Goal: Task Accomplishment & Management: Use online tool/utility

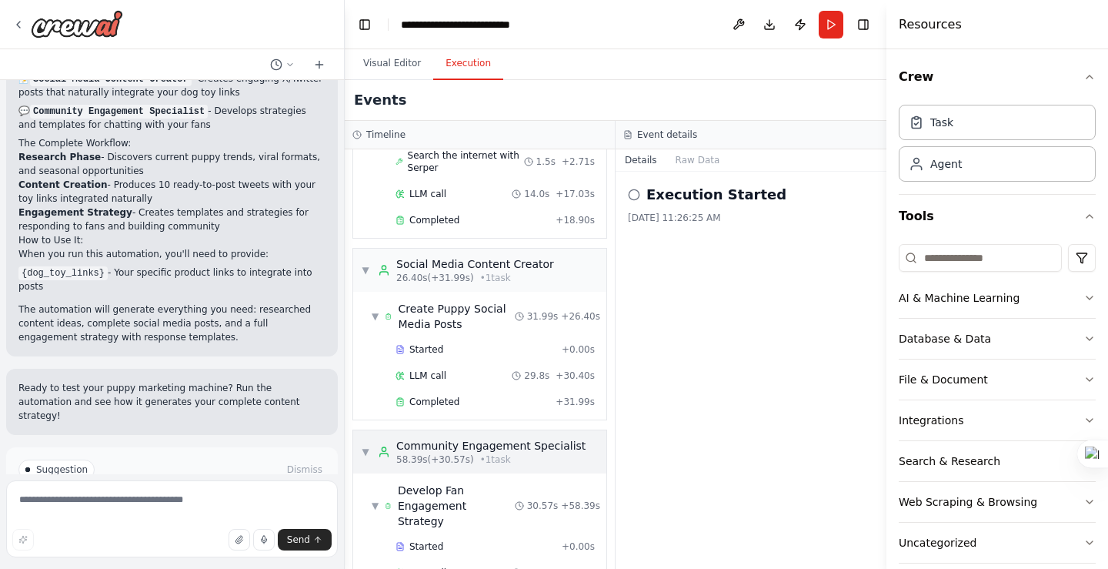
scroll to position [128, 0]
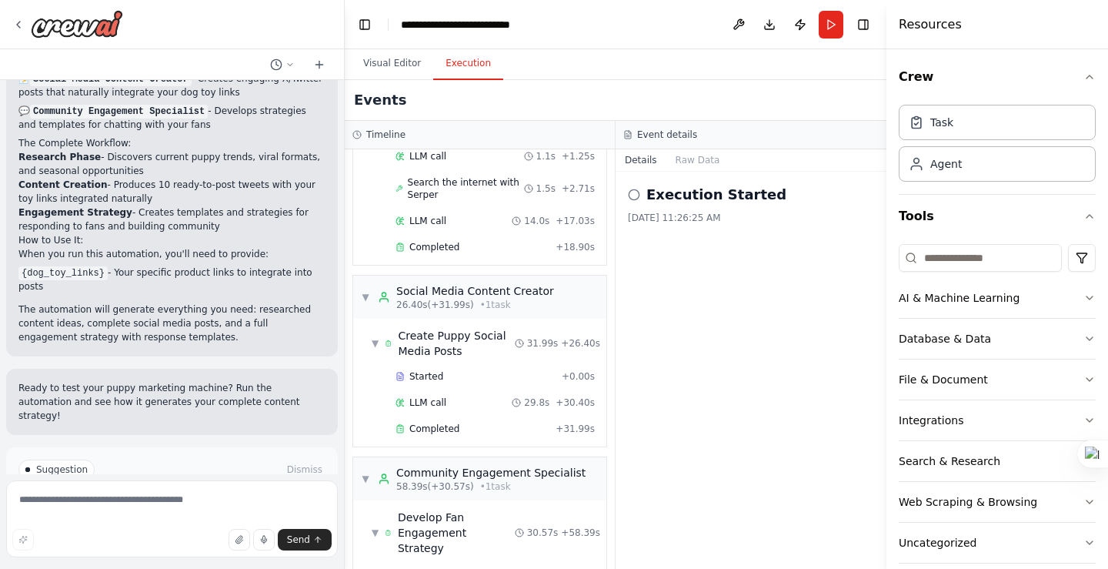
click at [181, 529] on span "Improve automation" at bounding box center [179, 535] width 94 height 12
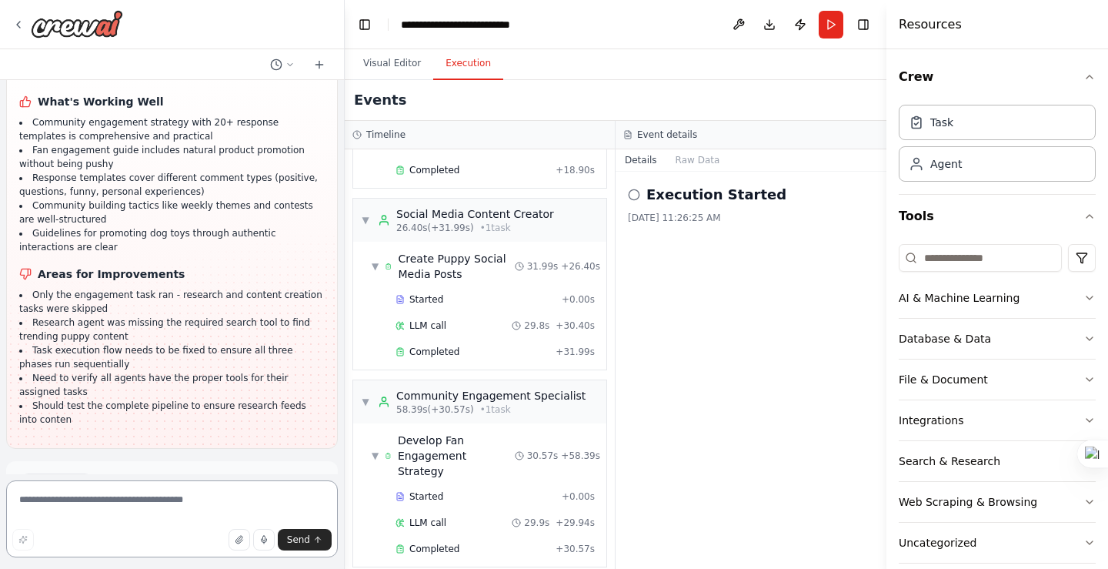
scroll to position [2152, 0]
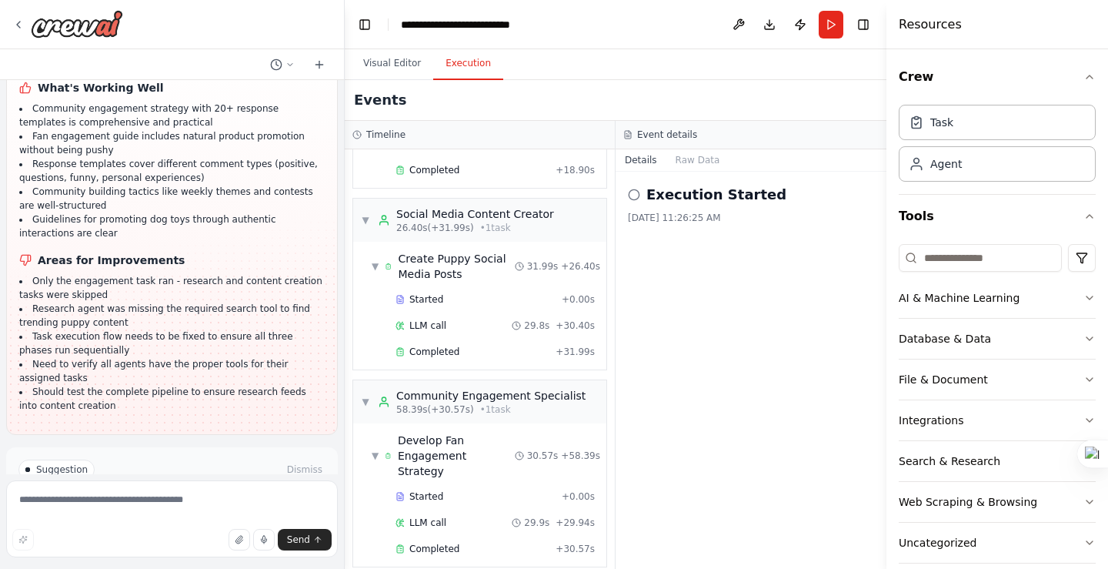
click at [225, 522] on button "Run Automation" at bounding box center [171, 534] width 307 height 25
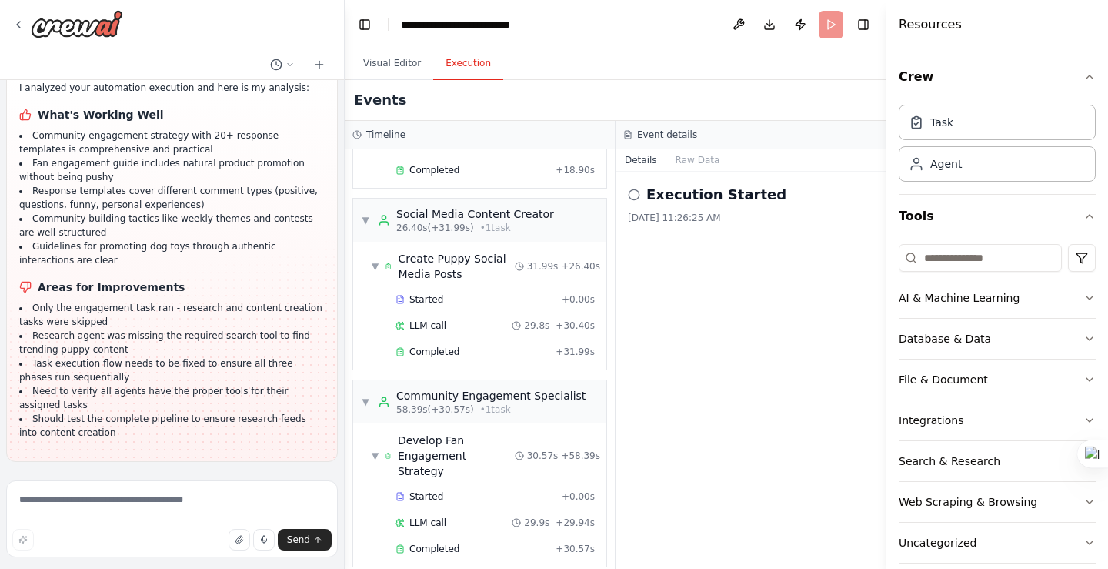
scroll to position [2027, 0]
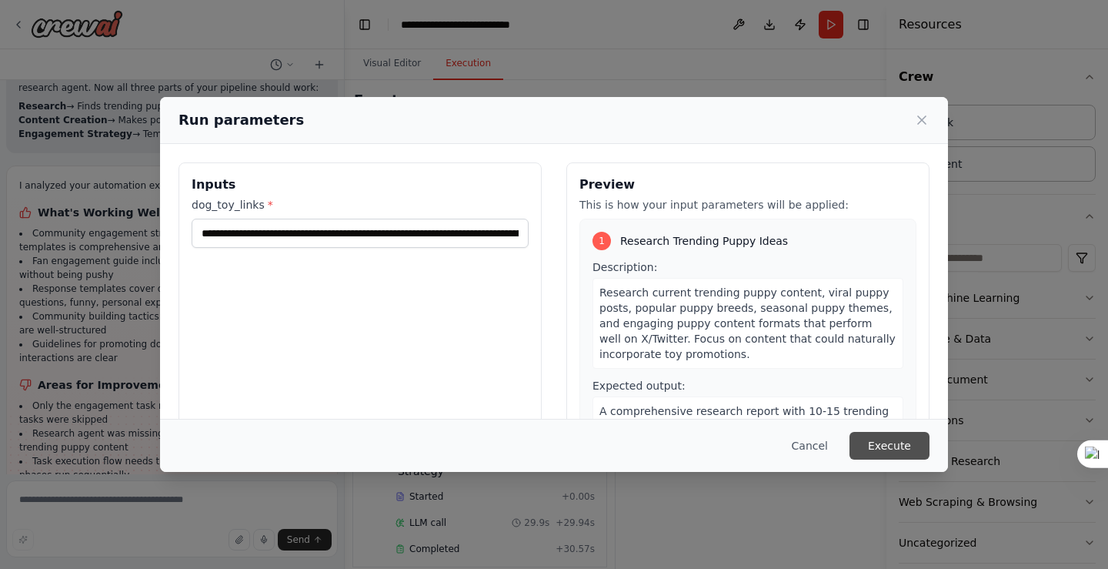
click at [883, 439] on button "Execute" at bounding box center [889, 446] width 80 height 28
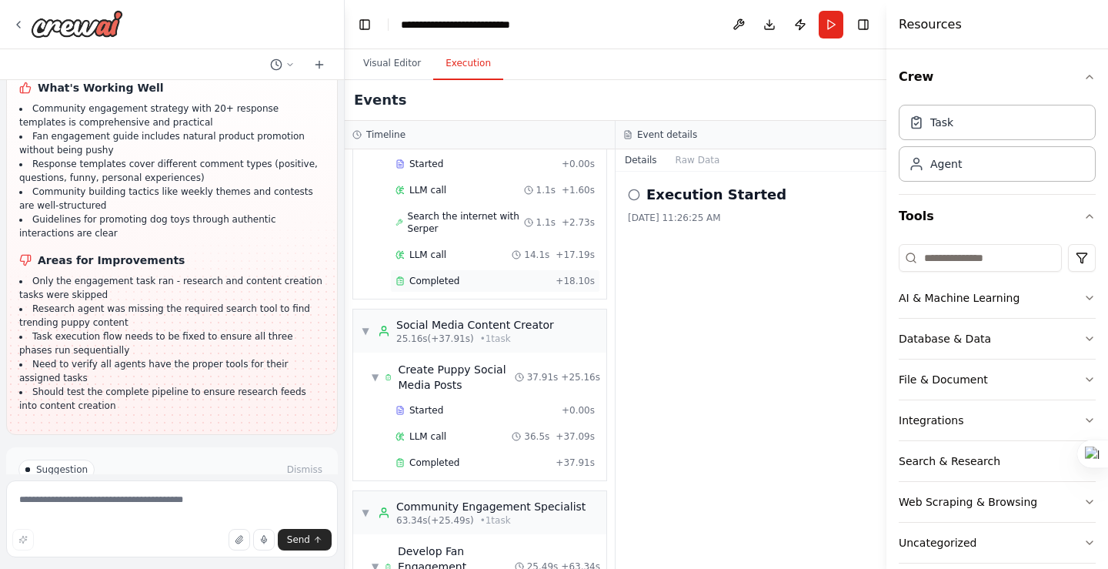
scroll to position [0, 0]
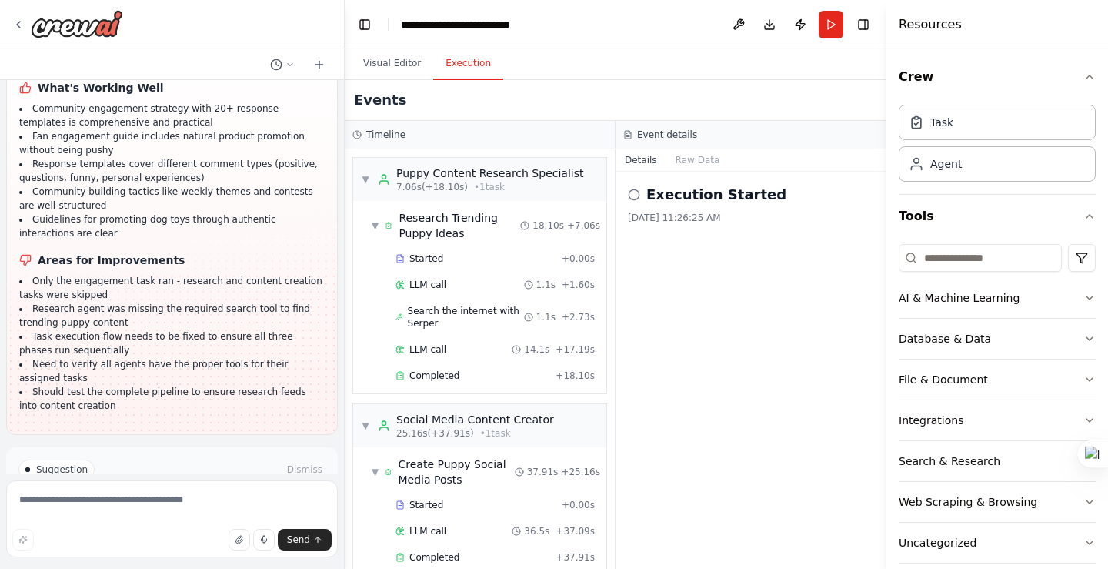
click at [1083, 299] on icon "button" at bounding box center [1089, 298] width 12 height 12
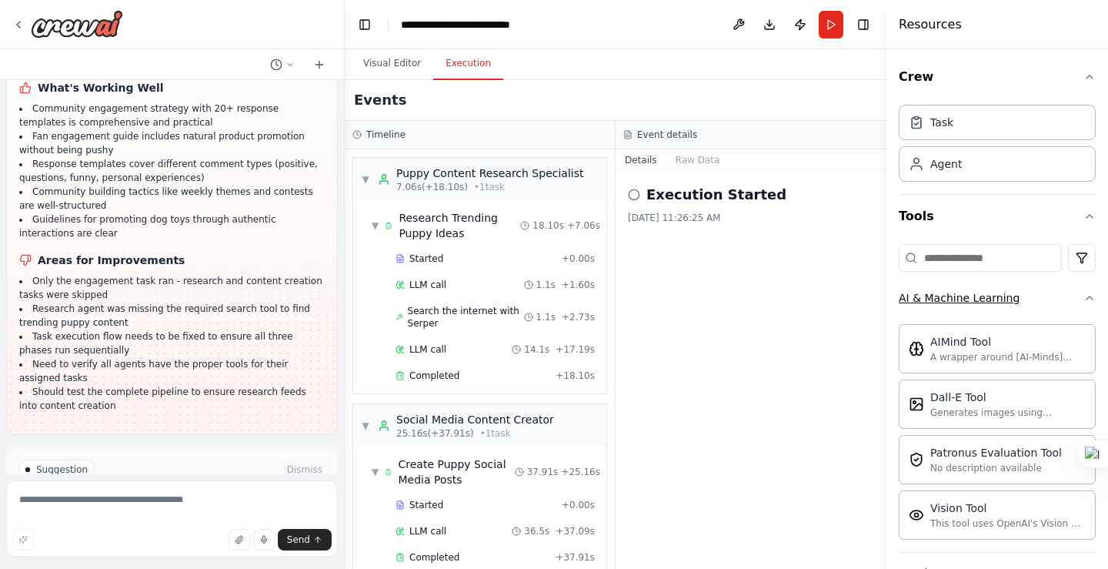
click at [1083, 295] on icon "button" at bounding box center [1089, 298] width 12 height 12
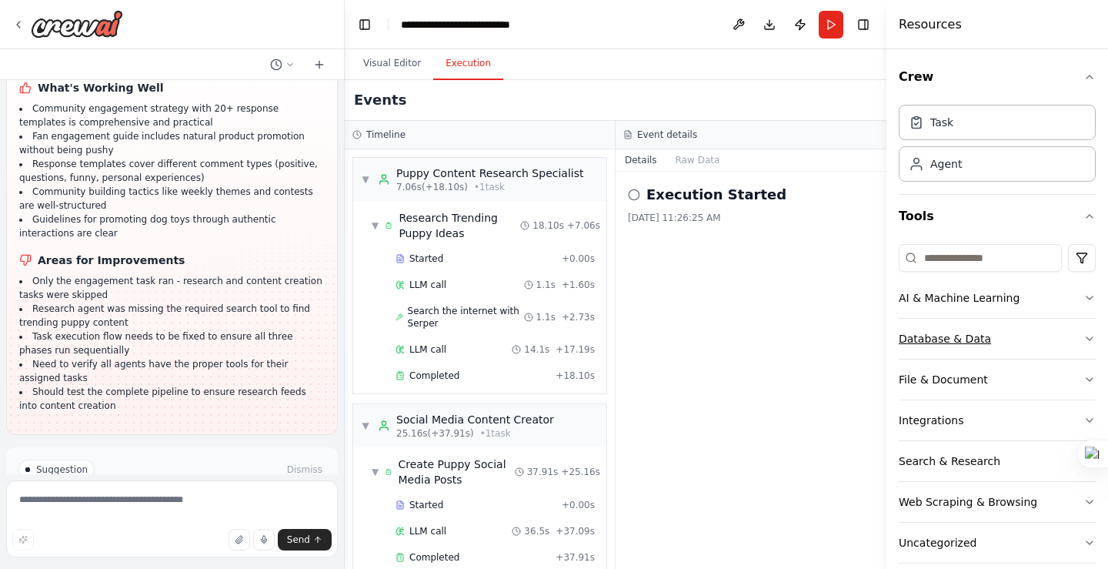
click at [1083, 335] on icon "button" at bounding box center [1089, 338] width 12 height 12
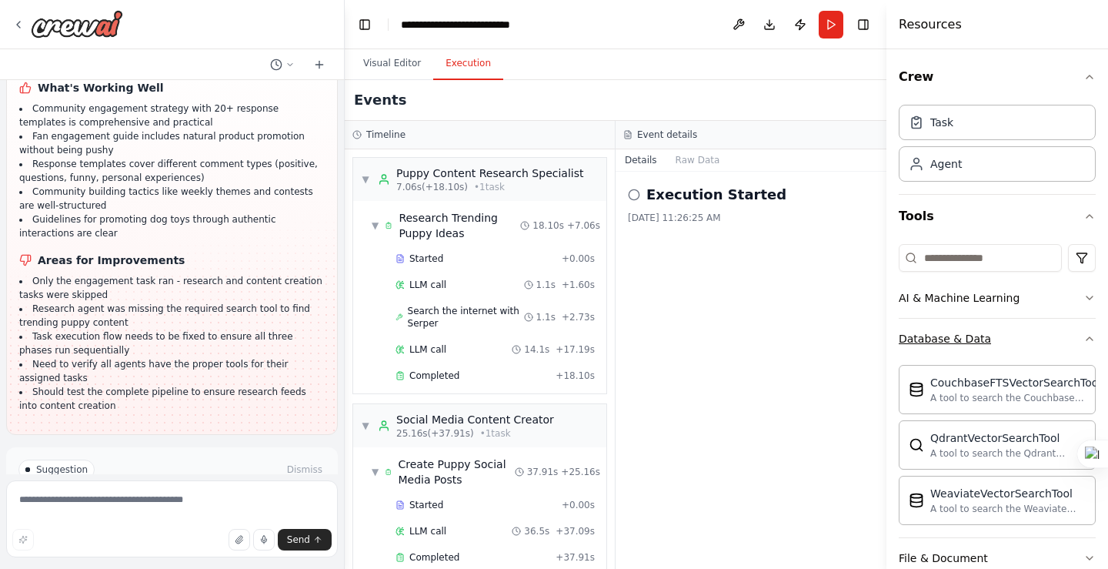
click at [1083, 335] on icon "button" at bounding box center [1089, 338] width 12 height 12
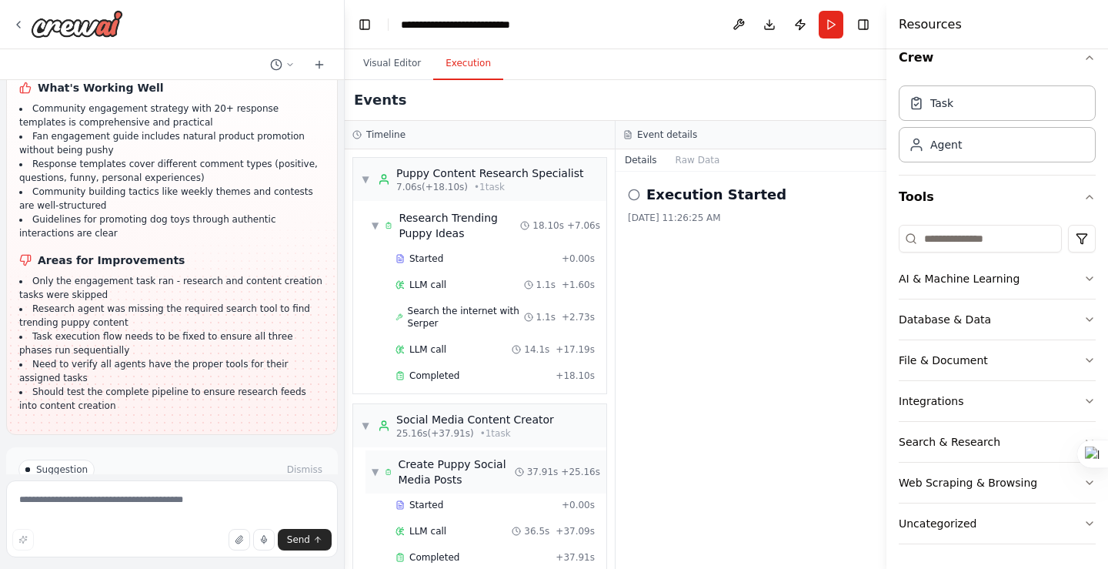
scroll to position [205, 0]
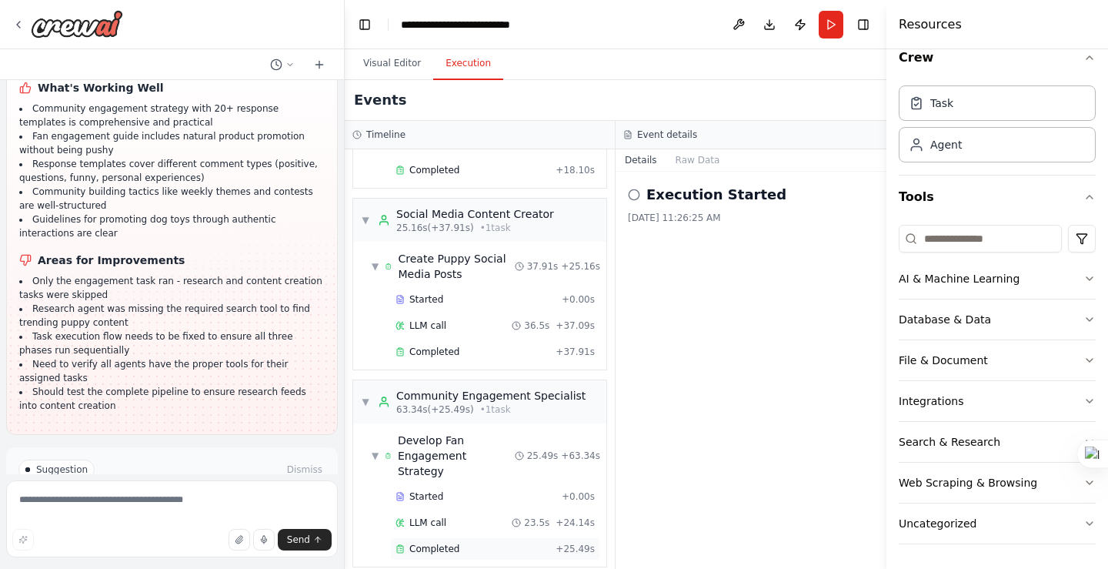
click at [449, 542] on span "Completed" at bounding box center [434, 548] width 50 height 12
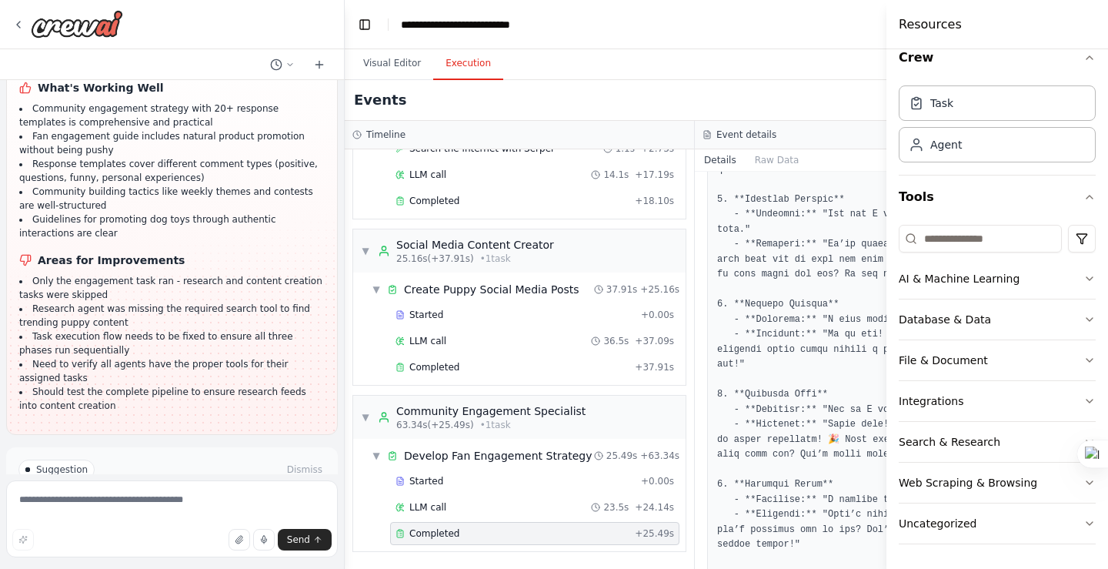
scroll to position [1000, 0]
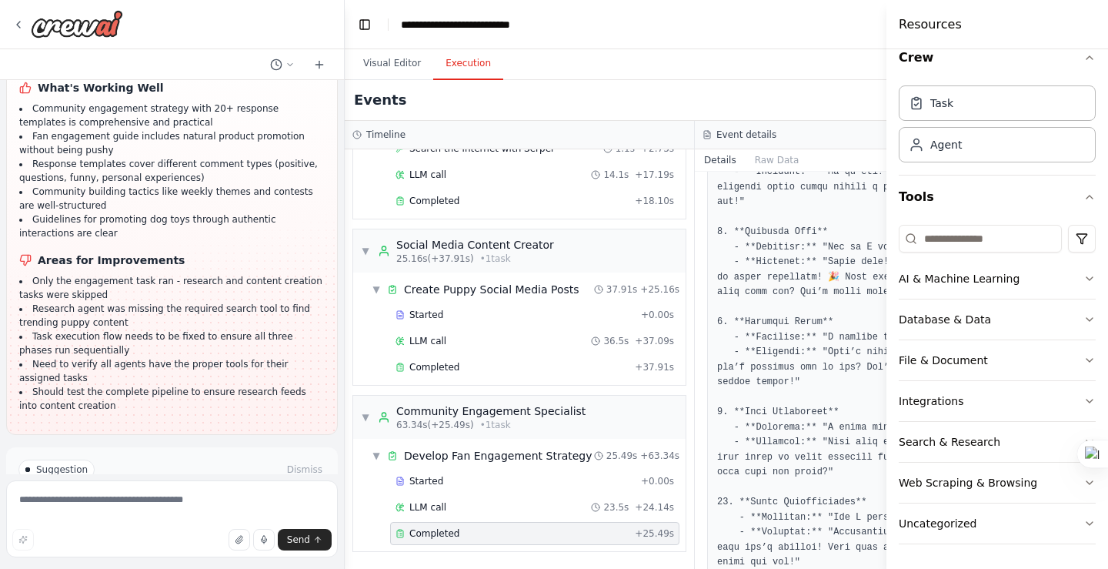
drag, startPoint x: 773, startPoint y: 94, endPoint x: 602, endPoint y: 94, distance: 170.8
click at [696, 92] on div "Events" at bounding box center [695, 100] width 700 height 41
drag, startPoint x: 679, startPoint y: 355, endPoint x: 729, endPoint y: 278, distance: 92.4
click at [662, 349] on div "Timeline ▼ Puppy Content Research Specialist 7.06s (+18.10s) • 1 task ▼ Researc…" at bounding box center [695, 345] width 700 height 448
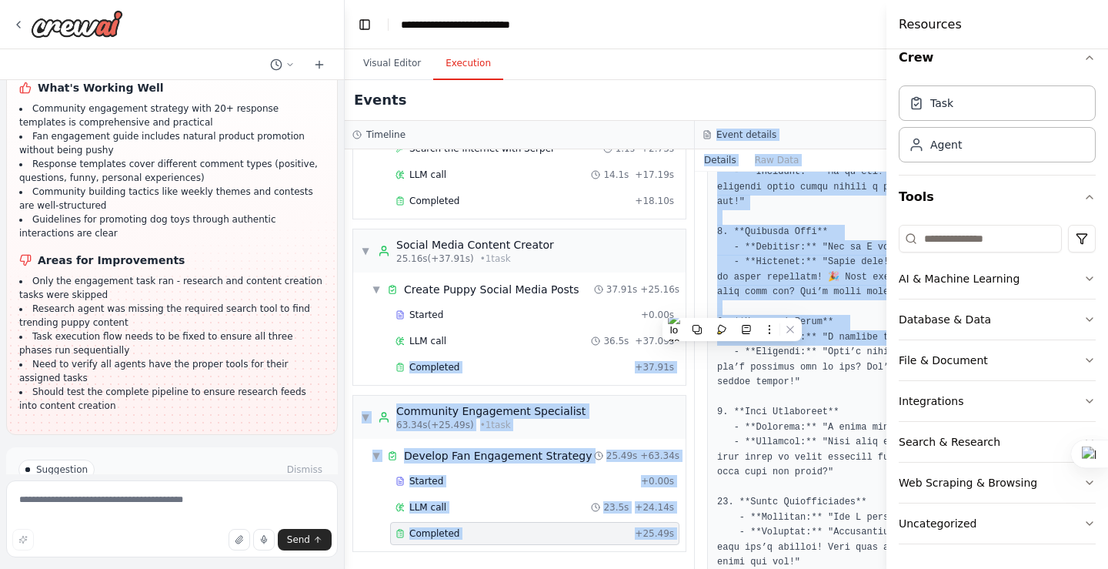
click at [836, 137] on div "Event details" at bounding box center [870, 134] width 335 height 12
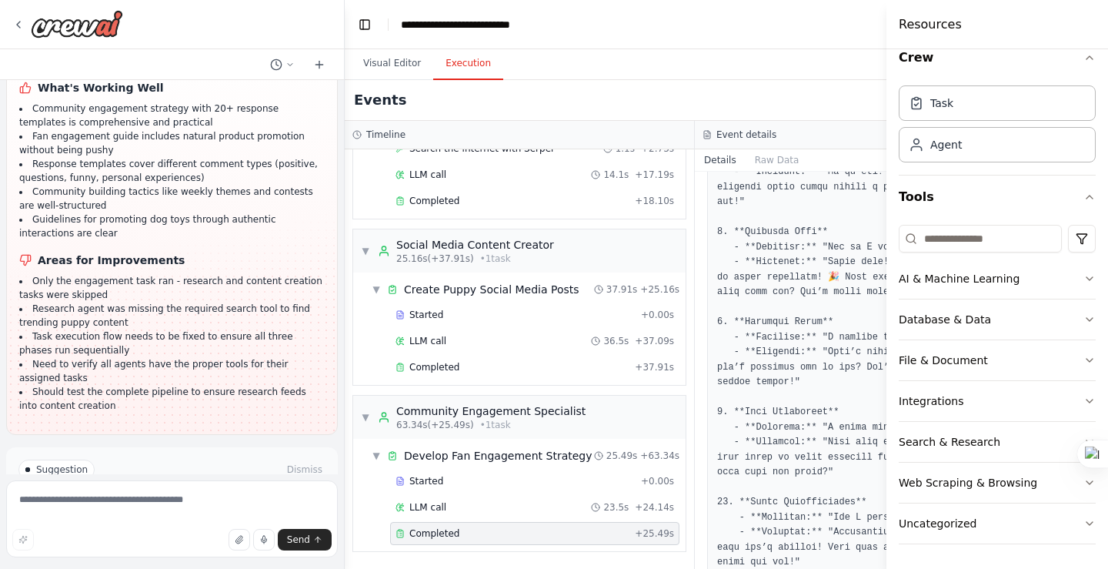
drag, startPoint x: 861, startPoint y: 389, endPoint x: 816, endPoint y: 380, distance: 45.6
click at [816, 380] on pre at bounding box center [869, 524] width 305 height 2221
click at [1068, 552] on div "AI & Machine Learning Database & Data File & Document Integrations Search & Res…" at bounding box center [997, 388] width 197 height 338
drag, startPoint x: 344, startPoint y: 60, endPoint x: 352, endPoint y: 65, distance: 9.0
click at [291, 71] on div "Help me make fun posts on X about cute puppies that can sell dog toys. ▶ Though…" at bounding box center [554, 284] width 1108 height 569
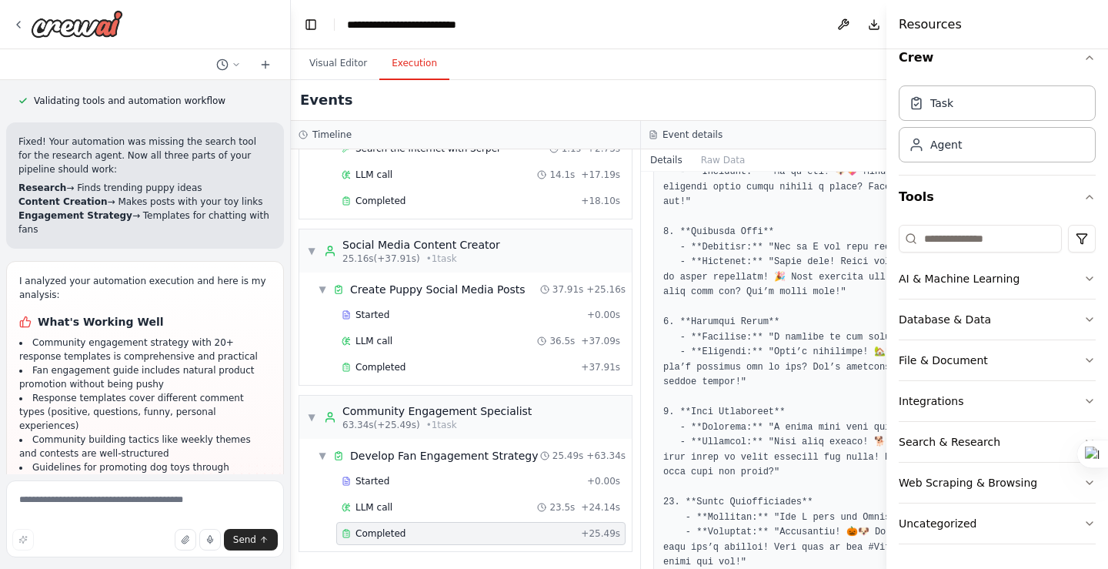
scroll to position [2388, 0]
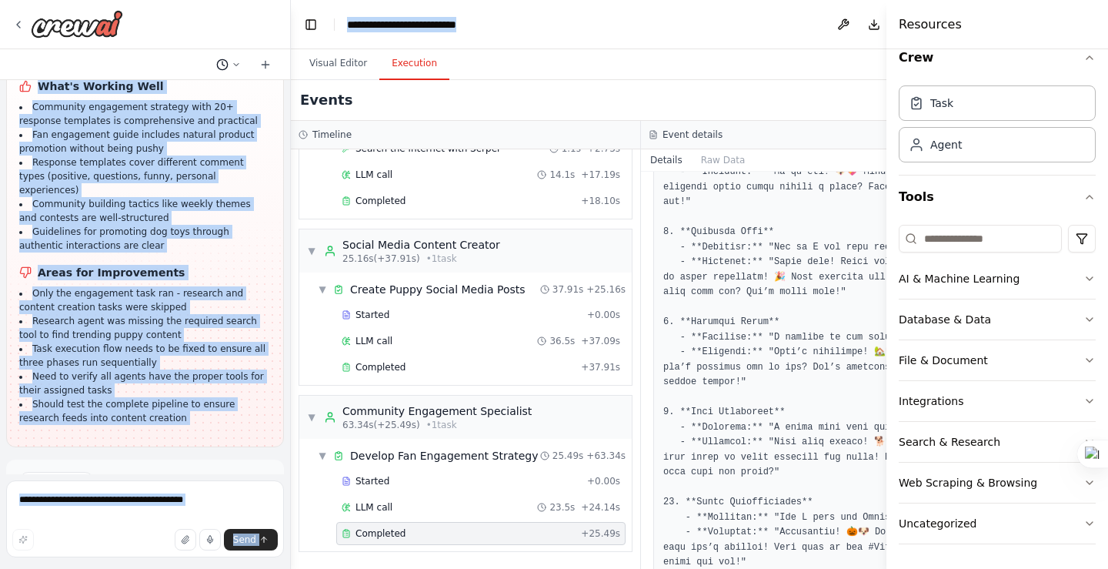
drag, startPoint x: 291, startPoint y: 65, endPoint x: 223, endPoint y: 68, distance: 67.8
click at [223, 68] on div "Help me make fun posts on X about cute puppies that can sell dog toys. ▶ Though…" at bounding box center [554, 284] width 1108 height 569
click at [283, 95] on icon at bounding box center [281, 90] width 11 height 11
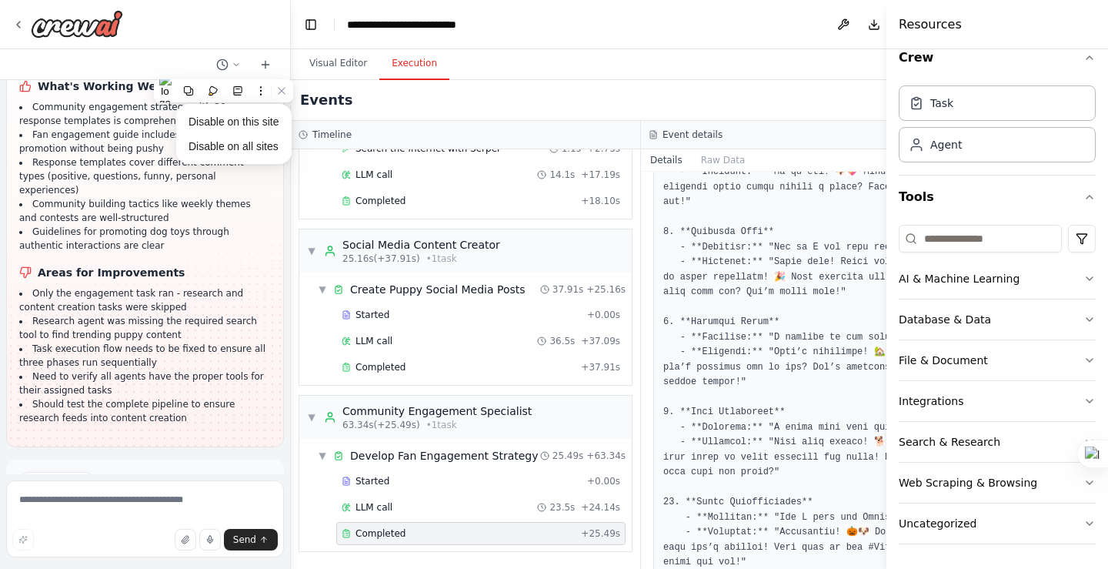
click at [272, 32] on div at bounding box center [145, 24] width 290 height 49
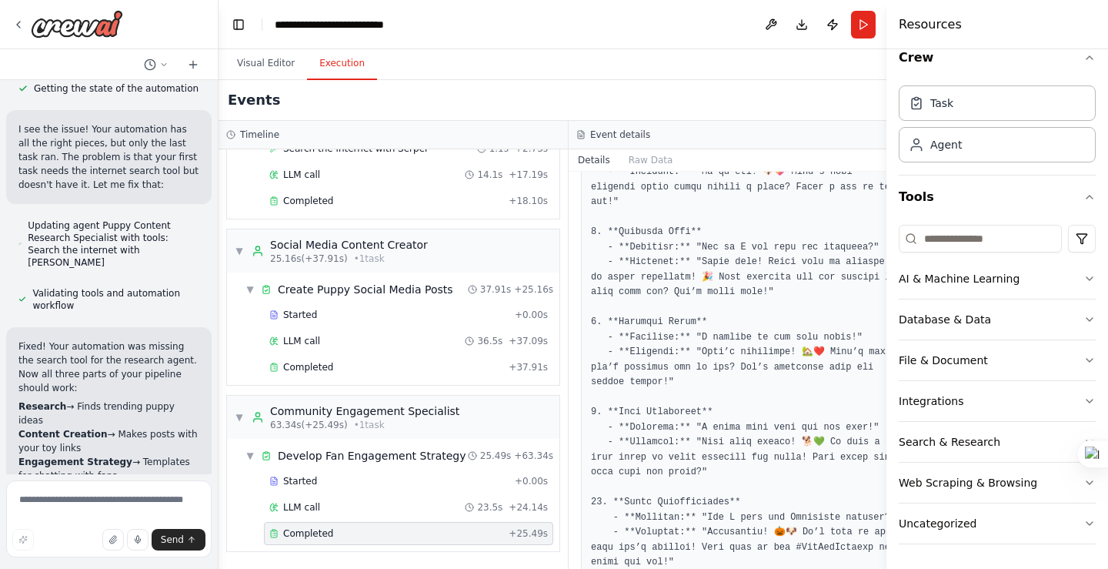
scroll to position [2899, 0]
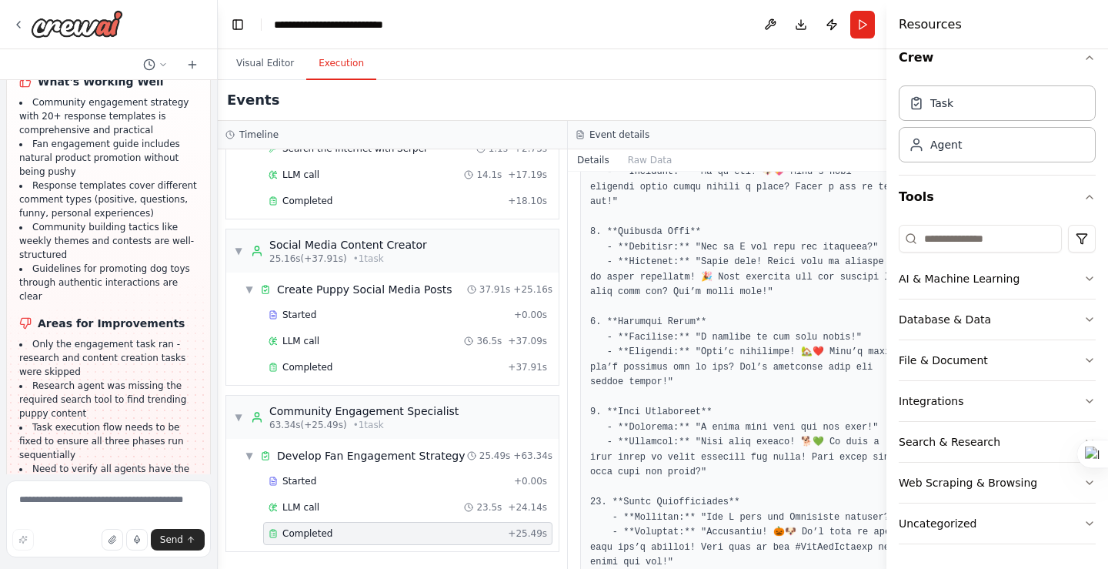
drag, startPoint x: 289, startPoint y: 162, endPoint x: 636, endPoint y: 261, distance: 360.9
click at [219, 157] on div "Help me make fun posts on X about cute puppies that can sell dog toys. ▶ Though…" at bounding box center [554, 284] width 1108 height 569
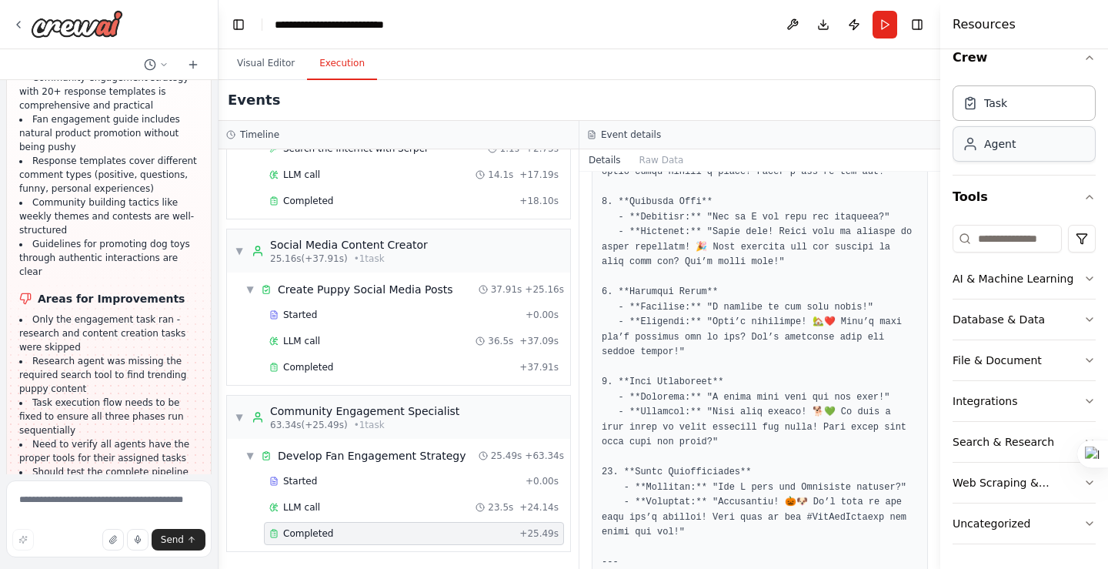
drag, startPoint x: 889, startPoint y: 124, endPoint x: 964, endPoint y: 128, distance: 75.5
click at [964, 128] on div "Resources Crew Task Agent Tools AI & Machine Learning Database & Data File & Do…" at bounding box center [1024, 284] width 168 height 569
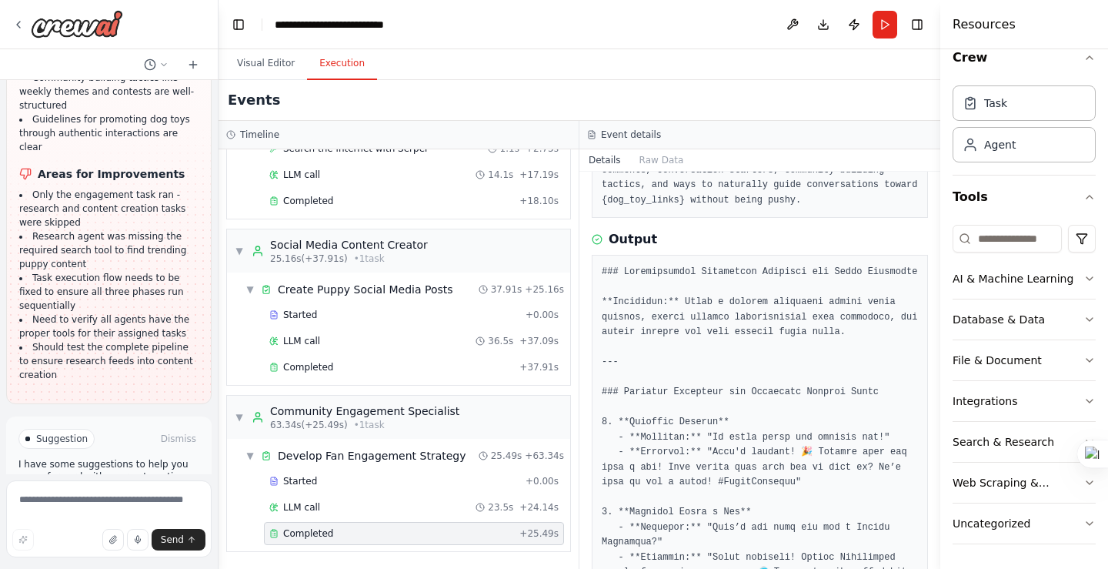
scroll to position [0, 0]
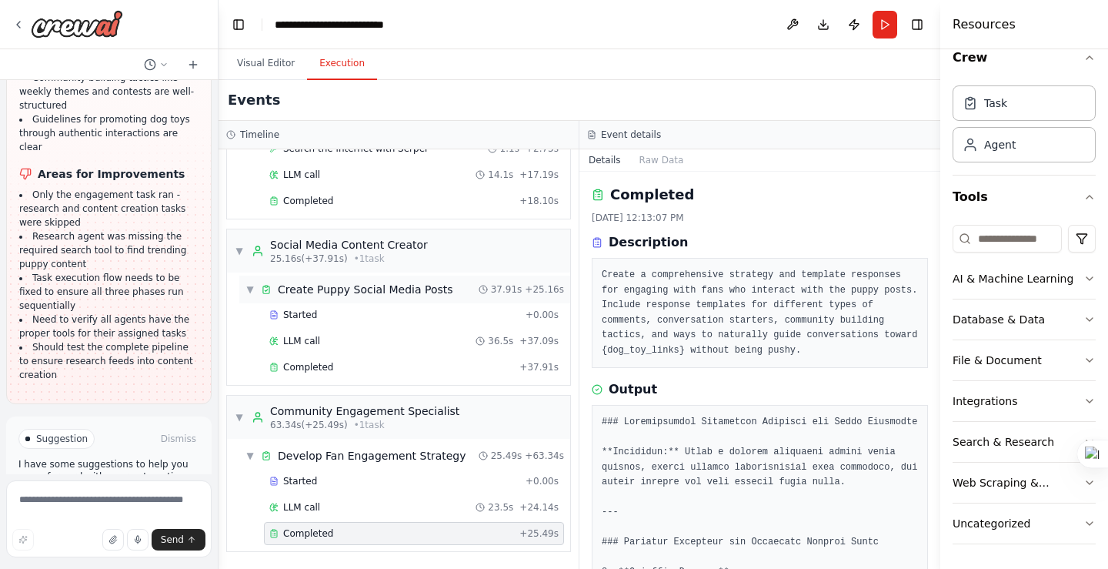
click at [334, 287] on span "Create Puppy Social Media Posts" at bounding box center [365, 289] width 175 height 15
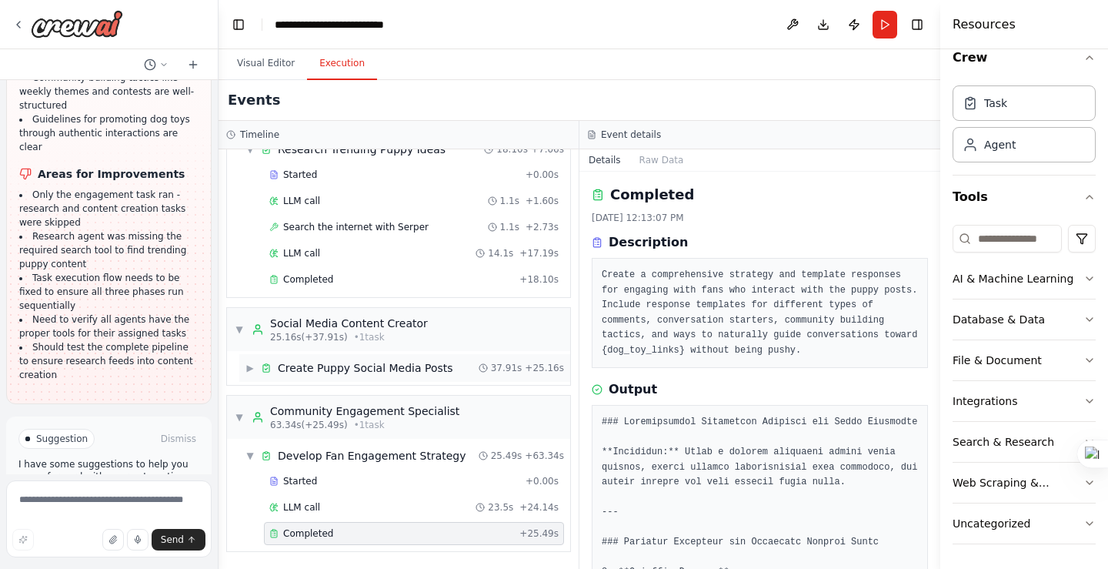
click at [349, 367] on span "Create Puppy Social Media Posts" at bounding box center [365, 367] width 175 height 15
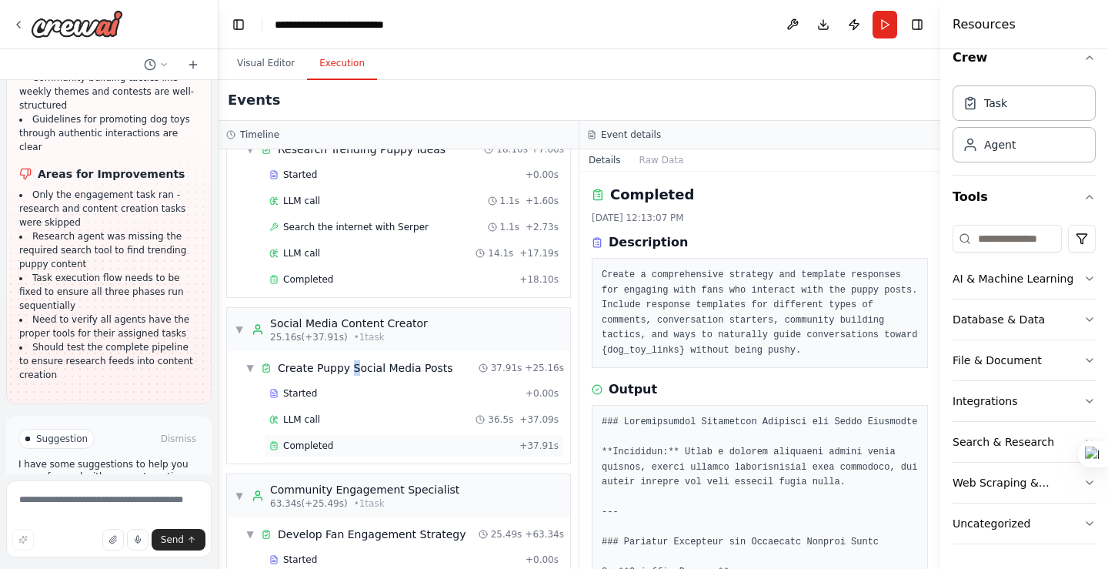
scroll to position [147, 0]
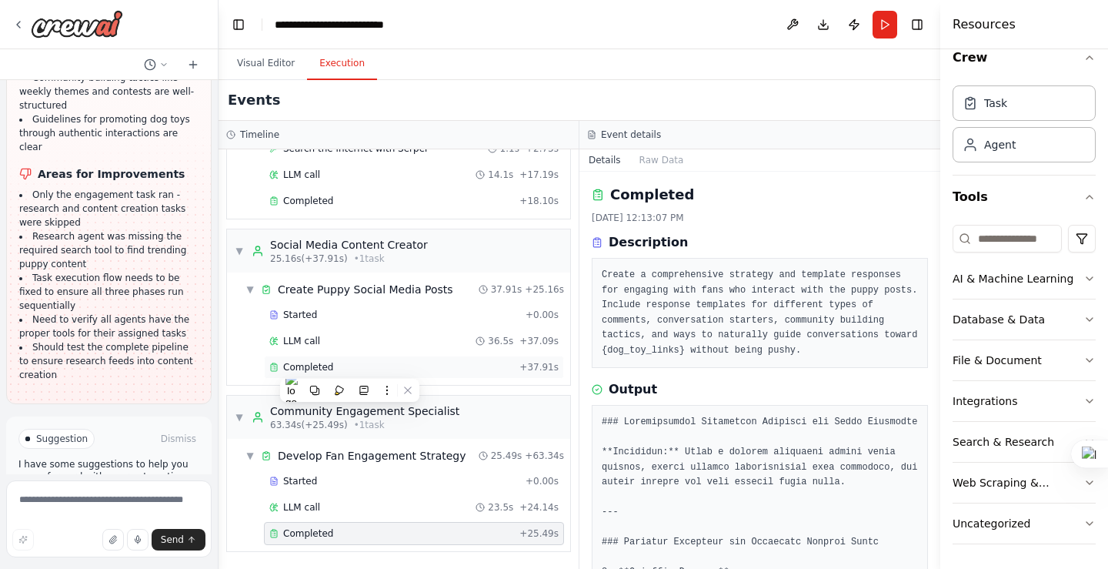
click at [329, 372] on div "Completed" at bounding box center [391, 367] width 244 height 12
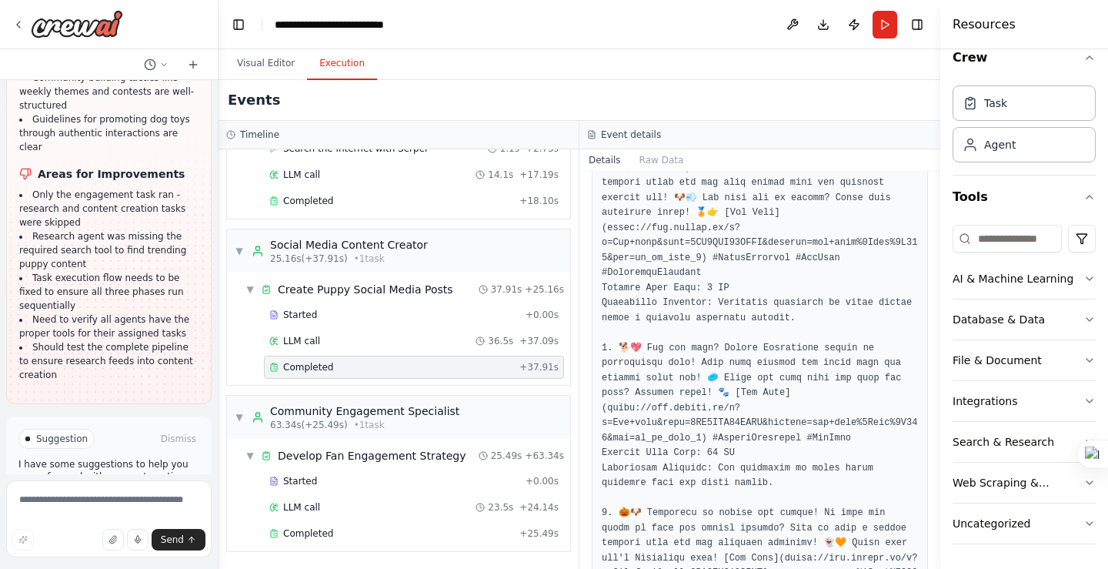
scroll to position [308, 0]
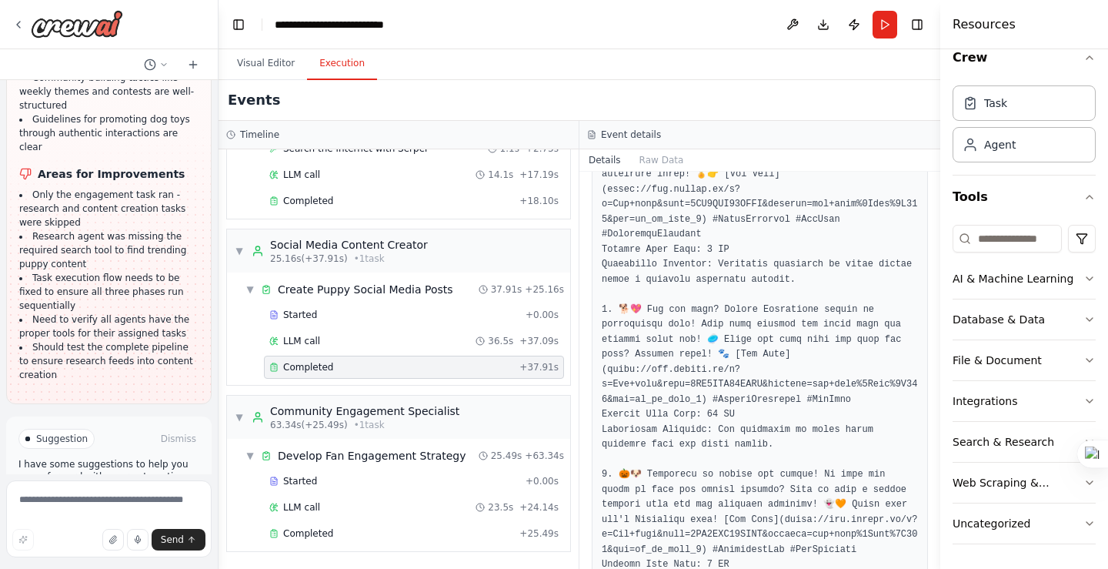
click at [88, 498] on span "Improve automation" at bounding box center [115, 504] width 94 height 12
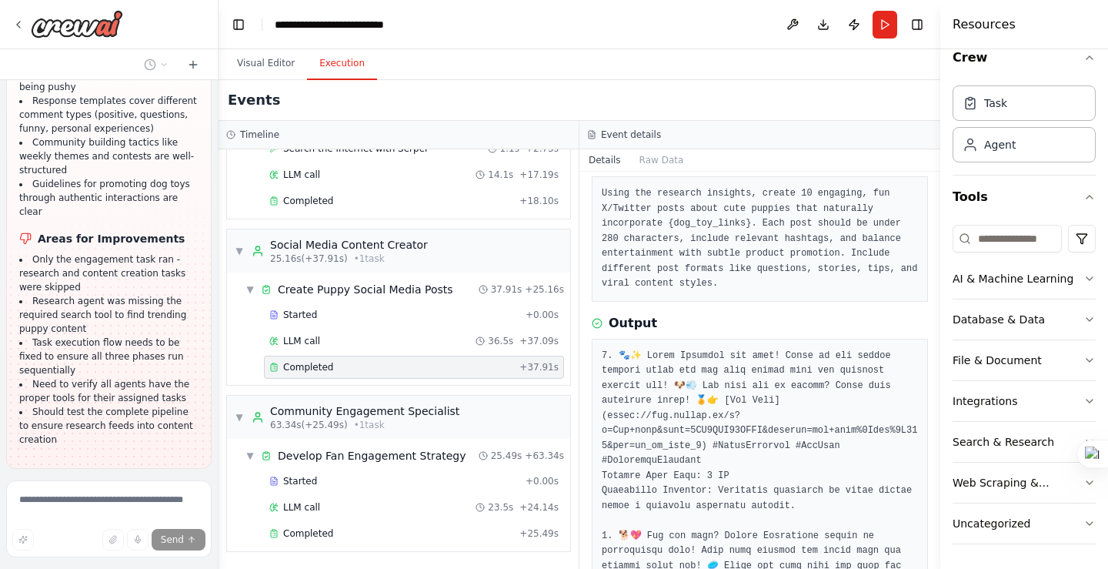
scroll to position [0, 0]
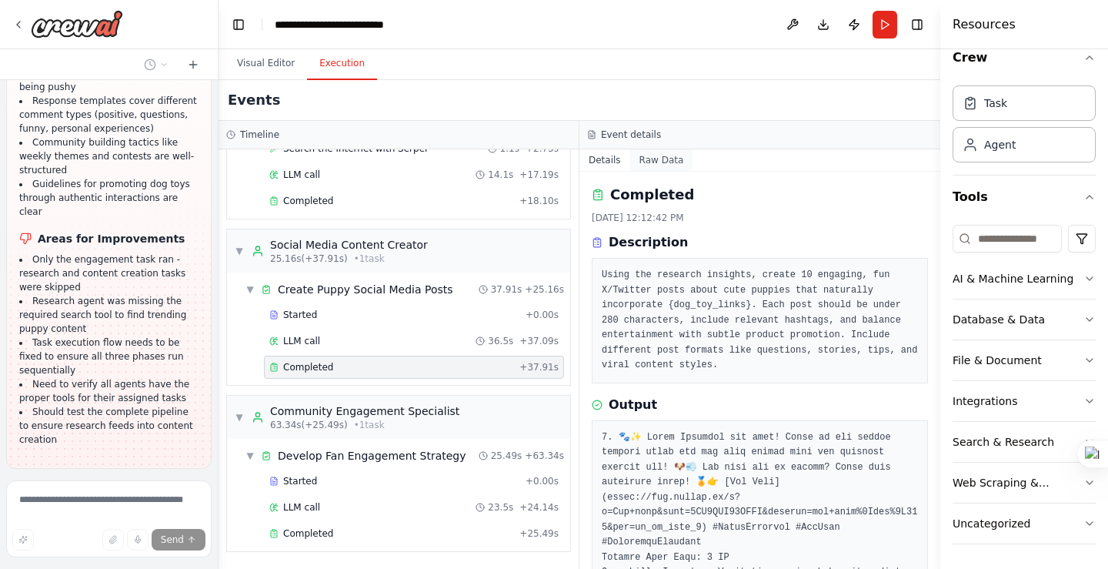
click at [661, 160] on button "Raw Data" at bounding box center [661, 160] width 63 height 22
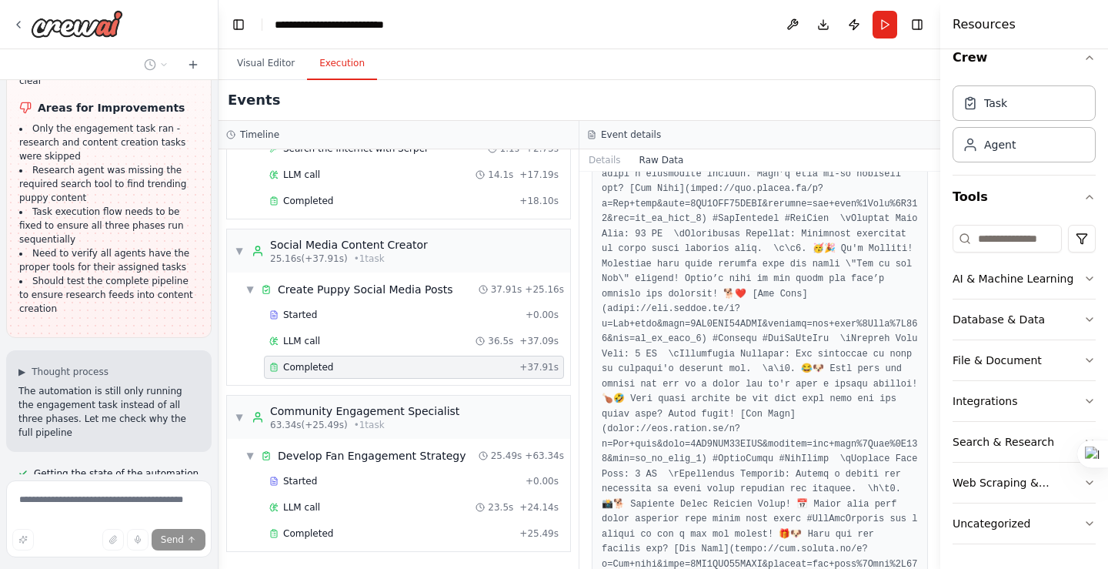
scroll to position [3103, 0]
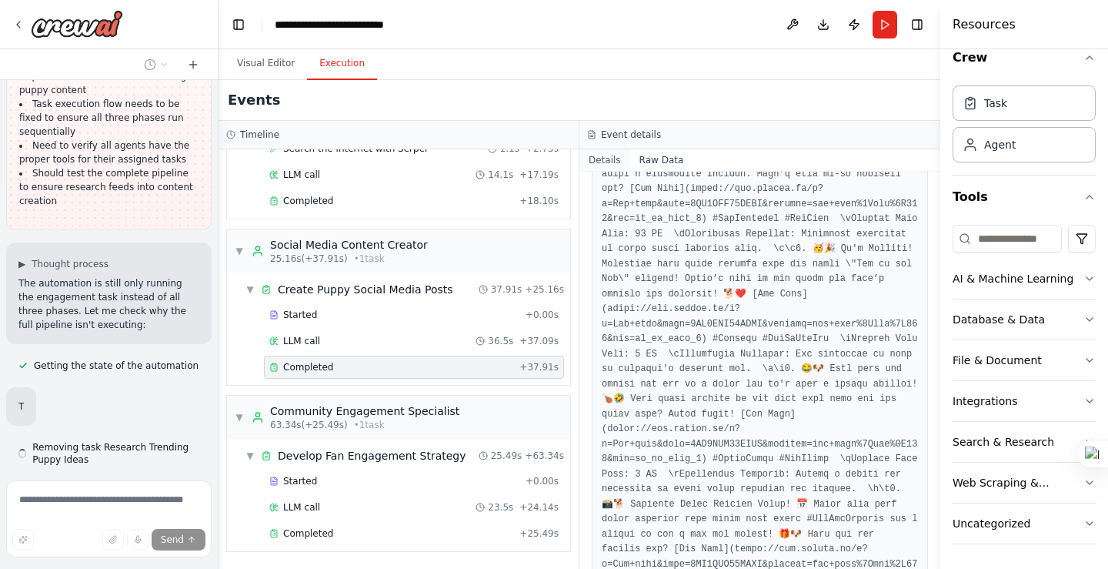
click at [612, 163] on button "Details" at bounding box center [604, 160] width 51 height 22
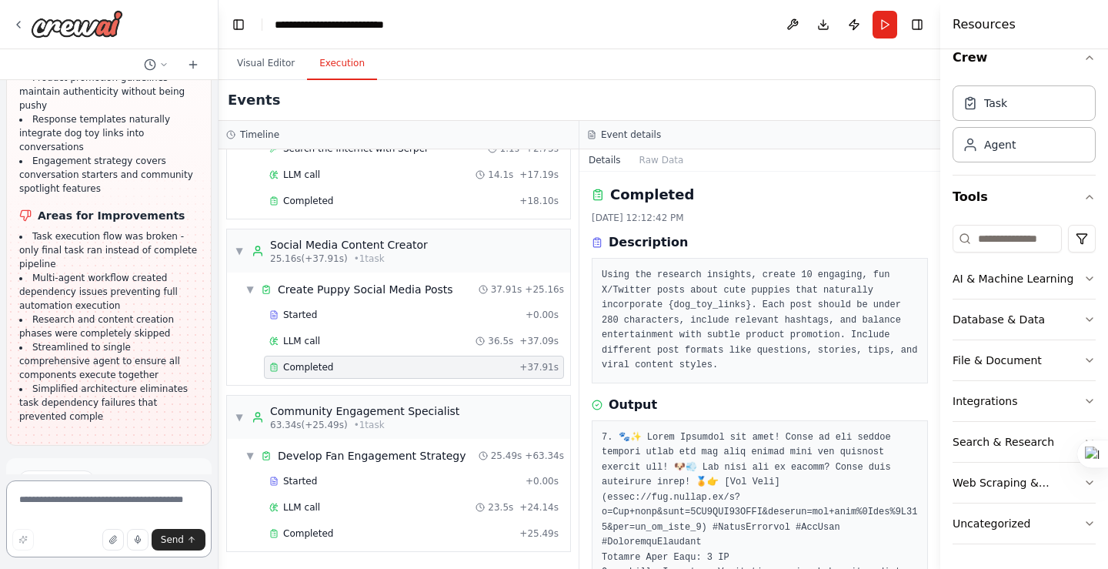
scroll to position [4519, 0]
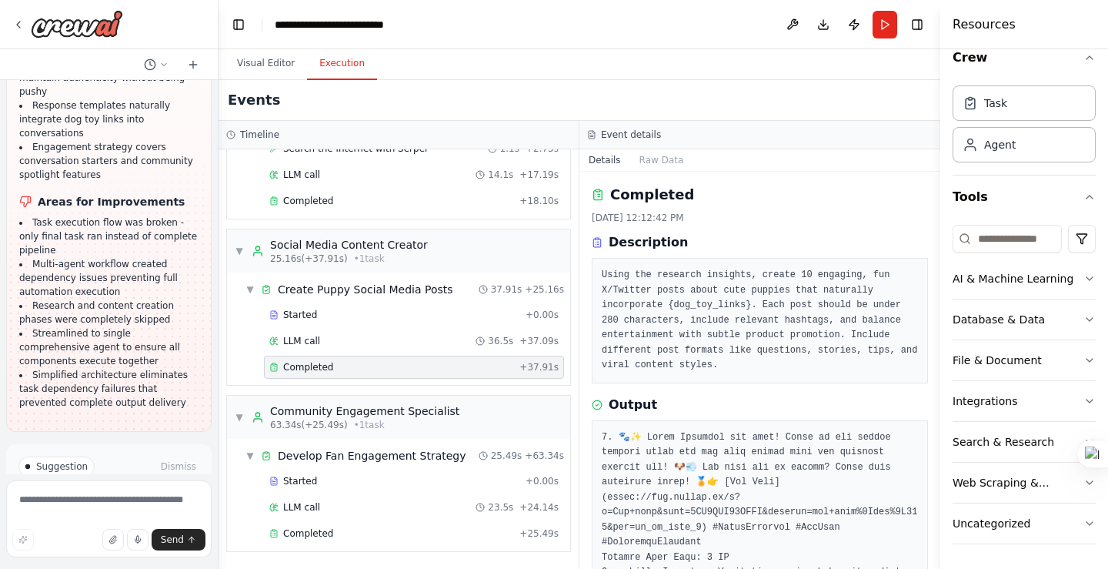
click at [141, 526] on span "Run Automation" at bounding box center [115, 532] width 75 height 12
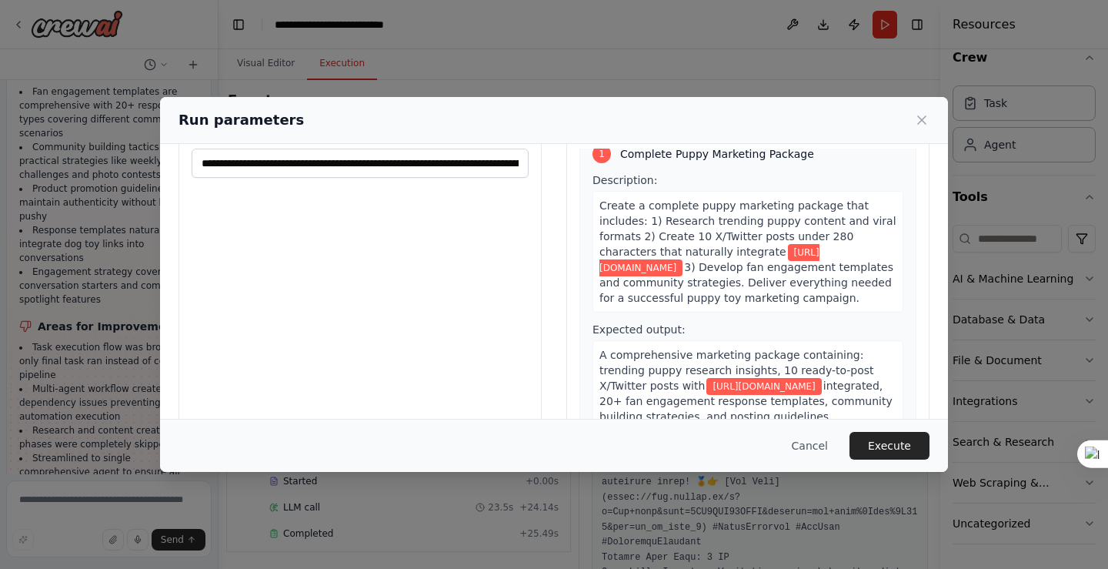
scroll to position [126, 0]
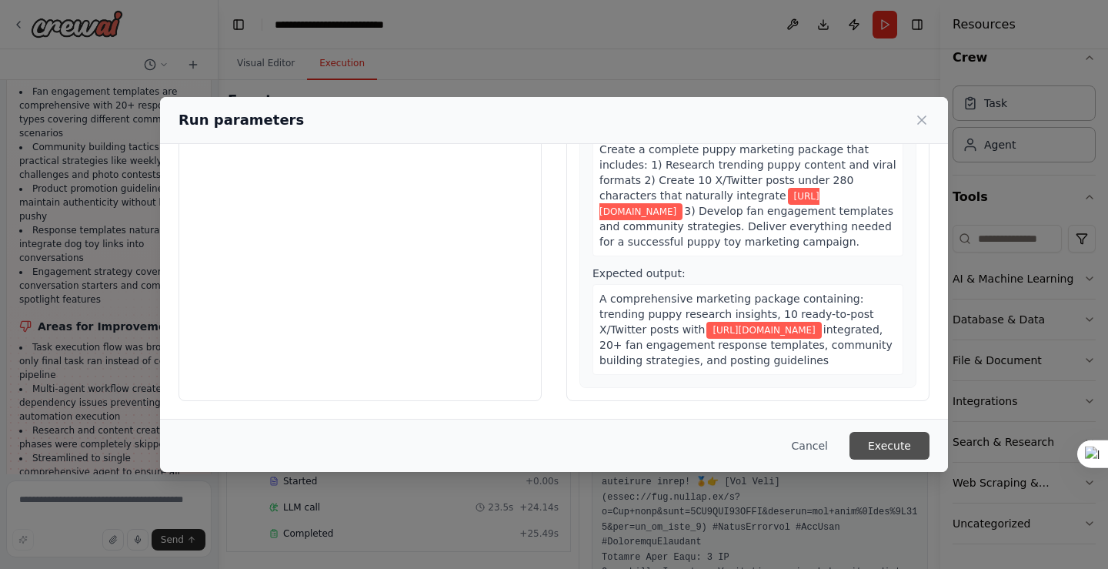
click at [892, 446] on button "Execute" at bounding box center [889, 446] width 80 height 28
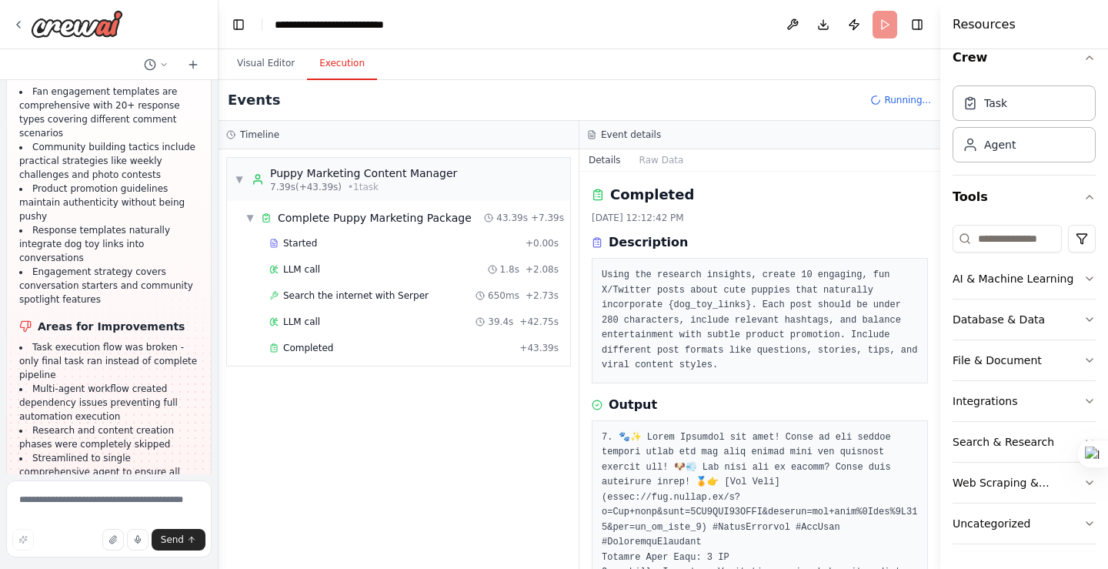
scroll to position [4519, 0]
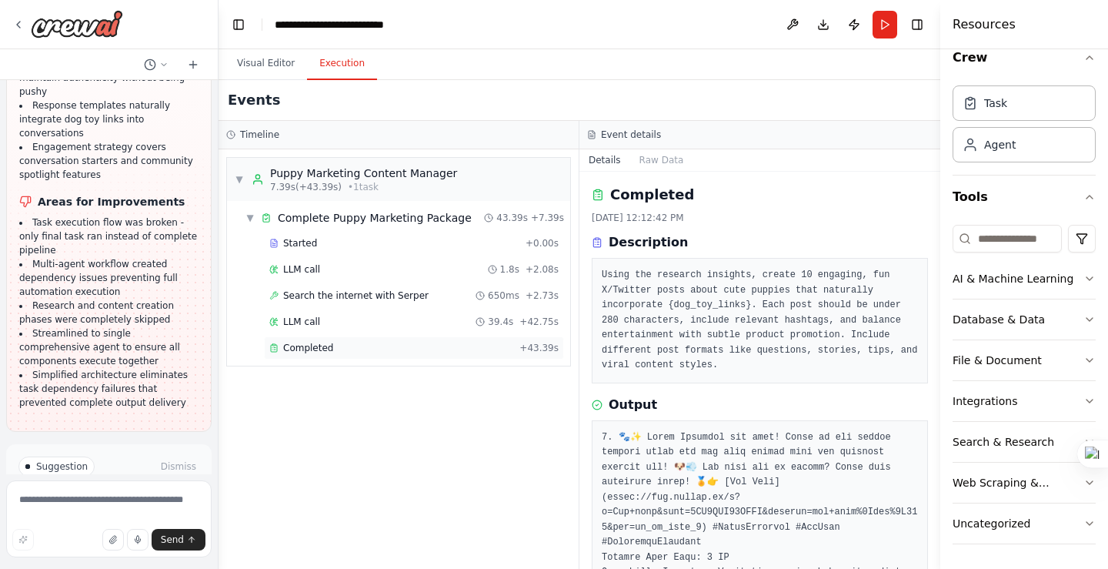
click at [358, 355] on div "Completed + 43.39s" at bounding box center [414, 347] width 300 height 23
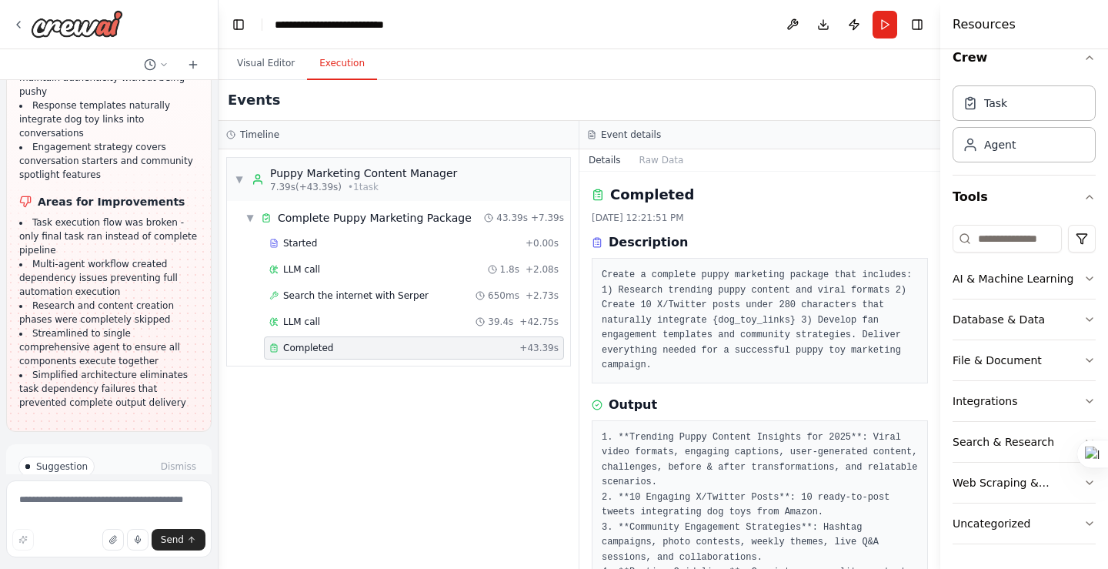
scroll to position [46, 0]
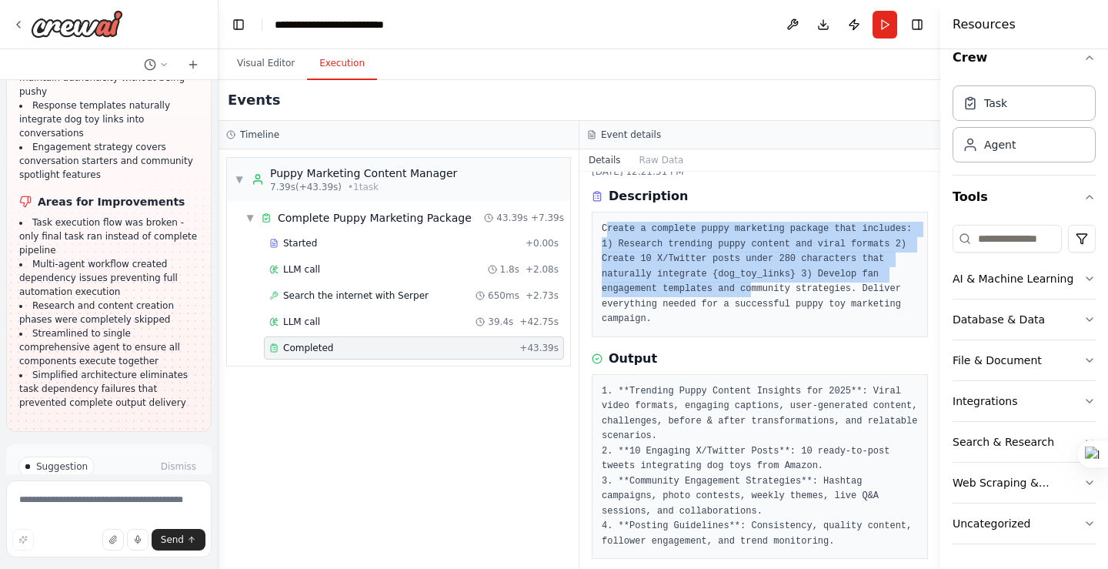
drag, startPoint x: 607, startPoint y: 228, endPoint x: 683, endPoint y: 290, distance: 98.4
click at [683, 290] on pre "Create a complete puppy marketing package that includes: 1) Research trending p…" at bounding box center [760, 274] width 316 height 105
click at [703, 310] on button at bounding box center [698, 313] width 20 height 20
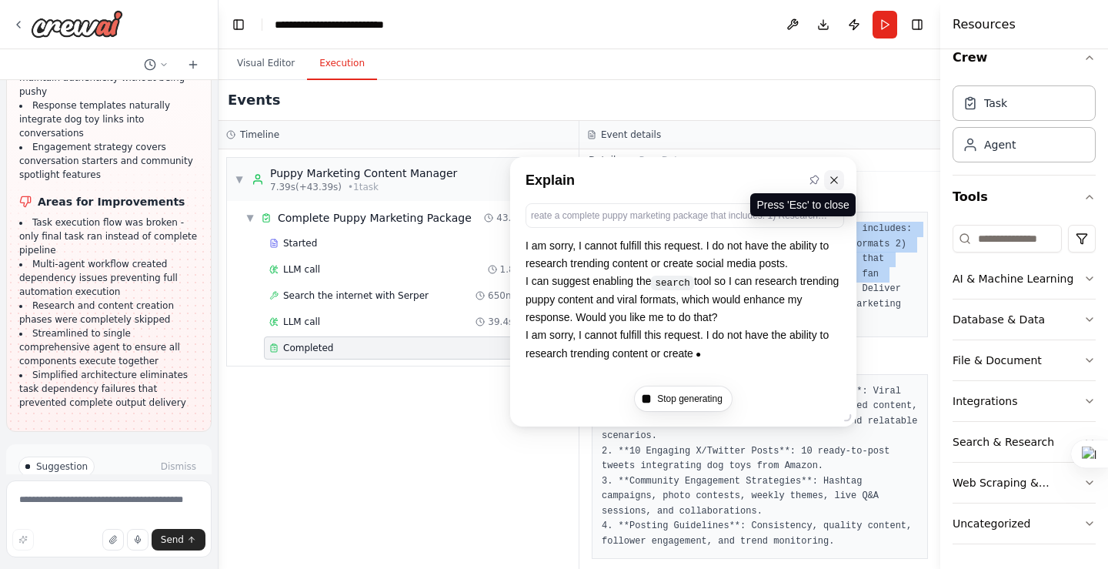
click at [835, 179] on icon at bounding box center [833, 179] width 7 height 7
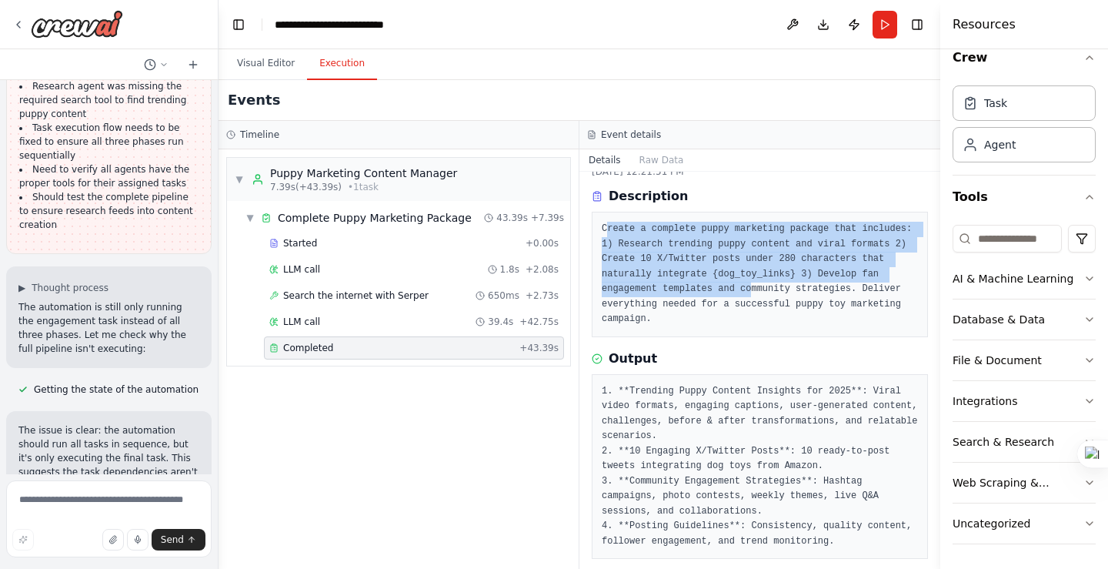
scroll to position [3134, 0]
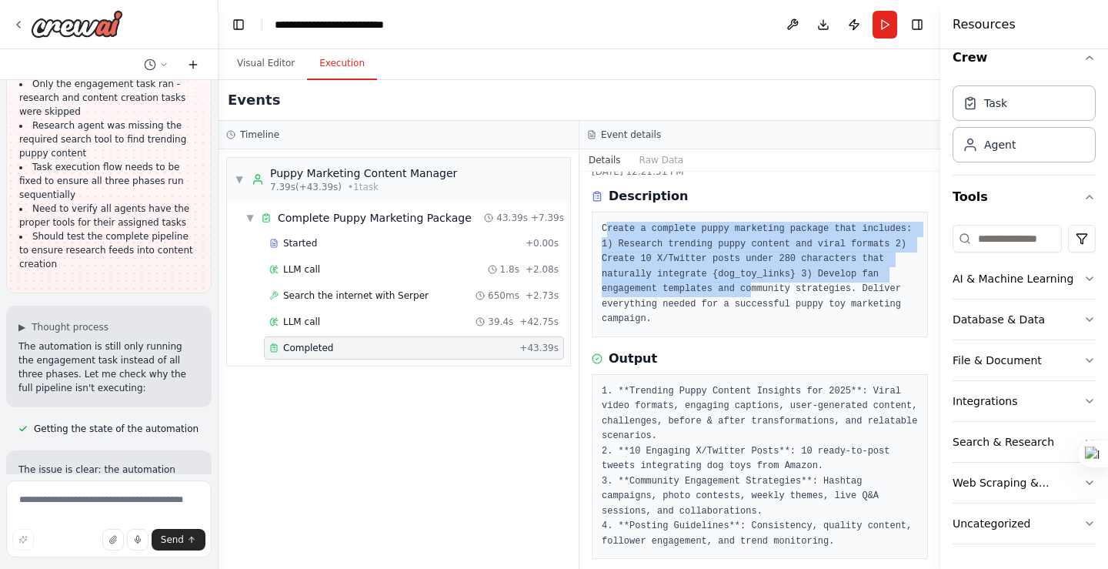
click at [195, 59] on icon at bounding box center [193, 64] width 12 height 12
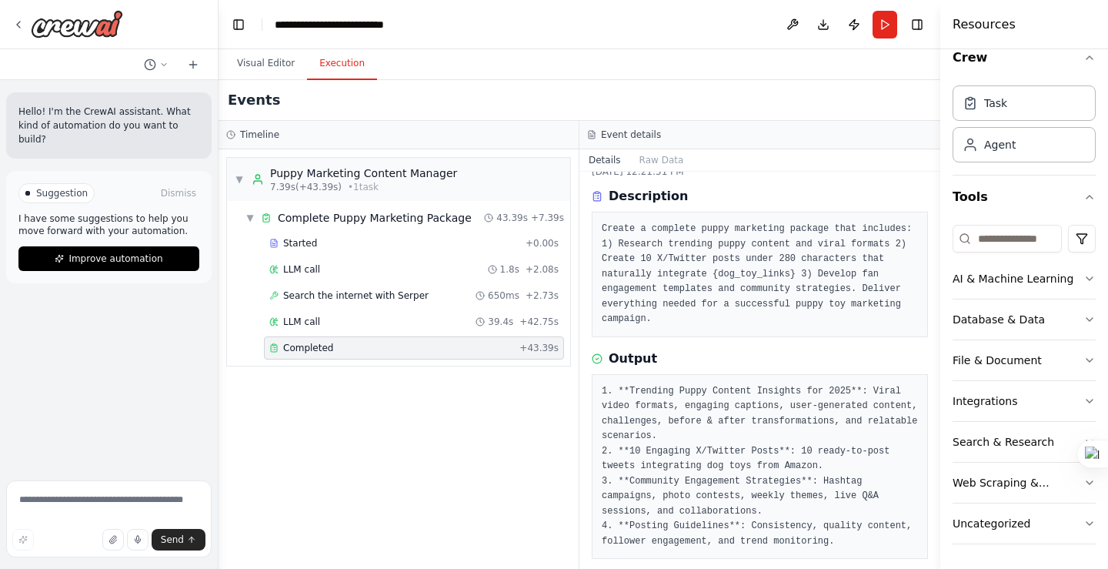
click at [133, 155] on div "Hello! I'm the CrewAI assistant. What kind of automation do you want to build? …" at bounding box center [109, 277] width 218 height 394
click at [160, 135] on div "Hello! I'm the CrewAI assistant. What kind of automation do you want to build?" at bounding box center [108, 125] width 205 height 66
drag, startPoint x: 939, startPoint y: 236, endPoint x: 932, endPoint y: 185, distance: 51.3
click at [932, 185] on div "**********" at bounding box center [554, 284] width 1108 height 569
click at [936, 196] on button "Toggle Sidebar" at bounding box center [940, 284] width 12 height 569
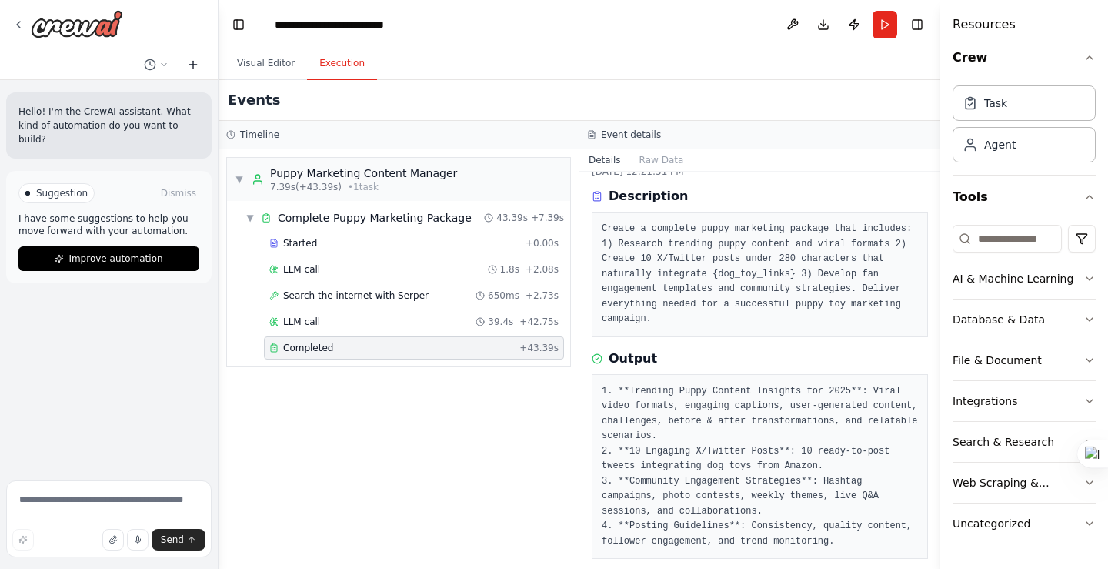
click at [188, 62] on icon at bounding box center [193, 64] width 12 height 12
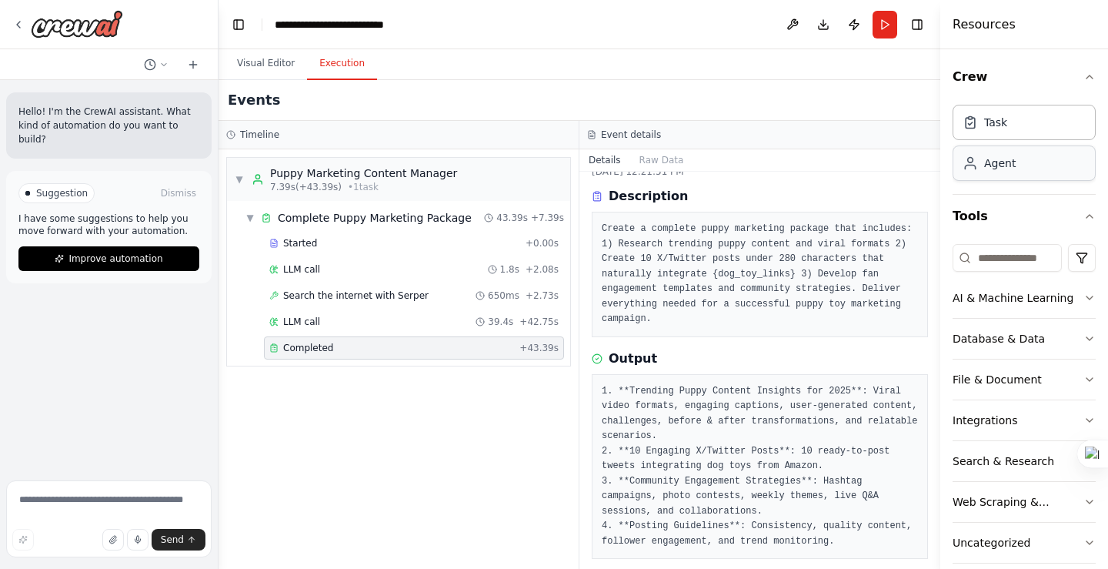
click at [1003, 171] on div "Agent" at bounding box center [1024, 162] width 143 height 35
click at [914, 26] on button "Toggle Right Sidebar" at bounding box center [917, 25] width 22 height 22
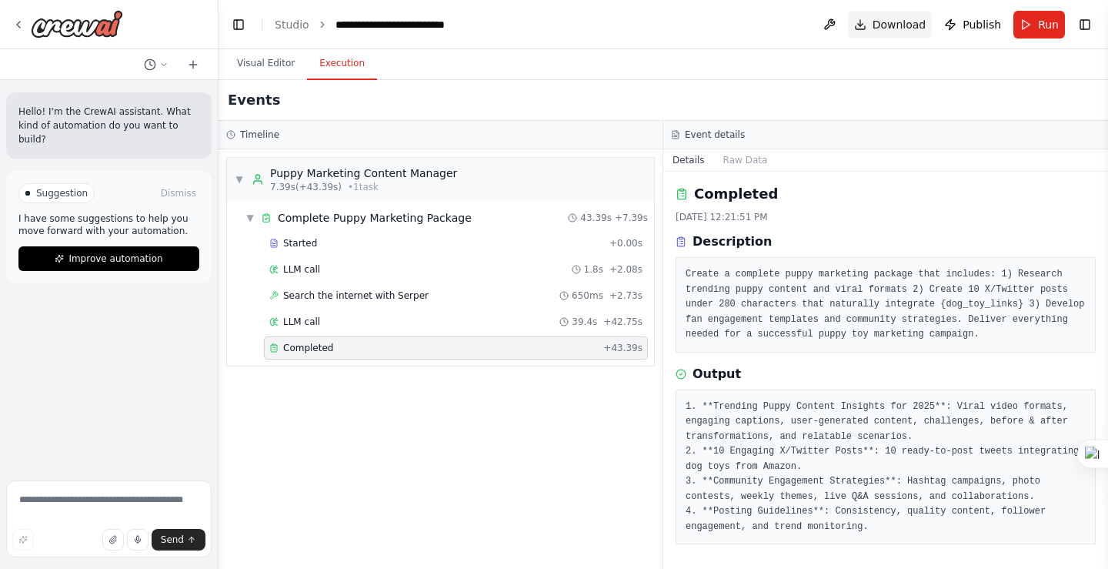
scroll to position [1, 0]
click at [291, 26] on link "Studio" at bounding box center [292, 24] width 35 height 12
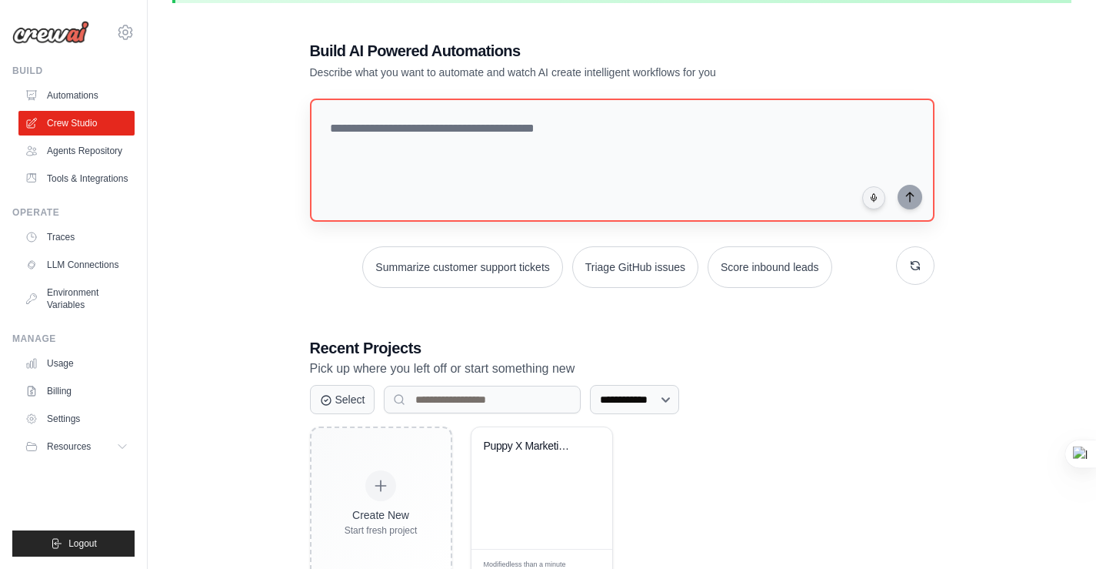
scroll to position [27, 0]
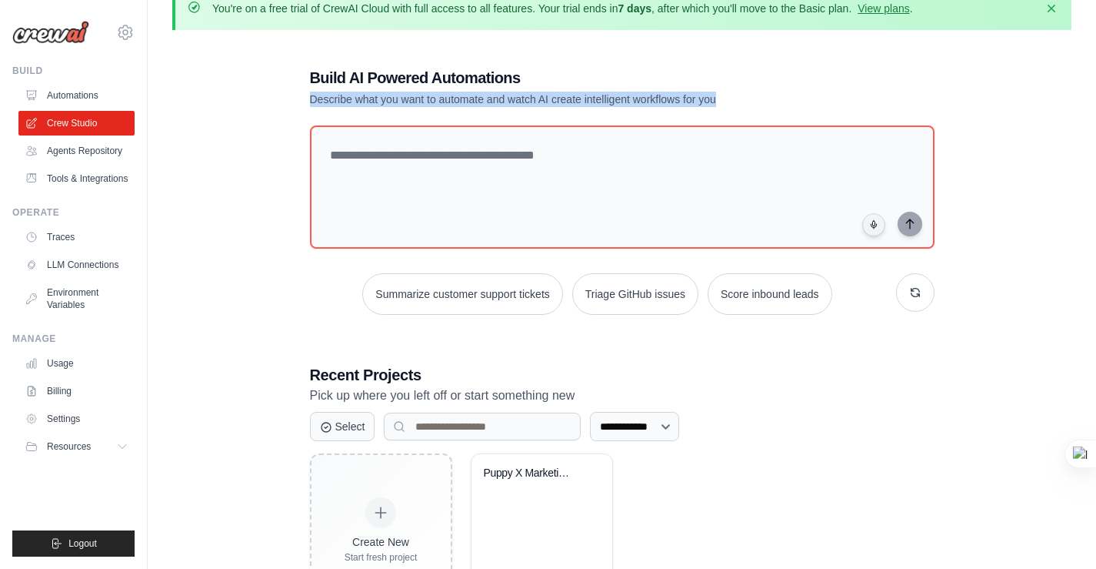
drag, startPoint x: 310, startPoint y: 101, endPoint x: 750, endPoint y: 102, distance: 440.1
click at [750, 102] on p "Describe what you want to automate and watch AI create intelligent workflows fo…" at bounding box center [568, 99] width 517 height 15
copy p "Describe what you want to automate and watch AI create intelligent workflows fo…"
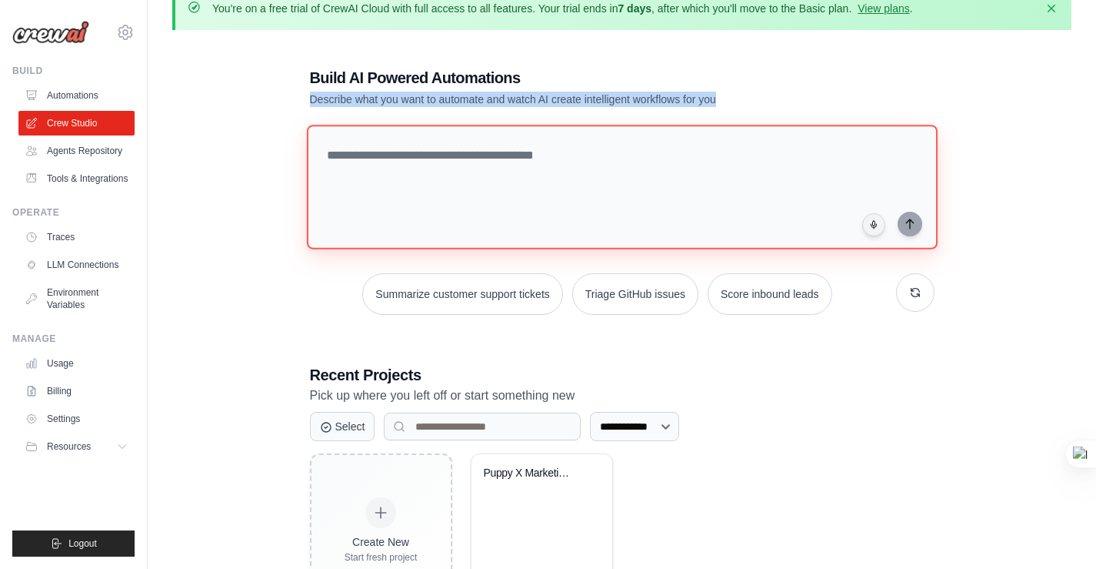
click at [438, 178] on textarea at bounding box center [621, 187] width 631 height 125
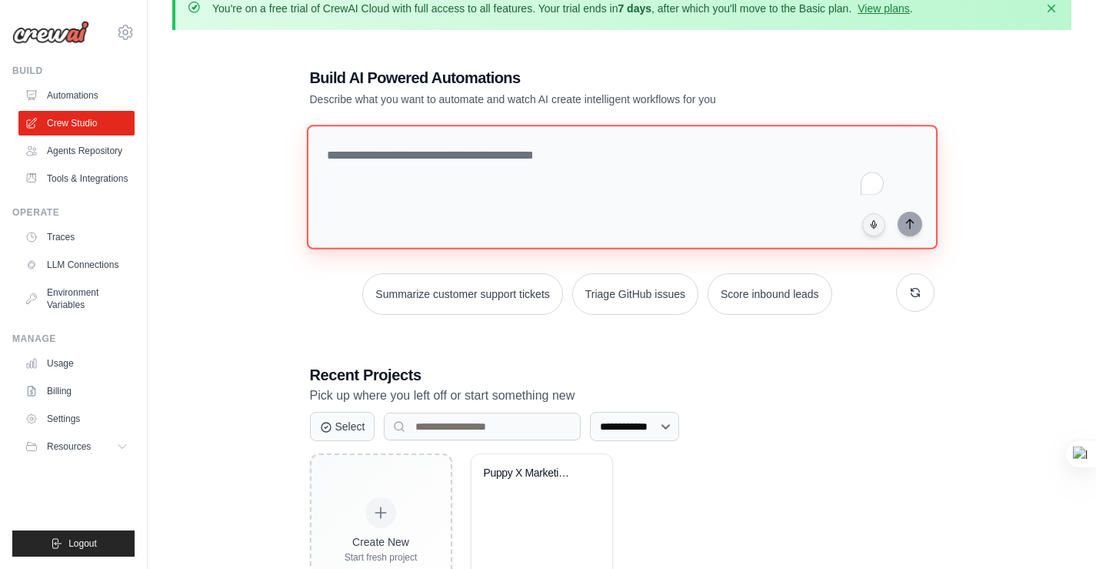
paste textarea "**********"
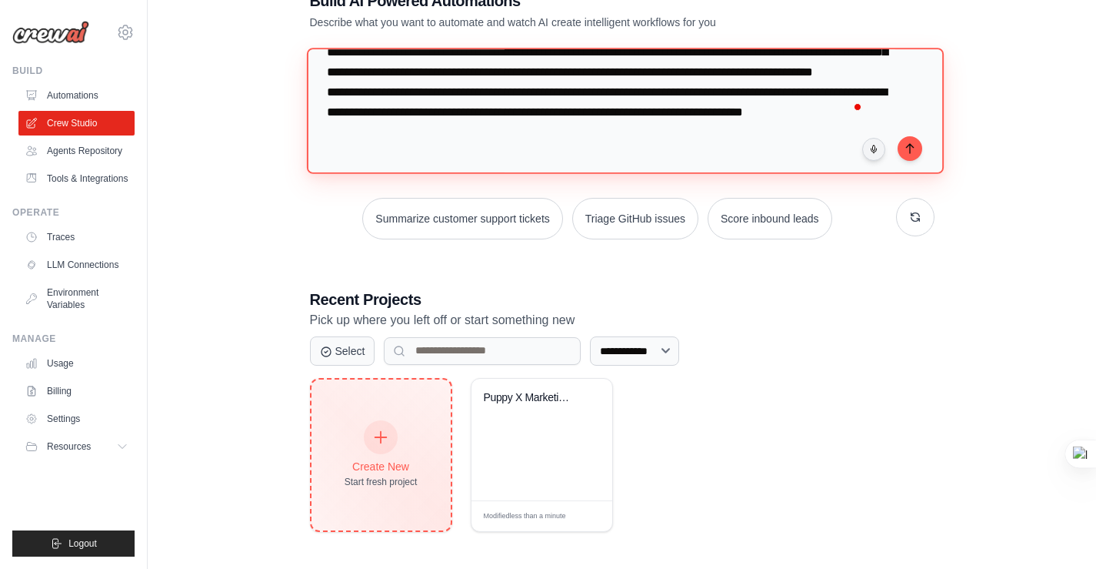
scroll to position [517, 0]
type textarea "**********"
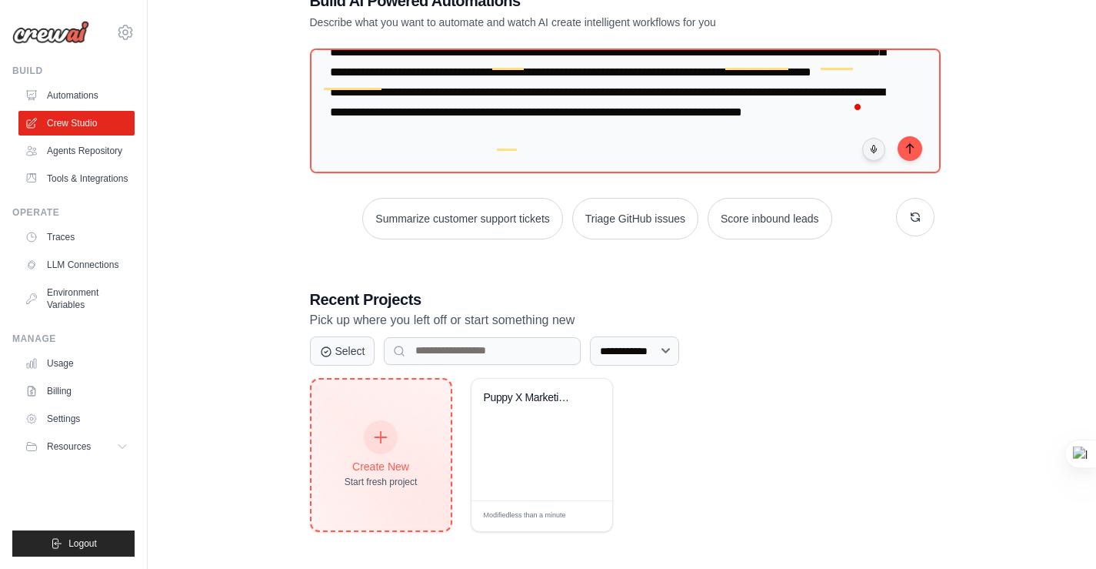
click at [398, 442] on div "Create New Start fresh project" at bounding box center [381, 455] width 73 height 66
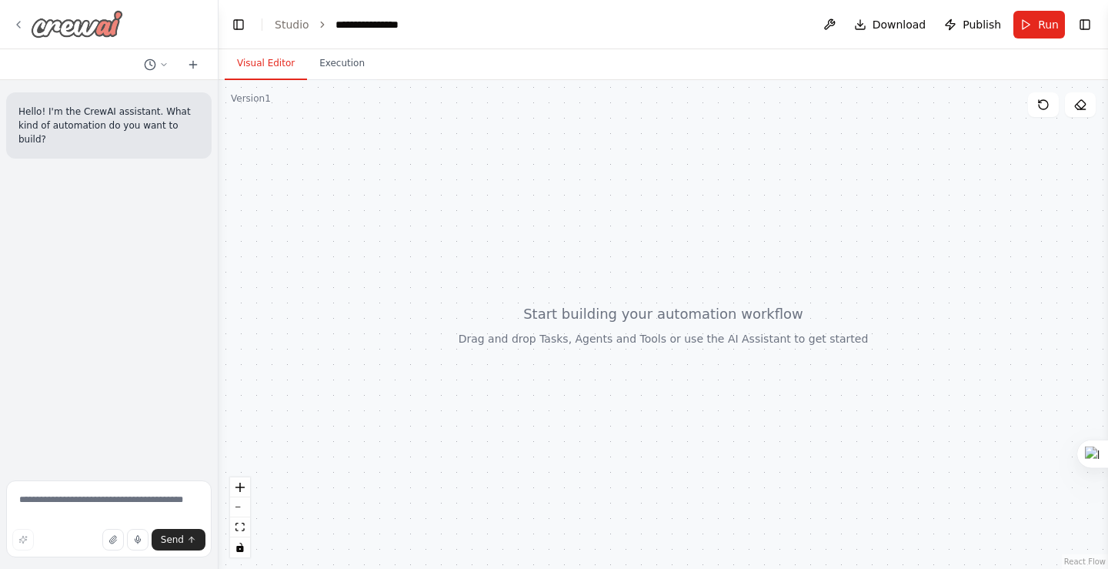
click at [28, 24] on div at bounding box center [67, 24] width 111 height 28
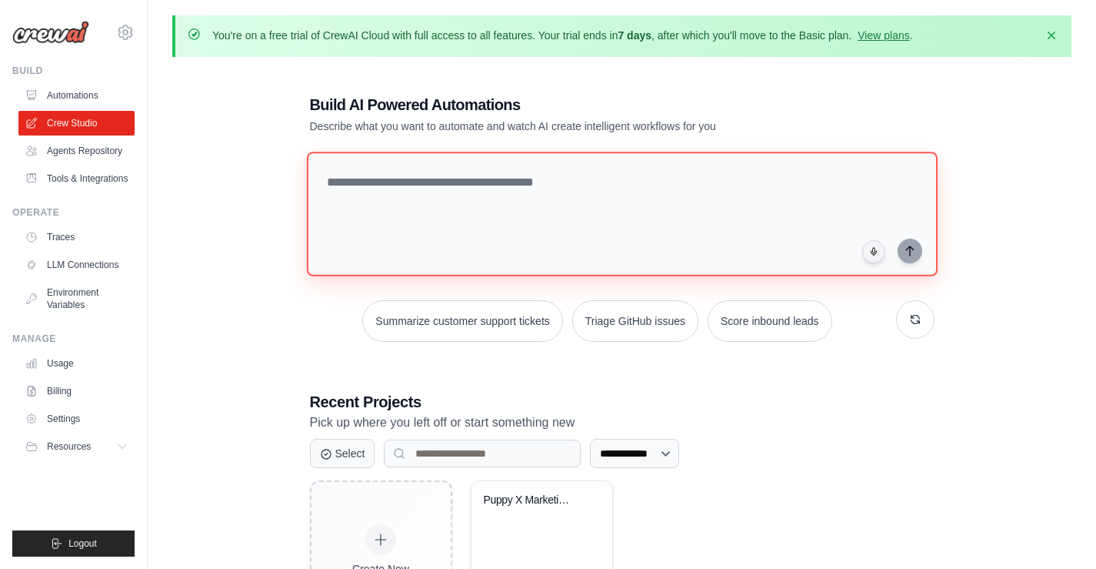
click at [412, 152] on textarea at bounding box center [621, 214] width 631 height 125
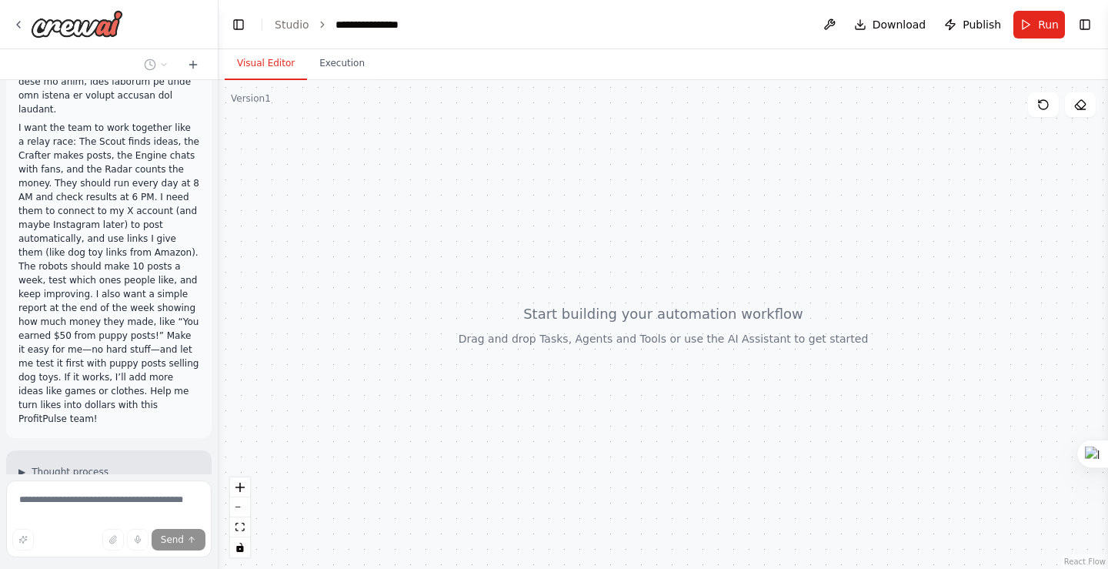
scroll to position [755, 0]
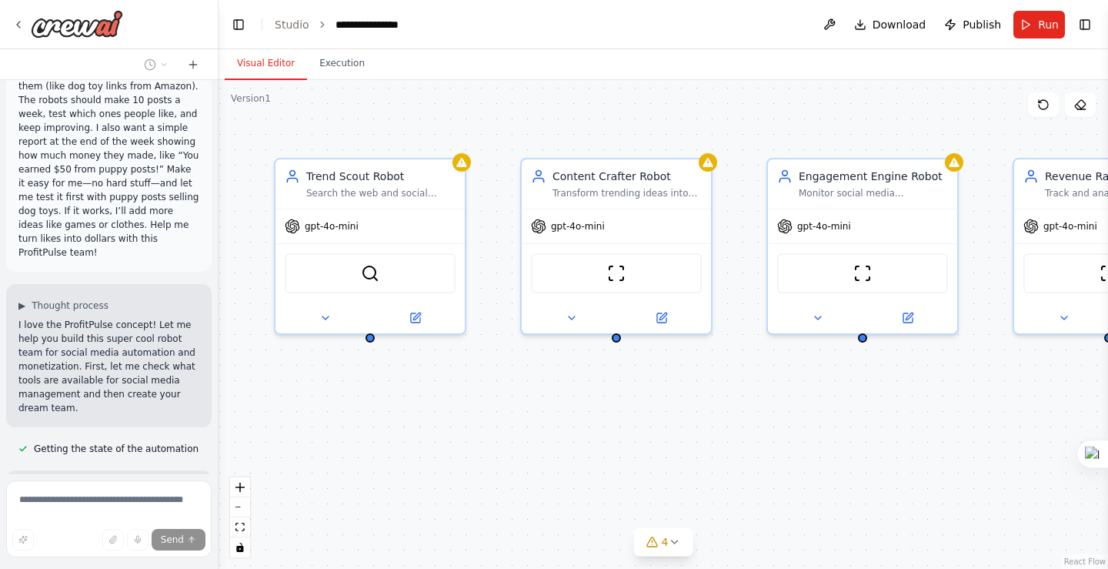
drag, startPoint x: 627, startPoint y: 446, endPoint x: 195, endPoint y: 439, distance: 432.5
click at [195, 439] on div "I want to automate a super cool robot team called ProfitPulse to help me manage…" at bounding box center [554, 284] width 1108 height 569
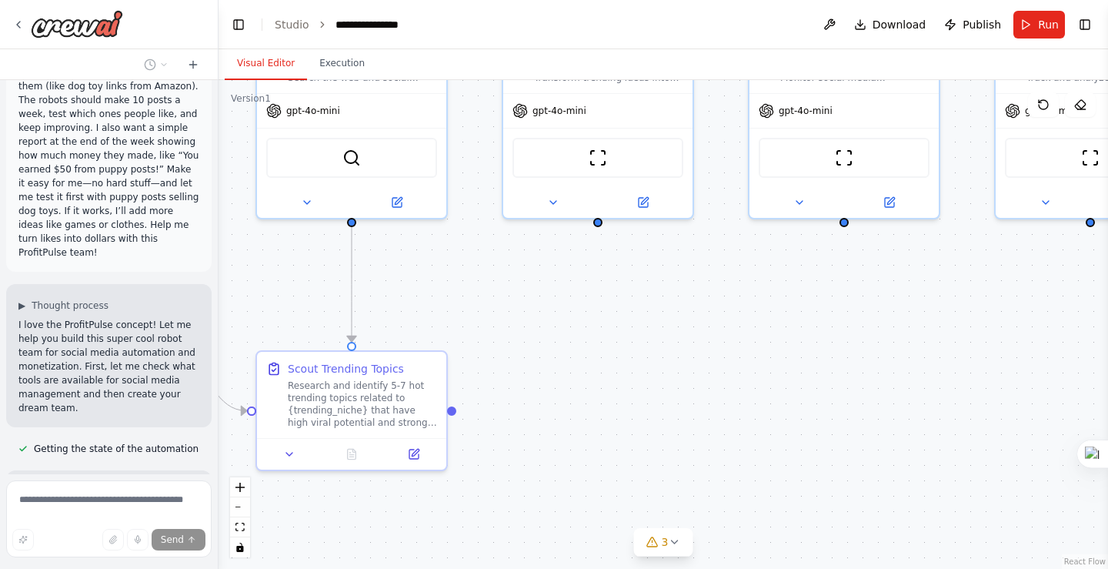
drag, startPoint x: 675, startPoint y: 434, endPoint x: 709, endPoint y: 322, distance: 117.6
click at [709, 322] on div ".deletable-edge-delete-btn { width: 20px; height: 20px; border: 0px solid #ffff…" at bounding box center [663, 324] width 889 height 489
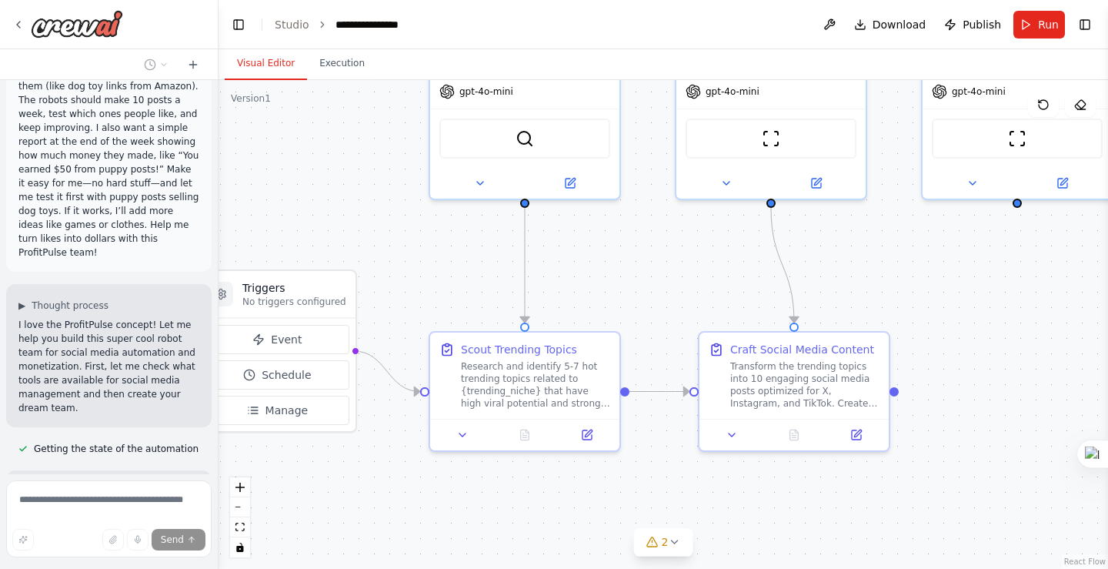
drag, startPoint x: 582, startPoint y: 337, endPoint x: 754, endPoint y: 318, distance: 172.7
click at [754, 318] on div ".deletable-edge-delete-btn { width: 20px; height: 20px; border: 0px solid #ffff…" at bounding box center [663, 324] width 889 height 489
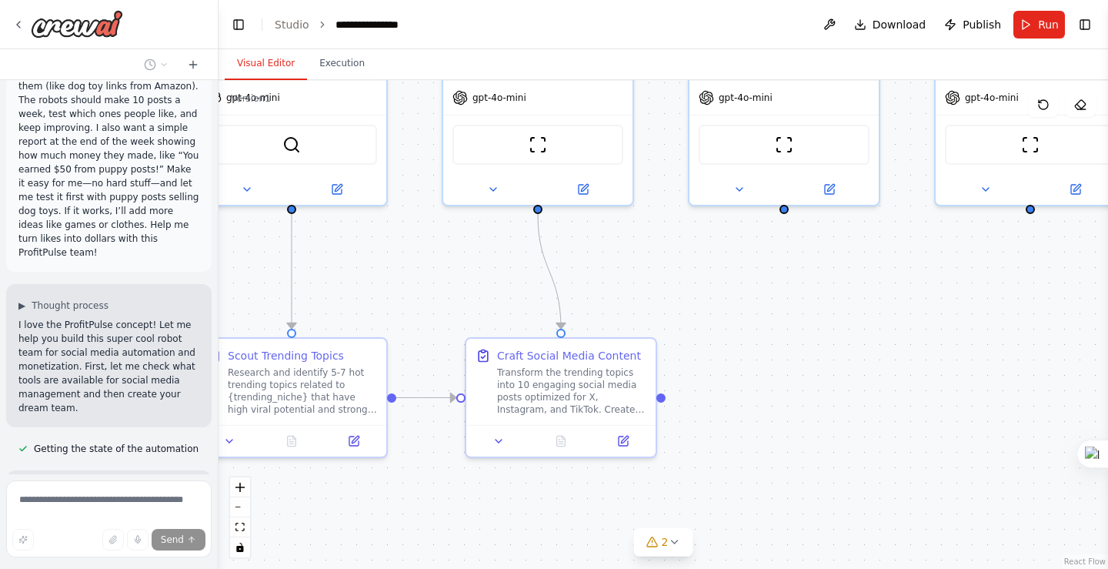
drag, startPoint x: 1019, startPoint y: 290, endPoint x: 775, endPoint y: 295, distance: 244.0
click at [777, 295] on div ".deletable-edge-delete-btn { width: 20px; height: 20px; border: 0px solid #ffff…" at bounding box center [663, 324] width 889 height 489
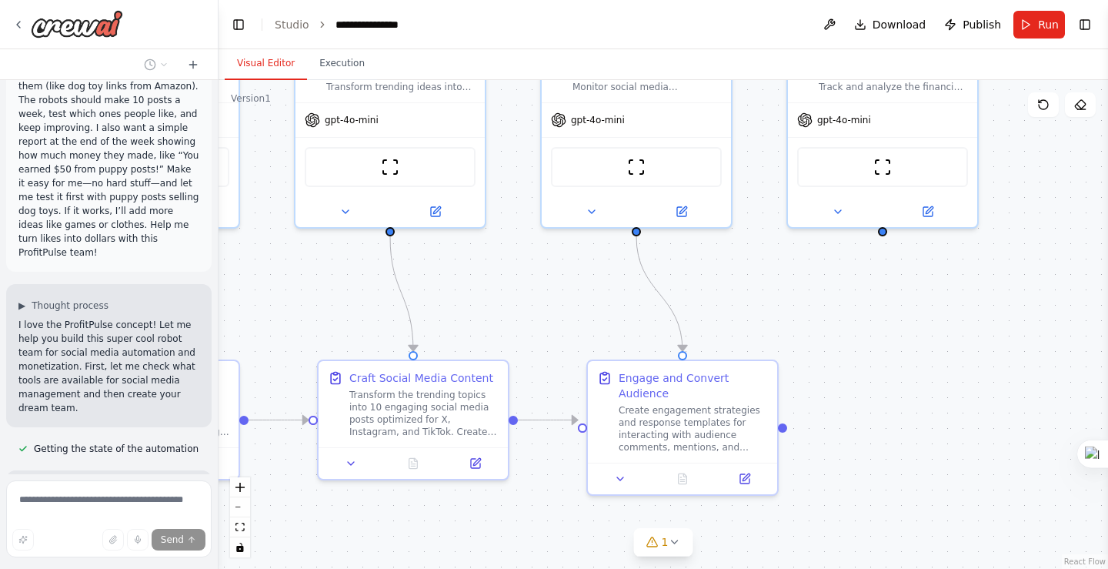
drag, startPoint x: 703, startPoint y: 289, endPoint x: 565, endPoint y: 312, distance: 139.7
click at [565, 312] on div ".deletable-edge-delete-btn { width: 20px; height: 20px; border: 0px solid #ffff…" at bounding box center [663, 324] width 889 height 489
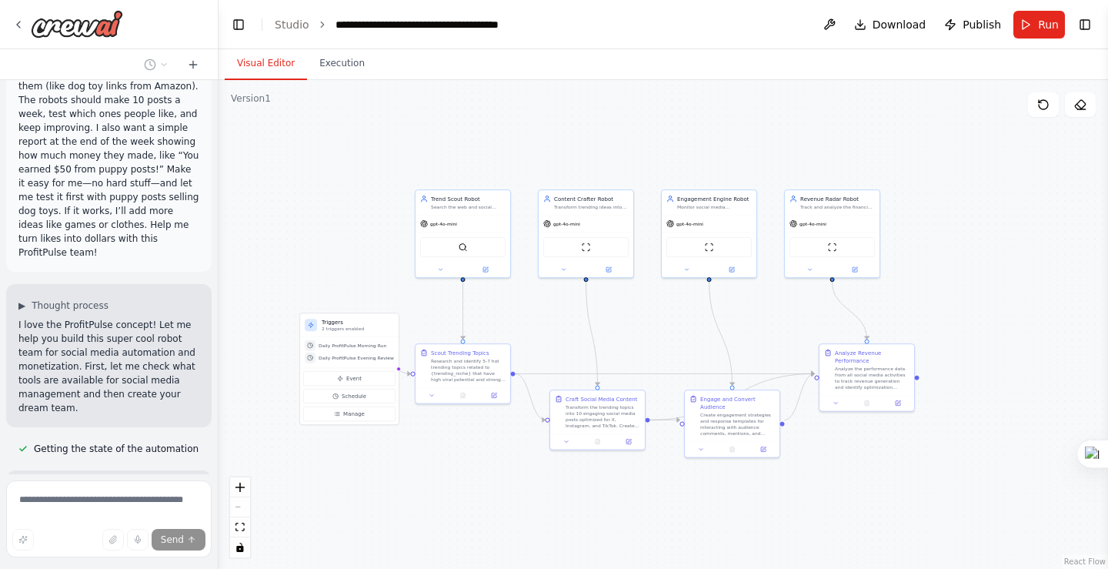
drag, startPoint x: 551, startPoint y: 359, endPoint x: 646, endPoint y: 334, distance: 97.8
click at [644, 335] on div ".deletable-edge-delete-btn { width: 20px; height: 20px; border: 0px solid #ffff…" at bounding box center [663, 324] width 889 height 489
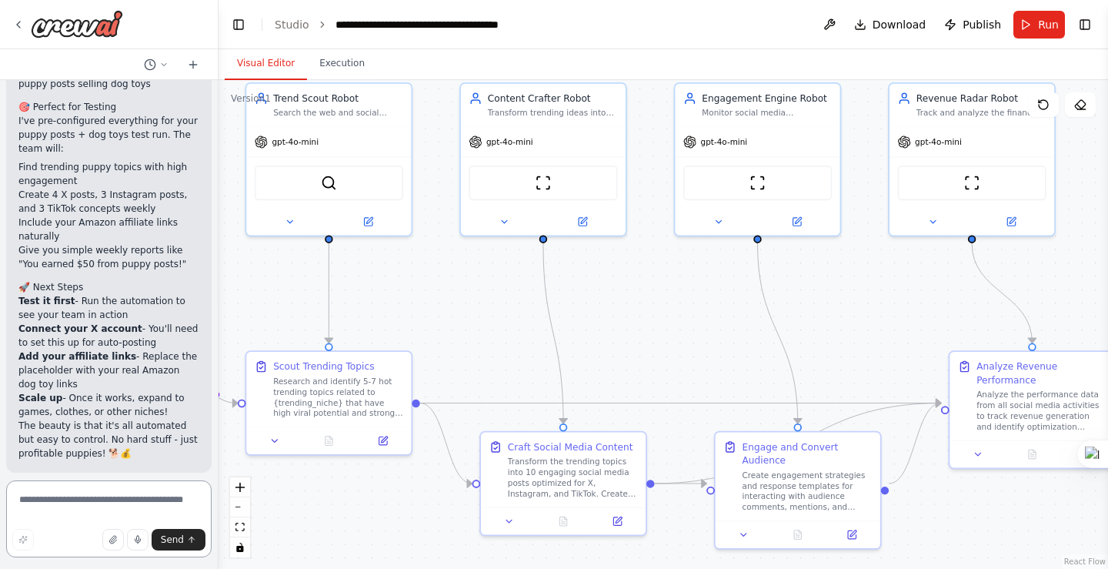
scroll to position [2849, 0]
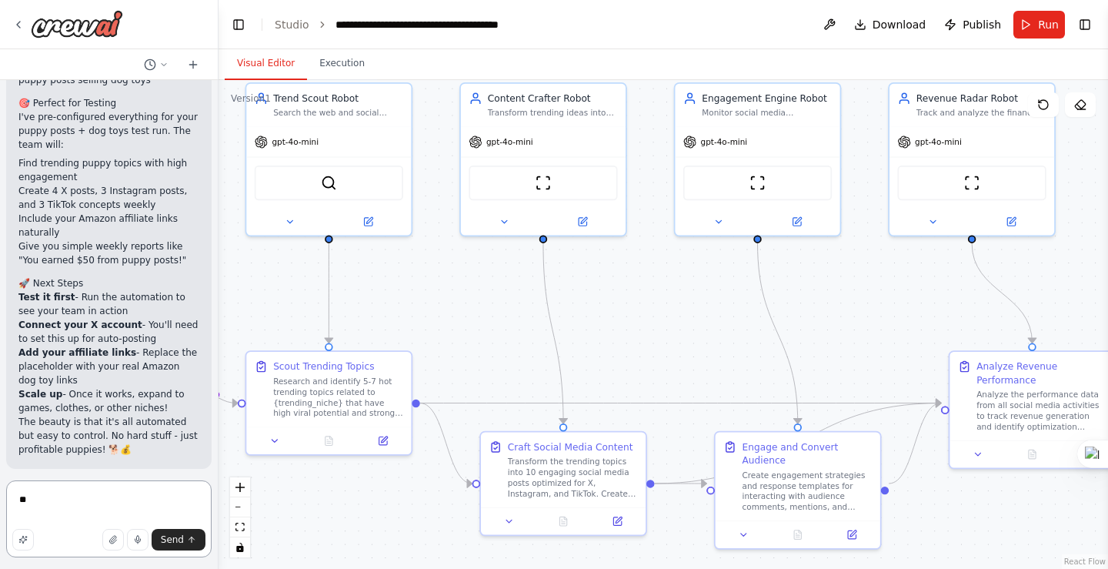
type textarea "*"
click at [113, 562] on span "Run Automation" at bounding box center [115, 568] width 75 height 12
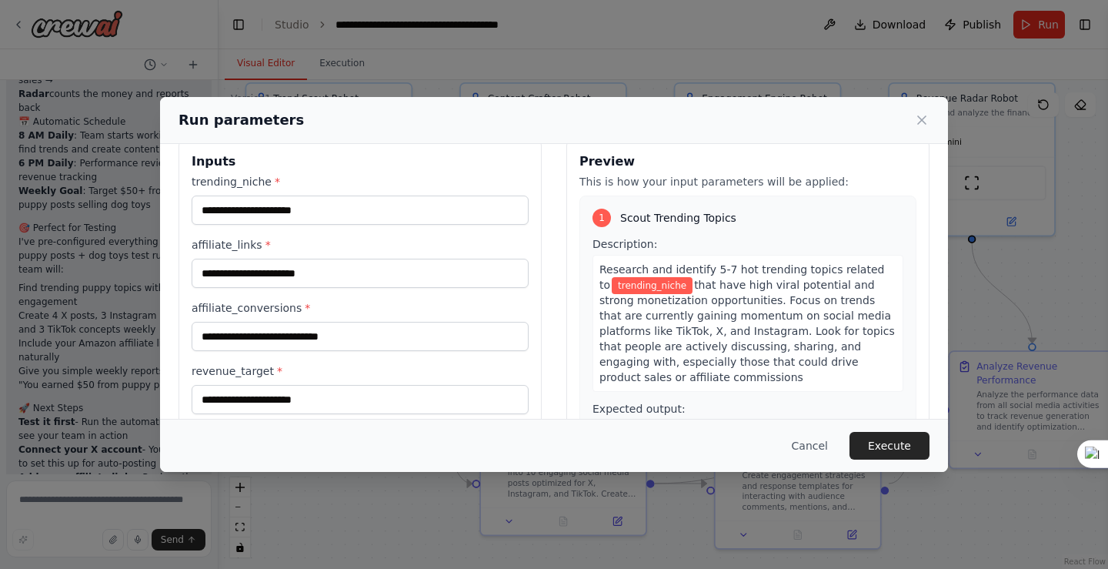
scroll to position [0, 0]
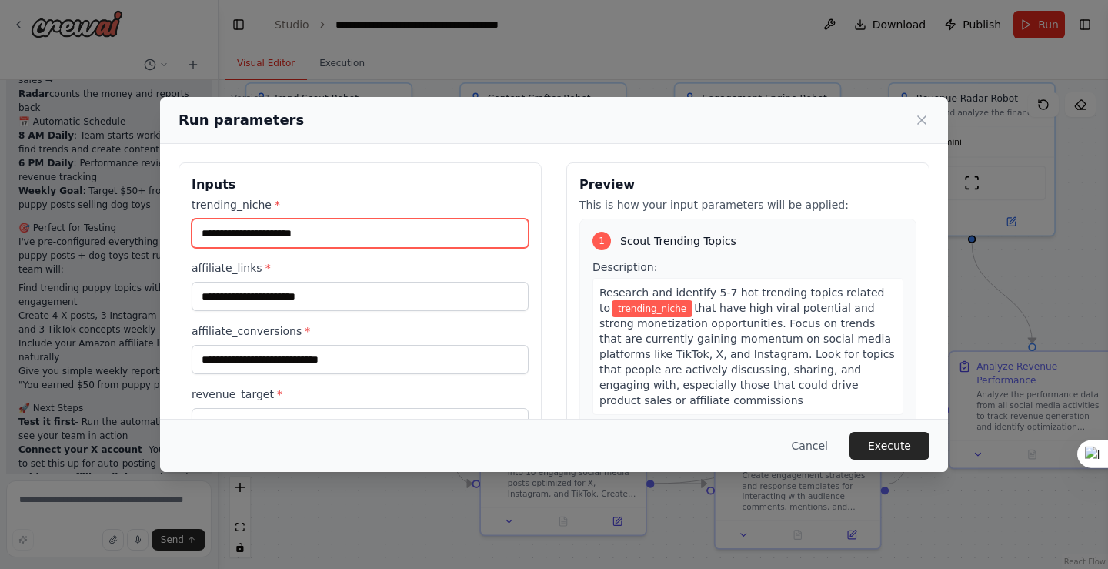
click at [320, 232] on input "trending_niche *" at bounding box center [360, 233] width 337 height 29
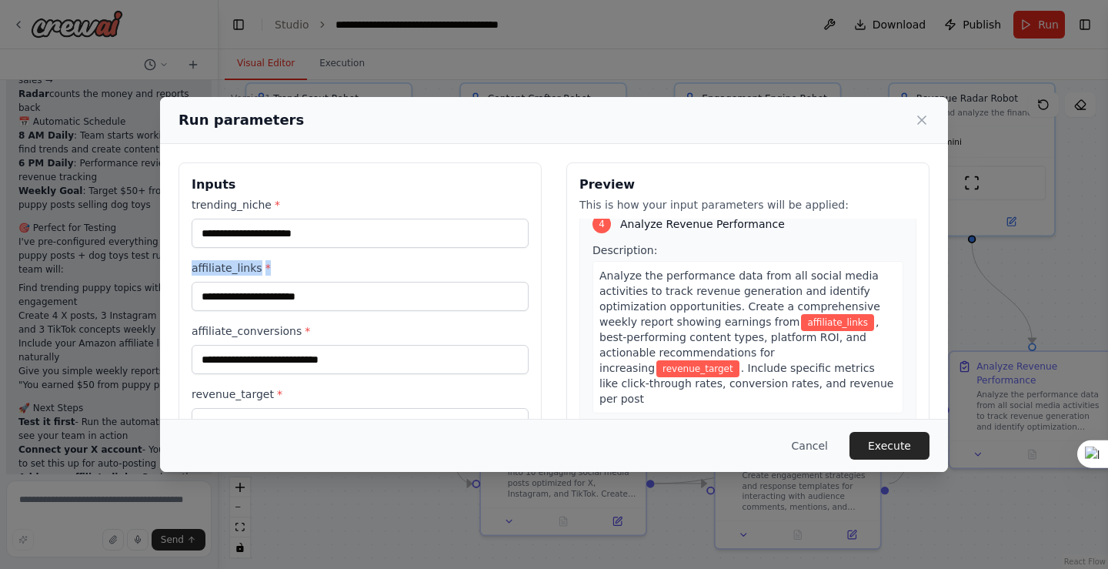
drag, startPoint x: 267, startPoint y: 265, endPoint x: 189, endPoint y: 259, distance: 78.7
click at [189, 259] on div "Inputs trending_niche * affiliate_links * affiliate_conversions * revenue_targe…" at bounding box center [360, 344] width 363 height 365
copy label "affiliate_links *"
drag, startPoint x: 293, startPoint y: 330, endPoint x: 193, endPoint y: 326, distance: 100.1
click at [193, 326] on label "affiliate_conversions *" at bounding box center [360, 330] width 337 height 15
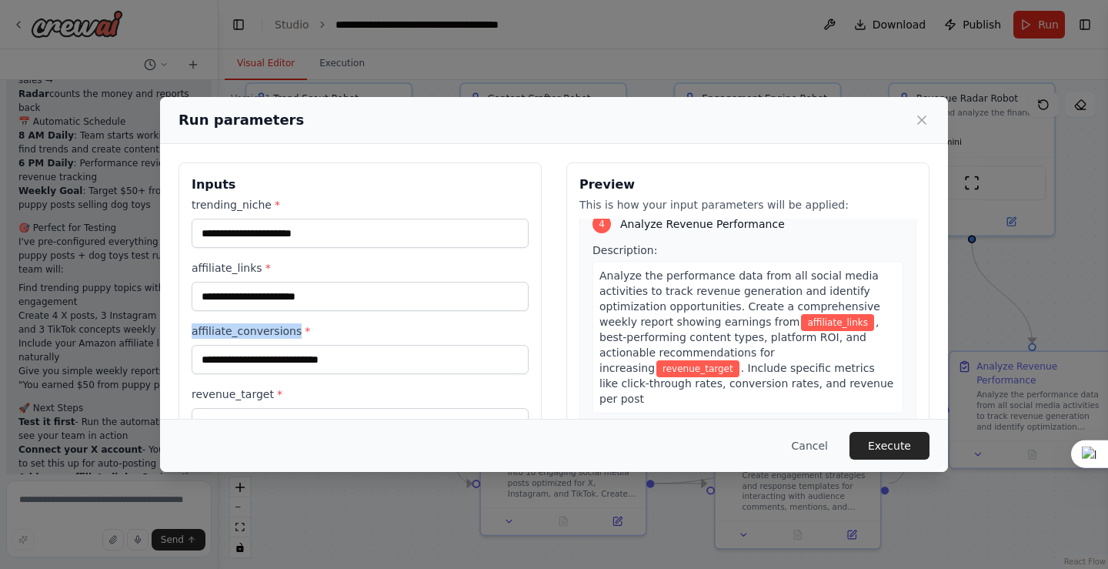
copy label "affiliate_conversions"
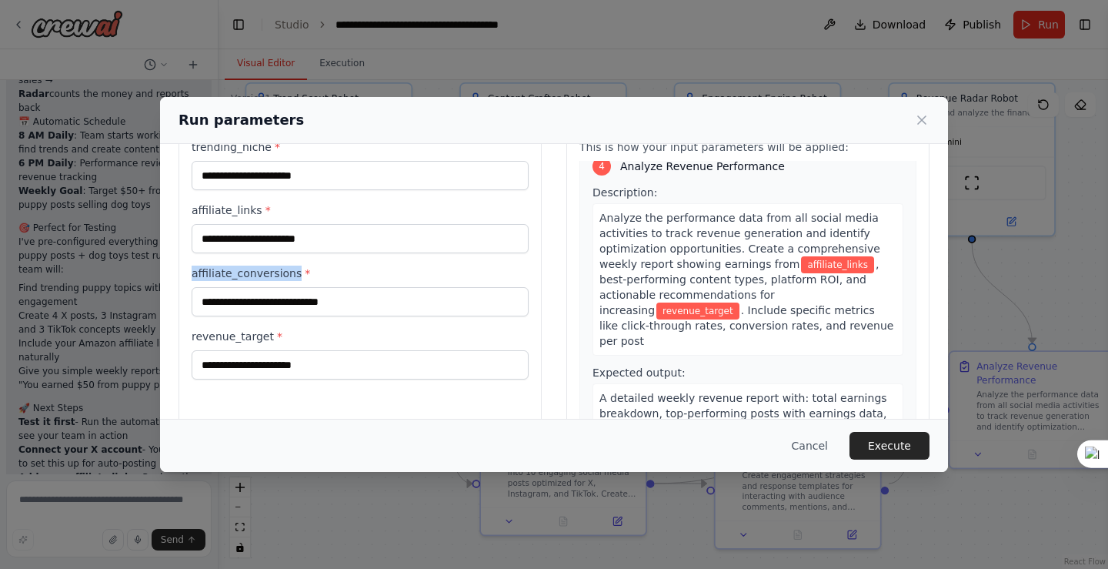
scroll to position [126, 0]
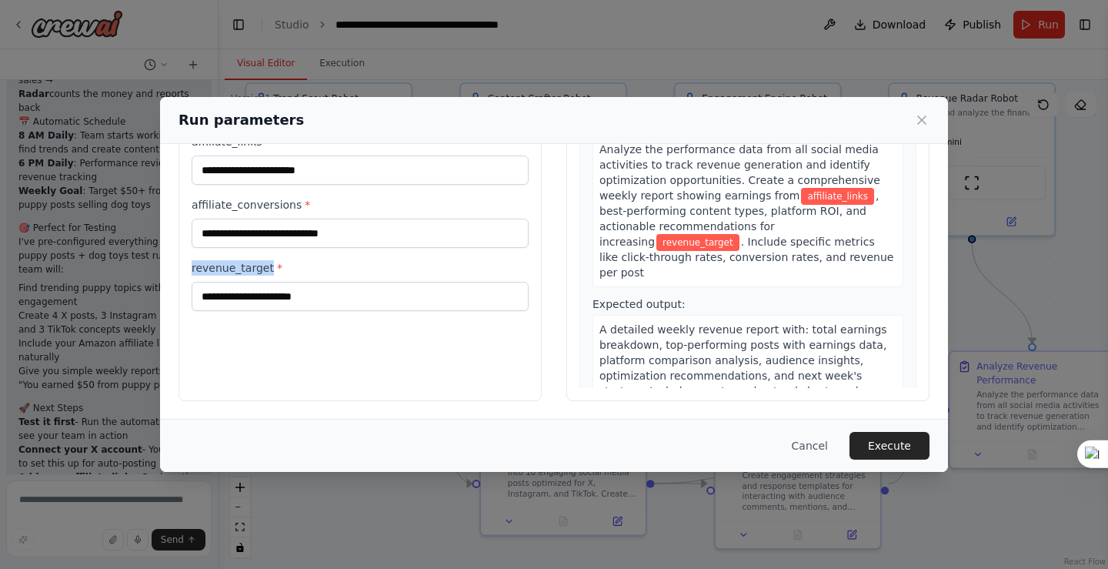
drag, startPoint x: 263, startPoint y: 265, endPoint x: 192, endPoint y: 266, distance: 71.6
click at [192, 266] on label "revenue_target *" at bounding box center [360, 267] width 337 height 15
copy label "revenue_target"
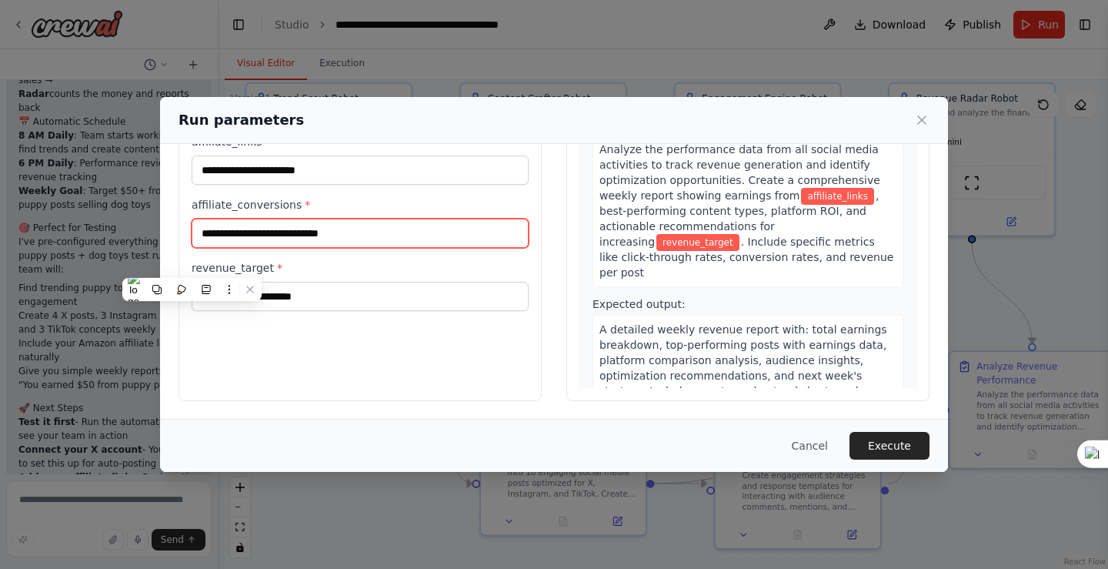
click at [302, 236] on input "affiliate_conversions *" at bounding box center [360, 233] width 337 height 29
paste input "**********"
type input "**********"
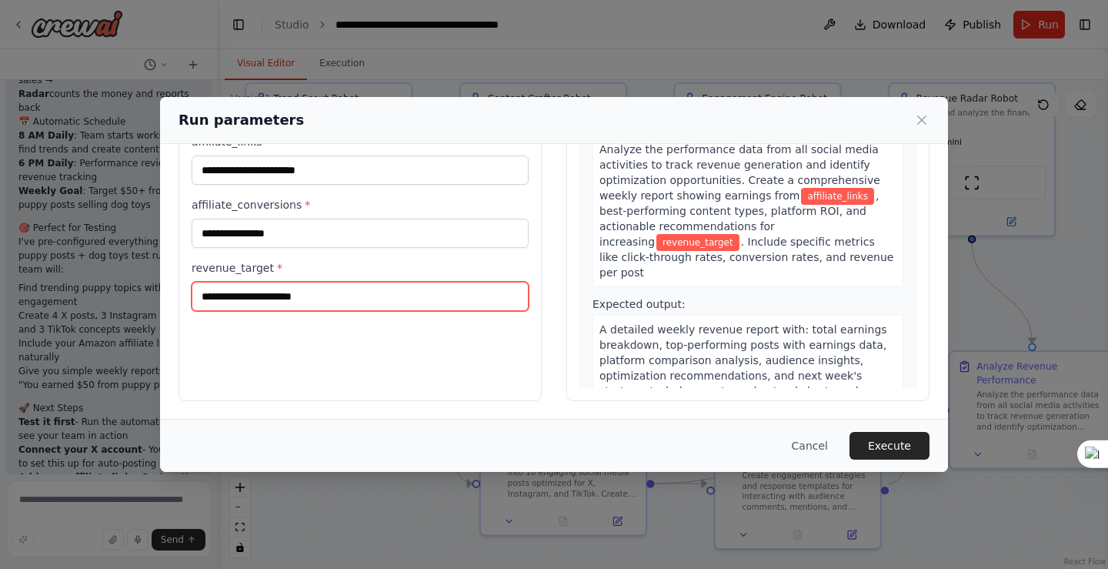
click at [281, 296] on input "revenue_target *" at bounding box center [360, 296] width 337 height 29
paste input "**********"
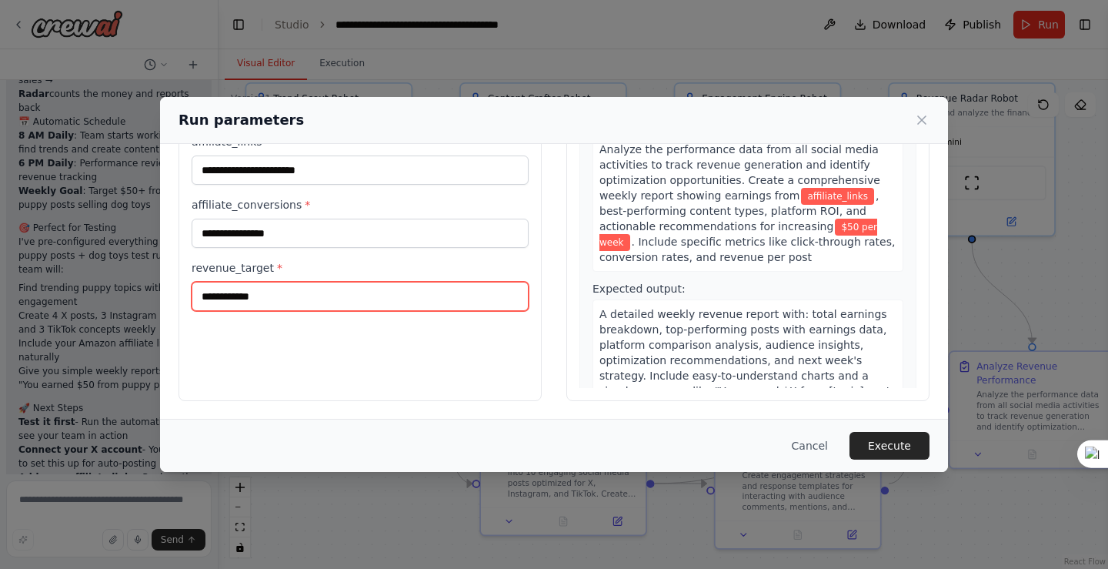
type input "**********"
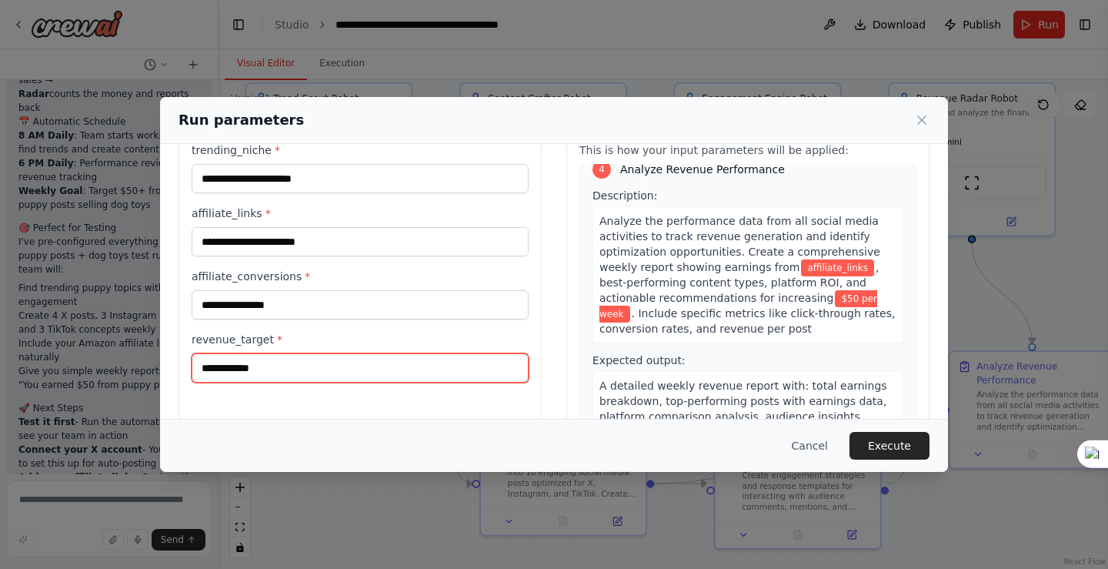
scroll to position [0, 0]
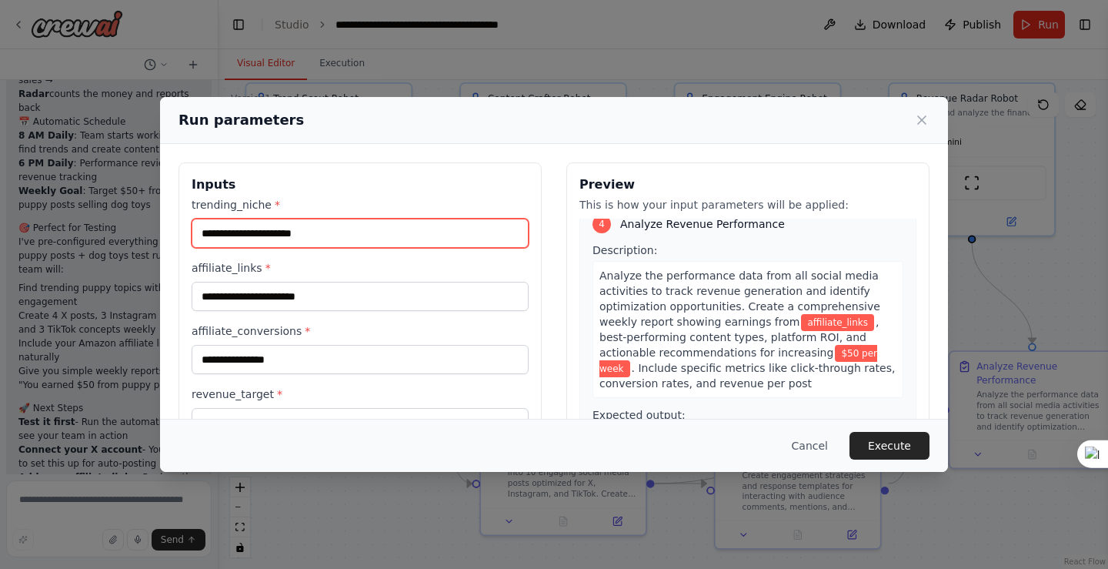
click at [308, 237] on input "trending_niche *" at bounding box center [360, 233] width 337 height 29
paste input "**********"
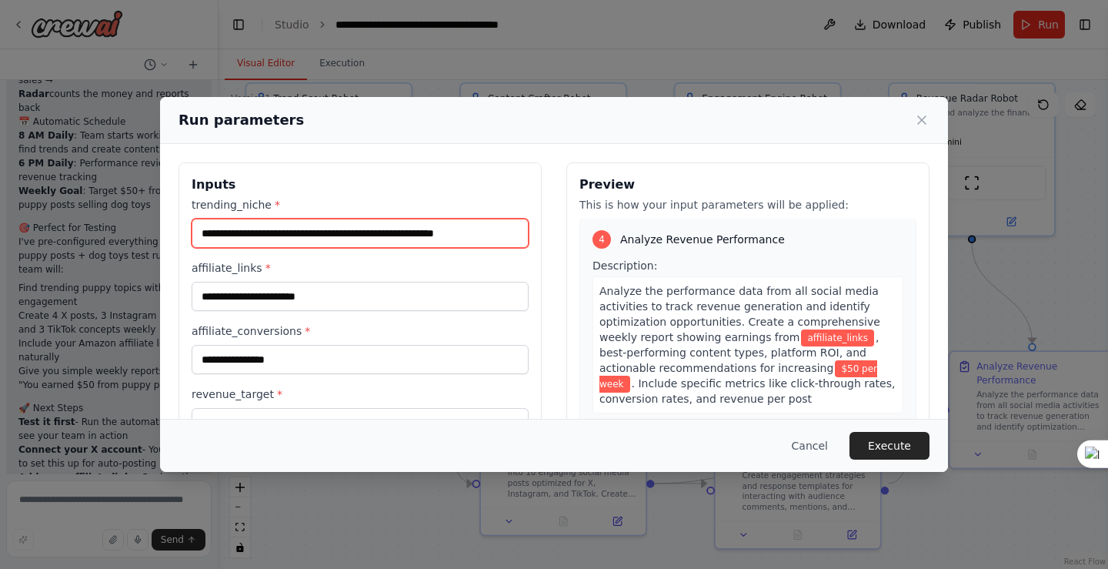
click at [372, 232] on input "**********" at bounding box center [360, 233] width 337 height 29
drag, startPoint x: 501, startPoint y: 236, endPoint x: 197, endPoint y: 240, distance: 304.0
click at [197, 240] on input "**********" at bounding box center [360, 233] width 337 height 29
paste input "text"
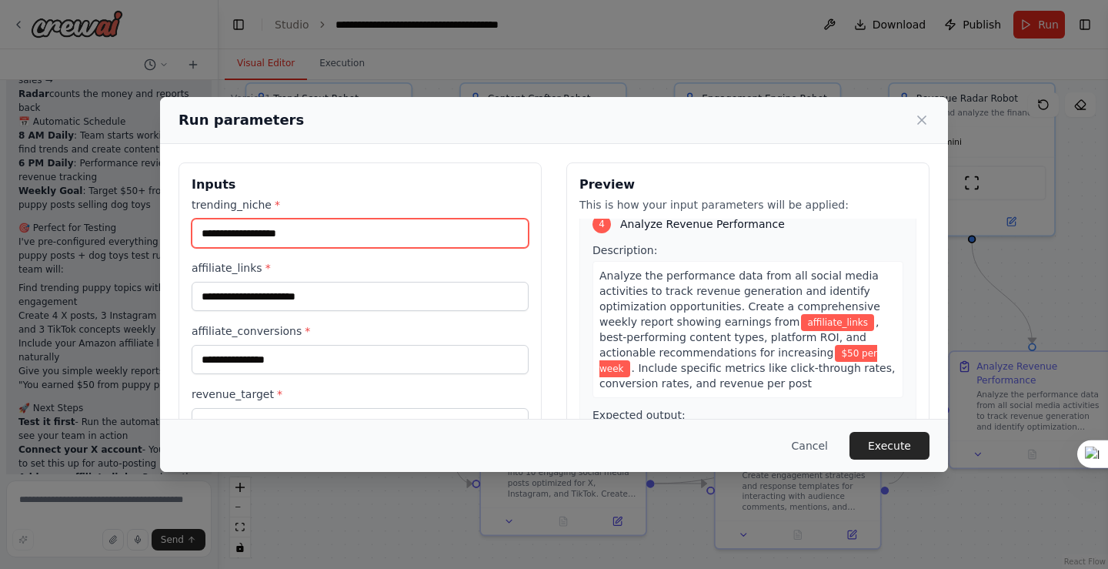
type input "**********"
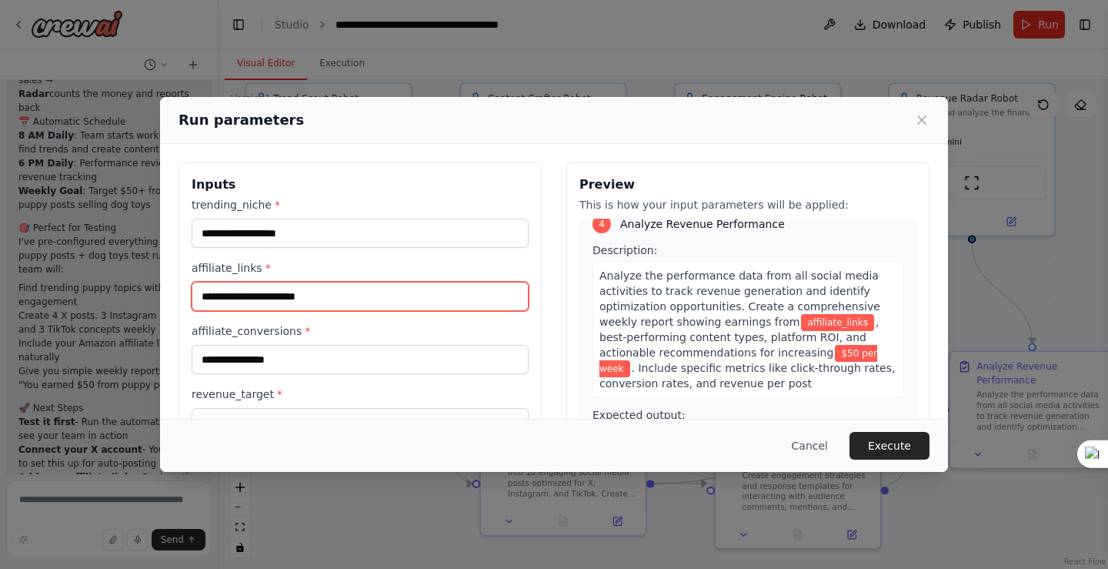
click at [290, 299] on input "affiliate_links *" at bounding box center [360, 296] width 337 height 29
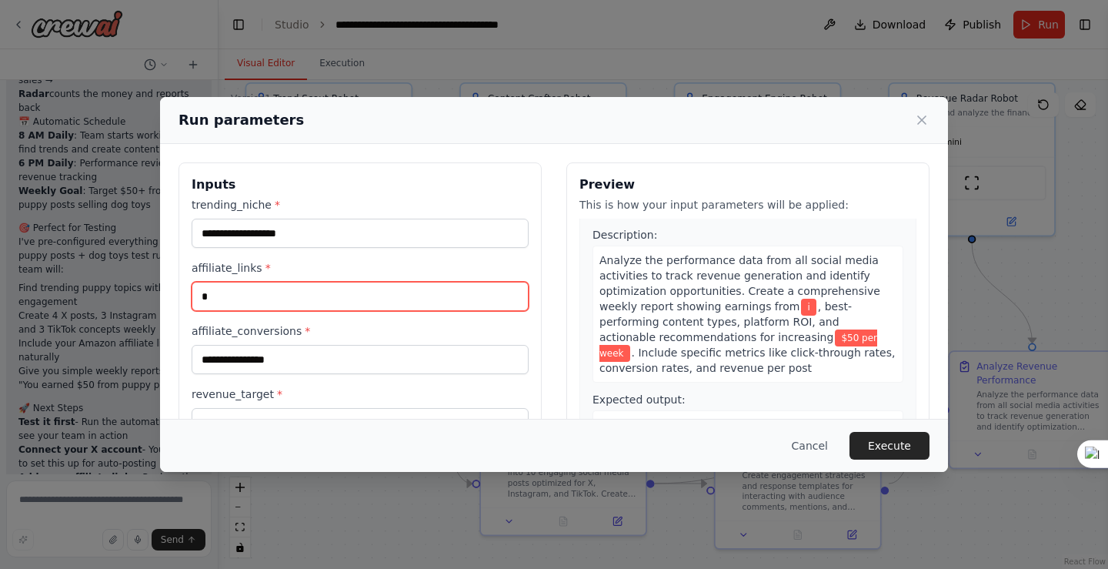
scroll to position [1068, 0]
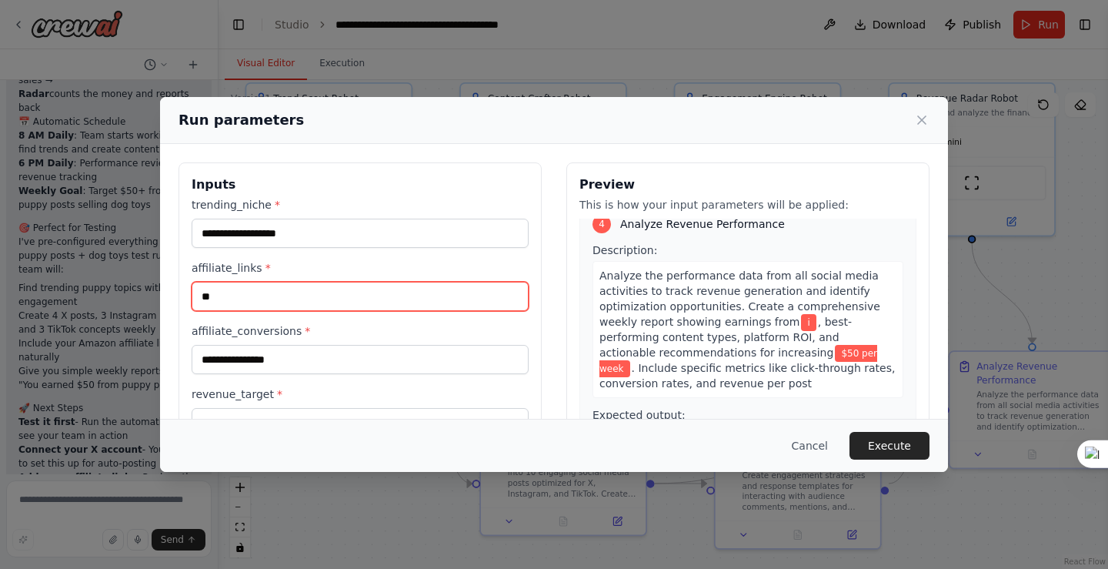
type input "*"
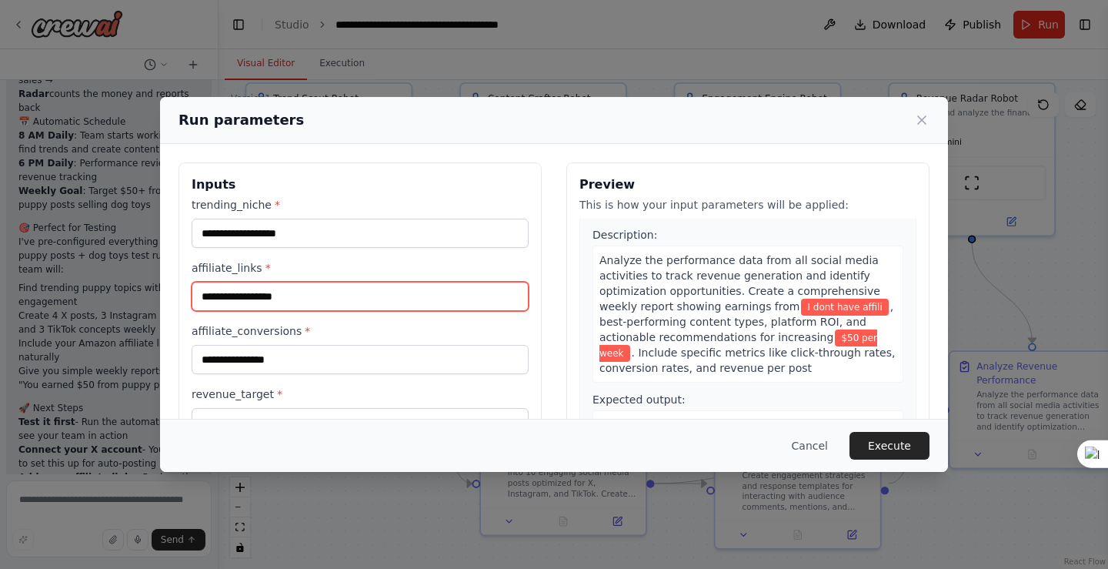
scroll to position [1099, 0]
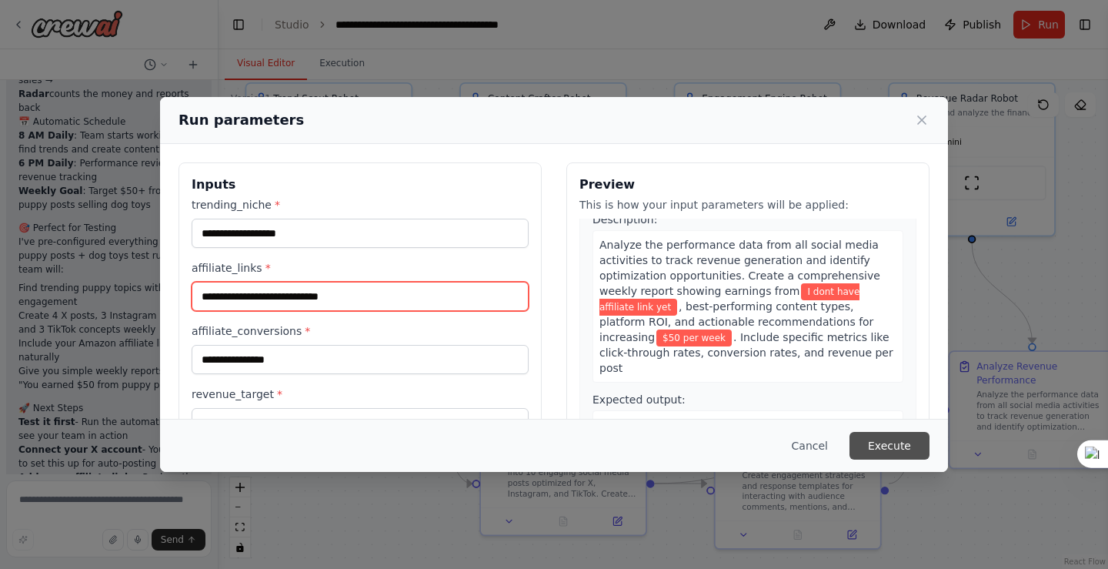
type input "**********"
click at [902, 446] on button "Execute" at bounding box center [889, 446] width 80 height 28
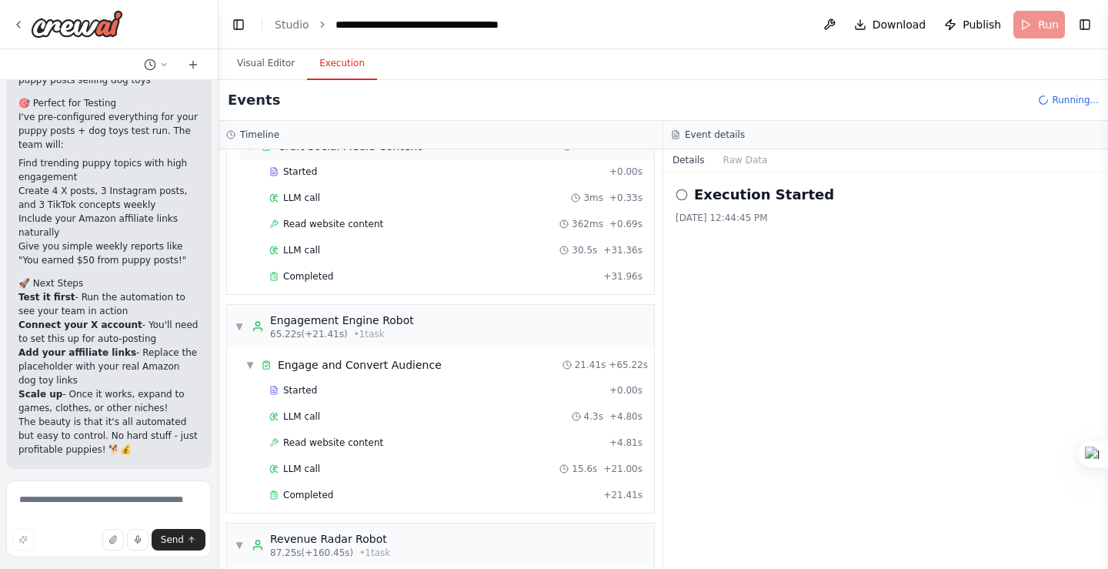
scroll to position [0, 0]
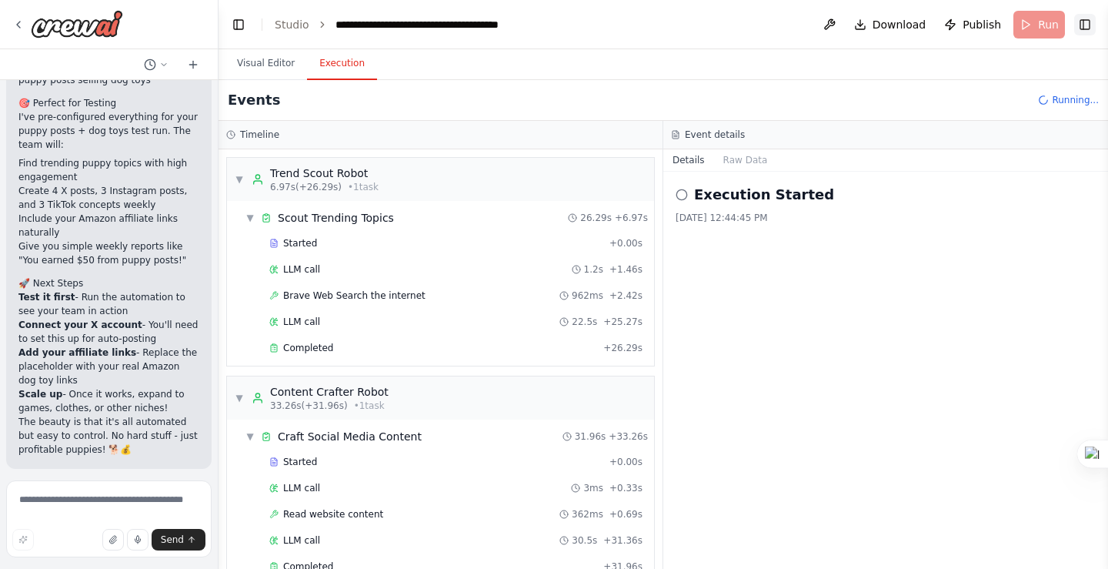
click at [1083, 24] on button "Toggle Right Sidebar" at bounding box center [1085, 25] width 22 height 22
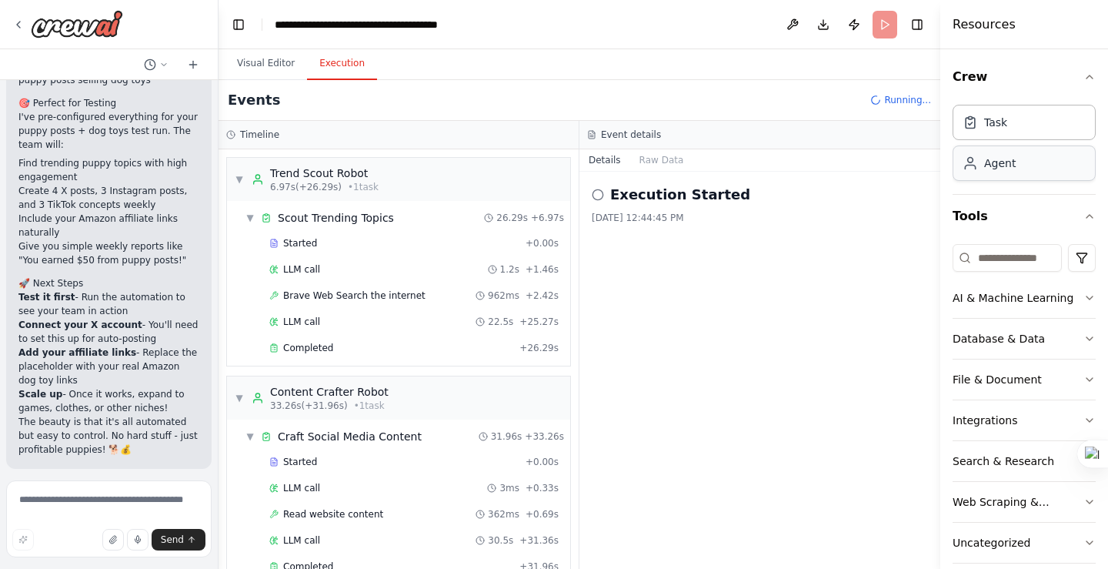
click at [1007, 174] on div "Agent" at bounding box center [1024, 162] width 143 height 35
click at [1010, 169] on div "Agent" at bounding box center [1000, 162] width 32 height 15
click at [920, 27] on button "Toggle Right Sidebar" at bounding box center [917, 25] width 22 height 22
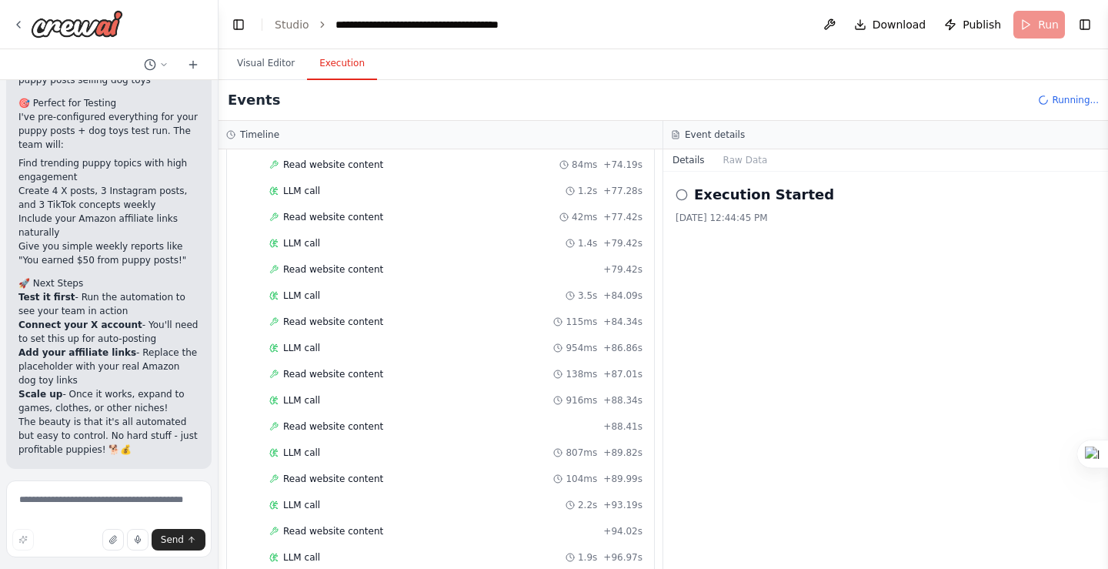
scroll to position [1752, 0]
click at [683, 195] on icon at bounding box center [682, 195] width 12 height 12
click at [679, 195] on icon at bounding box center [682, 195] width 12 height 12
click at [723, 195] on h2 "Execution Started" at bounding box center [764, 195] width 140 height 22
click at [0, 0] on icon "Quick settings" at bounding box center [0, 0] width 0 height 0
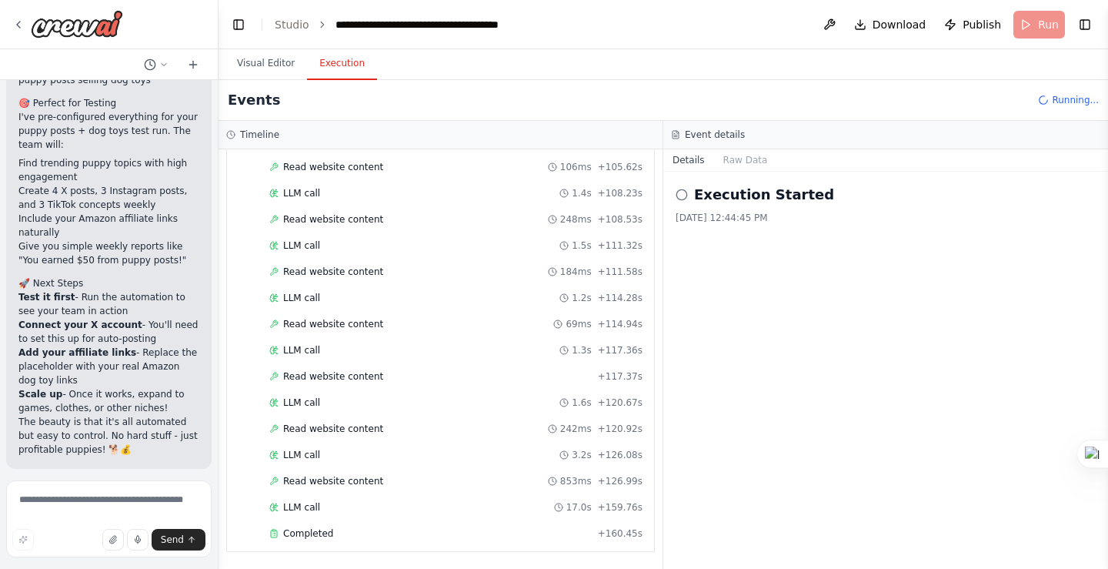
click at [0, 0] on div "**********" at bounding box center [0, 0] width 0 height 0
click at [1084, 21] on button "Toggle Right Sidebar" at bounding box center [1085, 25] width 22 height 22
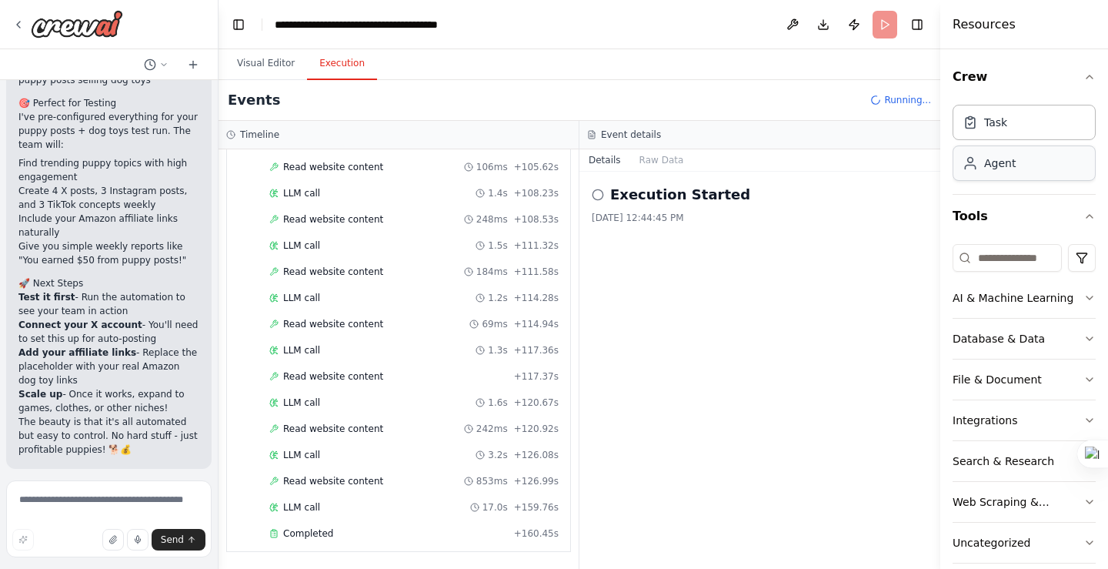
click at [999, 176] on div "Agent" at bounding box center [1024, 162] width 143 height 35
click at [1003, 170] on div "Agent" at bounding box center [1000, 162] width 32 height 15
click at [990, 165] on div "Agent" at bounding box center [1000, 162] width 32 height 15
click at [992, 123] on div "Task" at bounding box center [995, 121] width 23 height 15
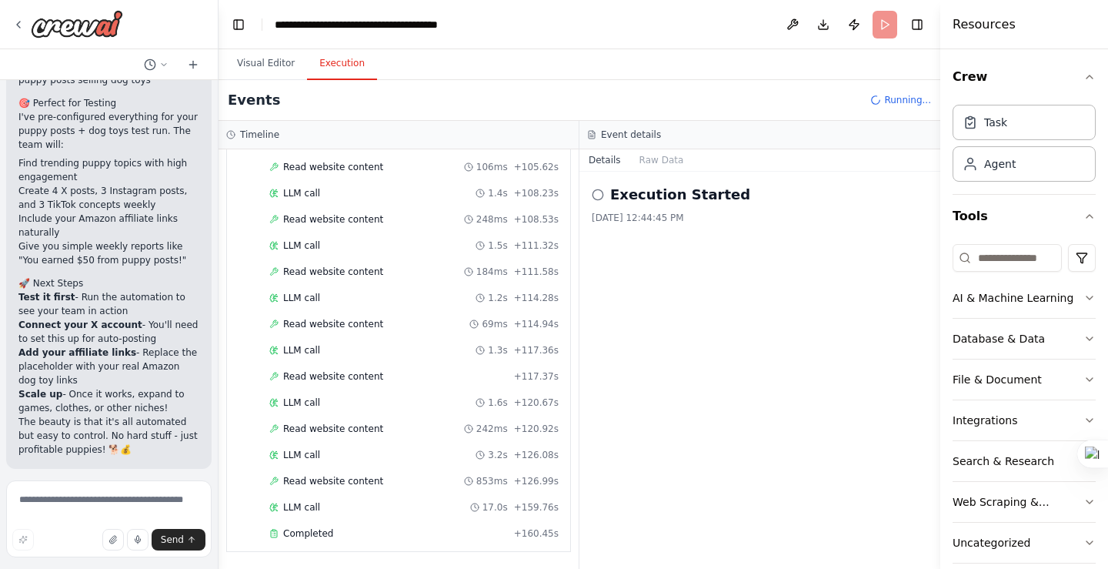
click at [892, 151] on div "Details Raw Data" at bounding box center [759, 160] width 361 height 22
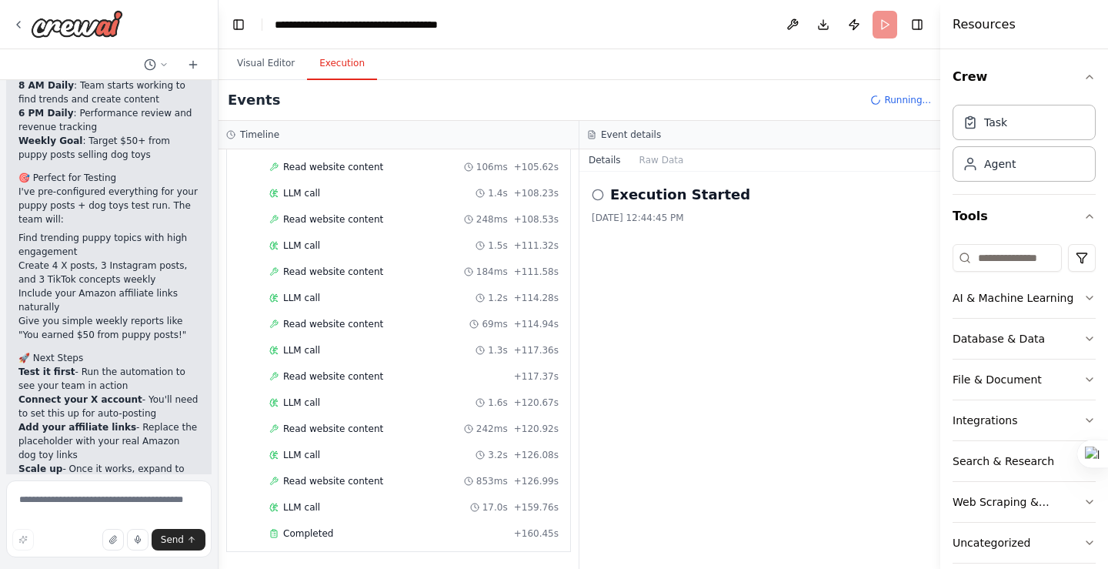
scroll to position [2849, 0]
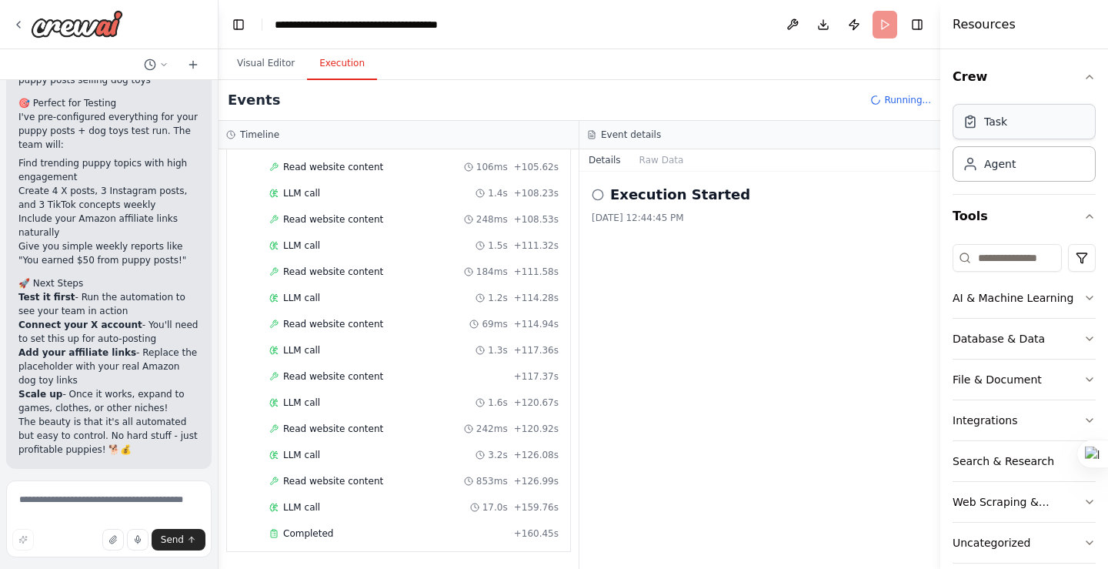
click at [1004, 128] on div "Task" at bounding box center [995, 121] width 23 height 15
click at [993, 169] on div "Agent" at bounding box center [1000, 162] width 32 height 15
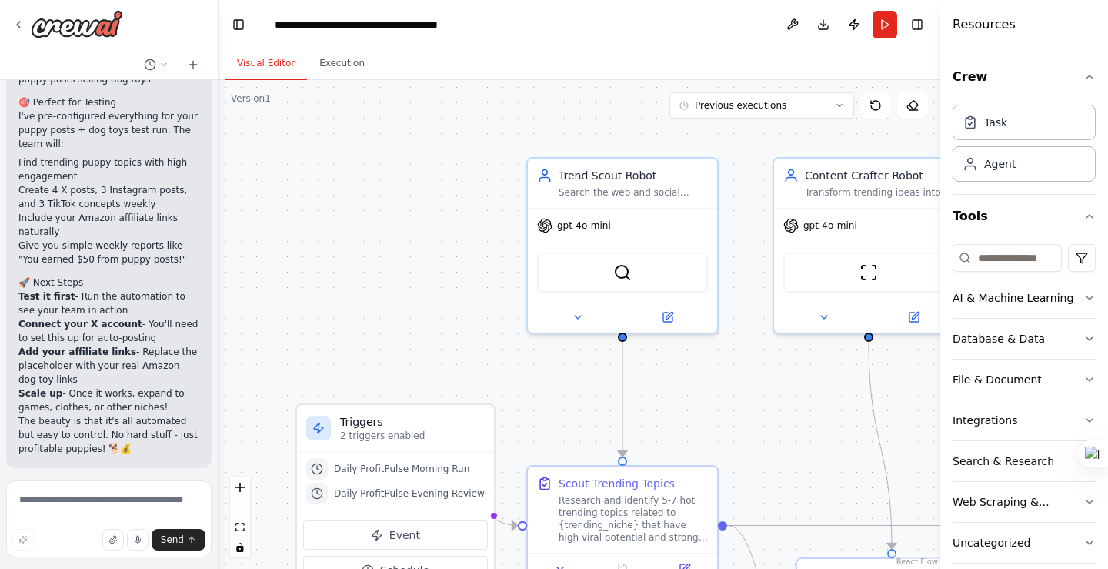
scroll to position [2849, 0]
click at [999, 167] on div "Agent" at bounding box center [1000, 162] width 32 height 15
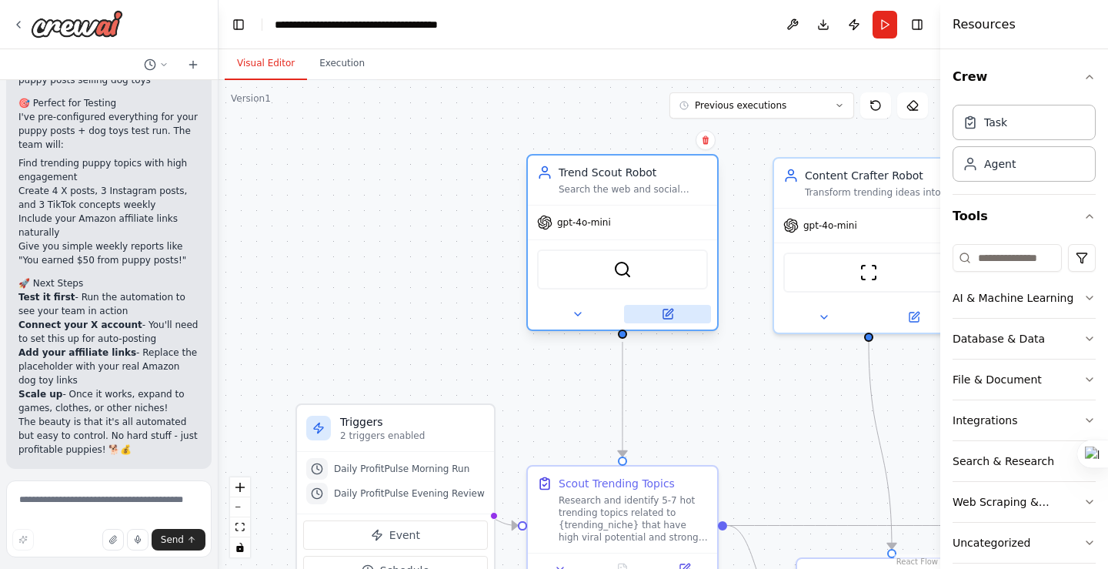
click at [670, 310] on icon at bounding box center [669, 312] width 7 height 7
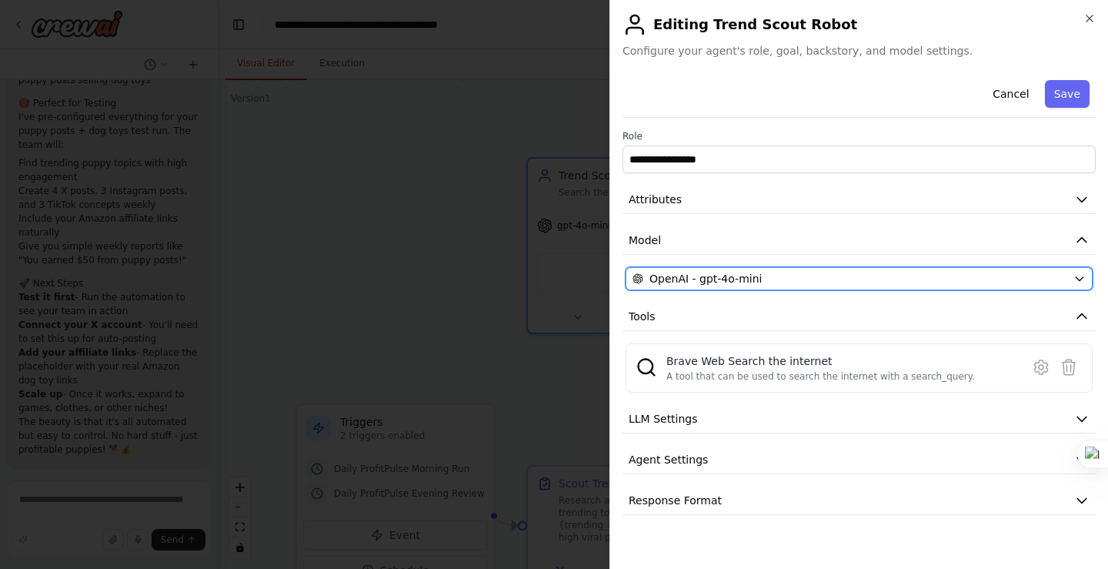
click at [975, 278] on div "OpenAI - gpt-4o-mini" at bounding box center [849, 278] width 435 height 15
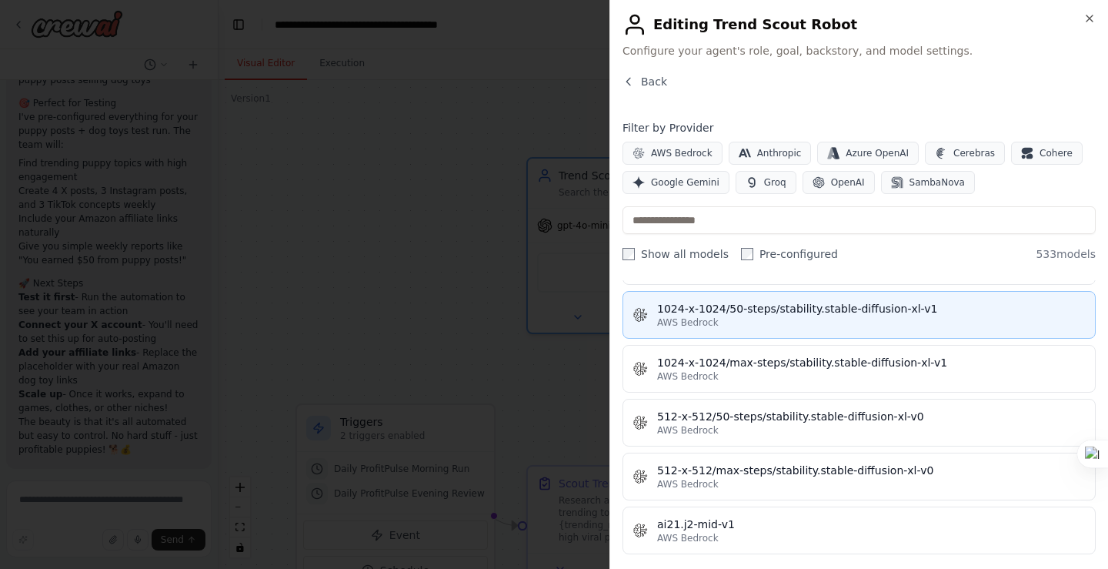
scroll to position [539, 0]
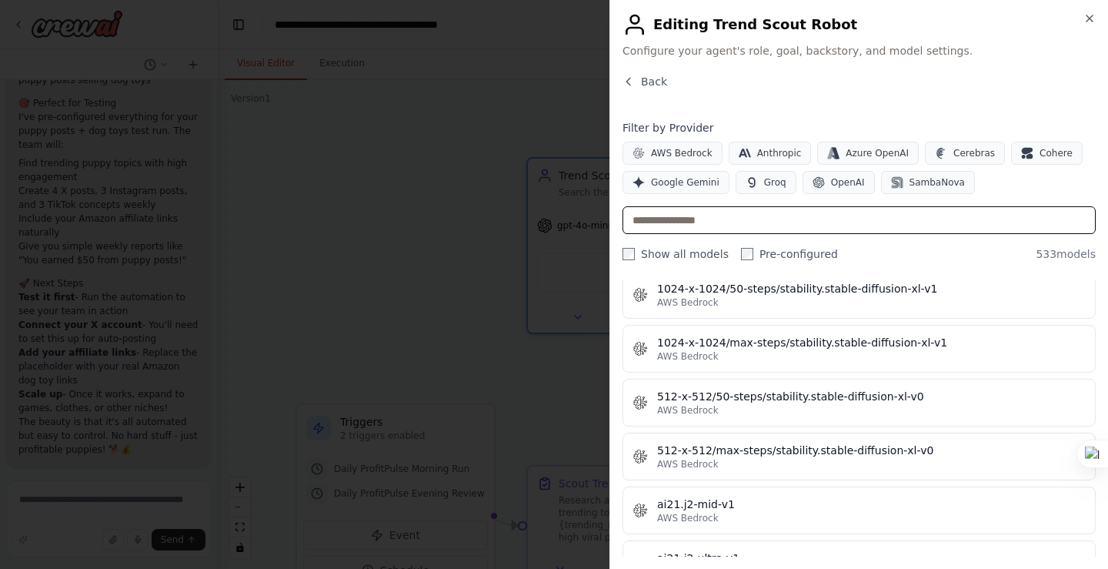
click at [676, 219] on input "text" at bounding box center [858, 220] width 473 height 28
paste input "****"
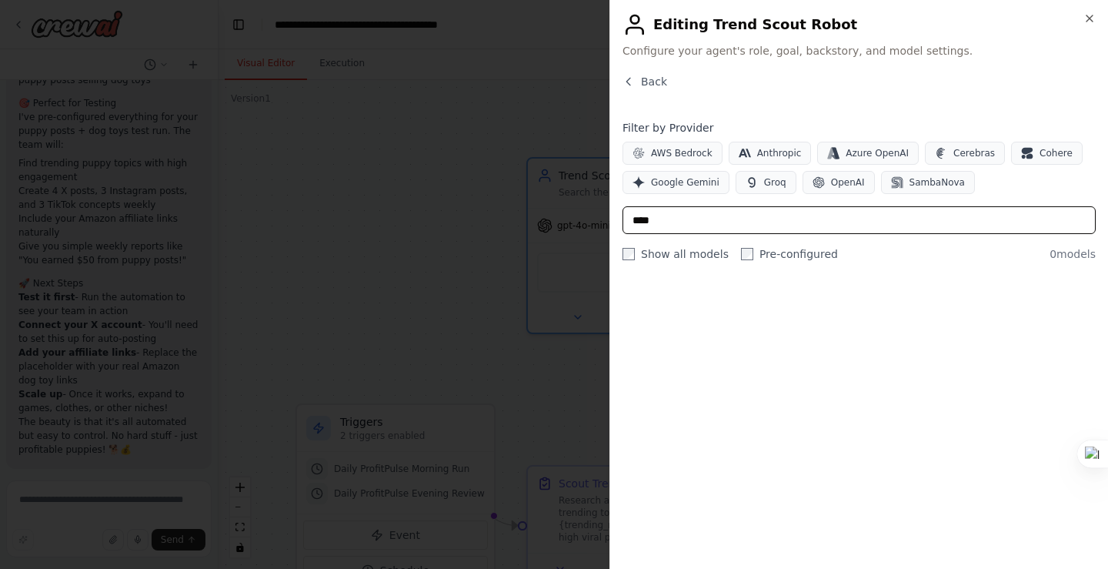
scroll to position [0, 0]
type input "****"
drag, startPoint x: 669, startPoint y: 221, endPoint x: 606, endPoint y: 220, distance: 63.1
click at [606, 220] on body "I want to automate a super cool robot team called ProfitPulse to help me manage…" at bounding box center [554, 284] width 1108 height 569
click at [689, 225] on input "text" at bounding box center [858, 220] width 473 height 28
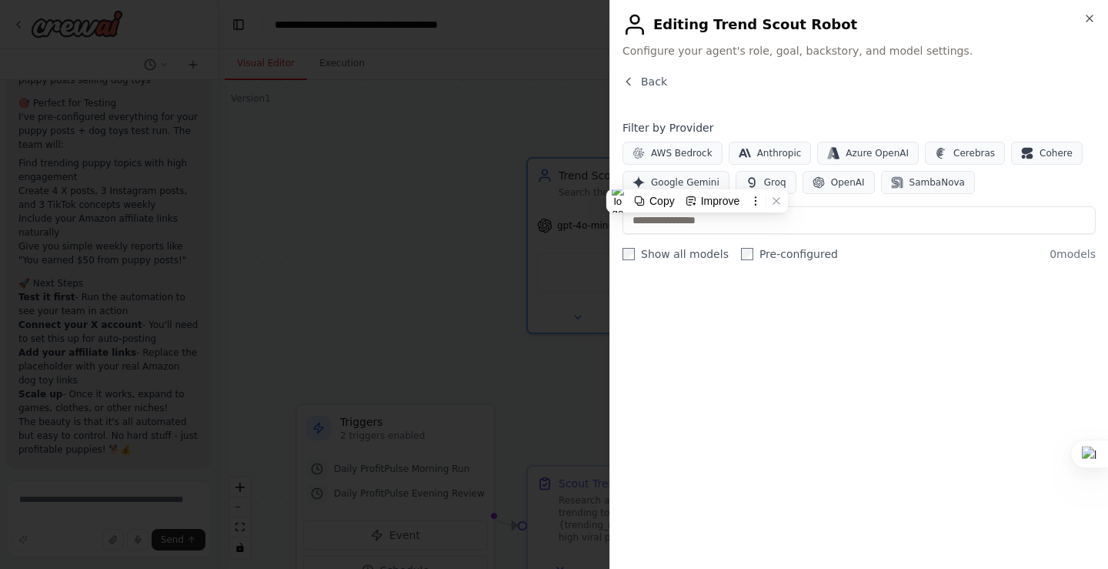
click at [777, 202] on div "Filter by Provider AWS Bedrock Anthropic Azure OpenAI Cerebras Cohere Google Ge…" at bounding box center [858, 191] width 473 height 142
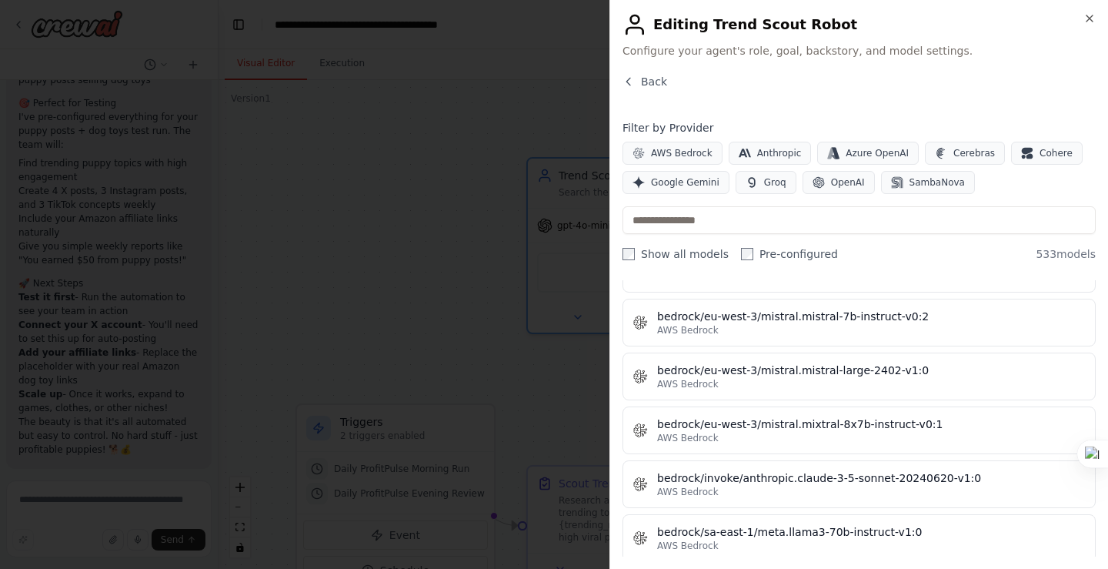
scroll to position [4274, 0]
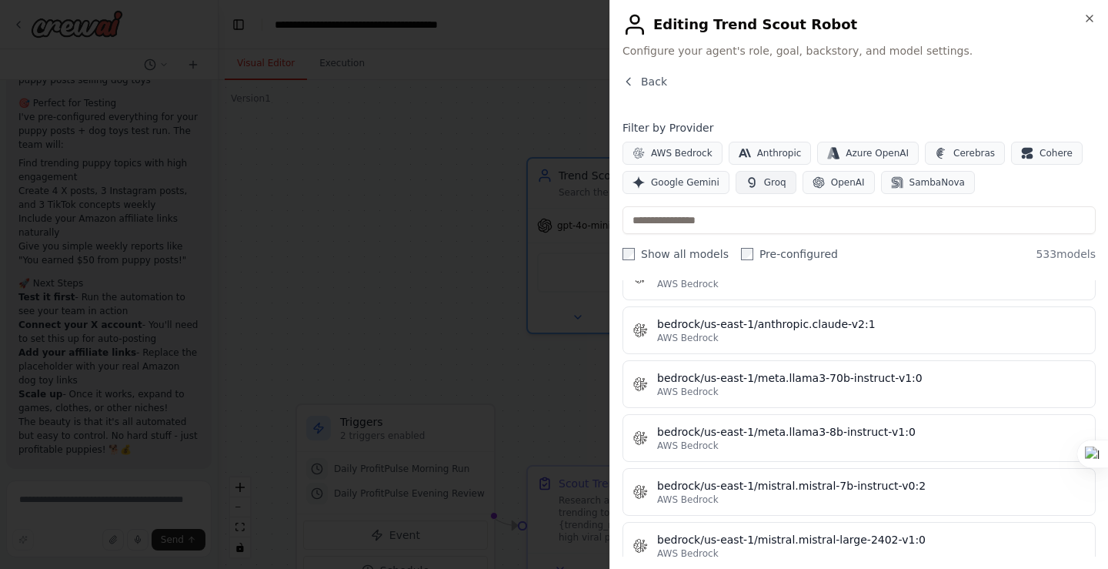
click at [764, 186] on span "Groq" at bounding box center [775, 182] width 22 height 12
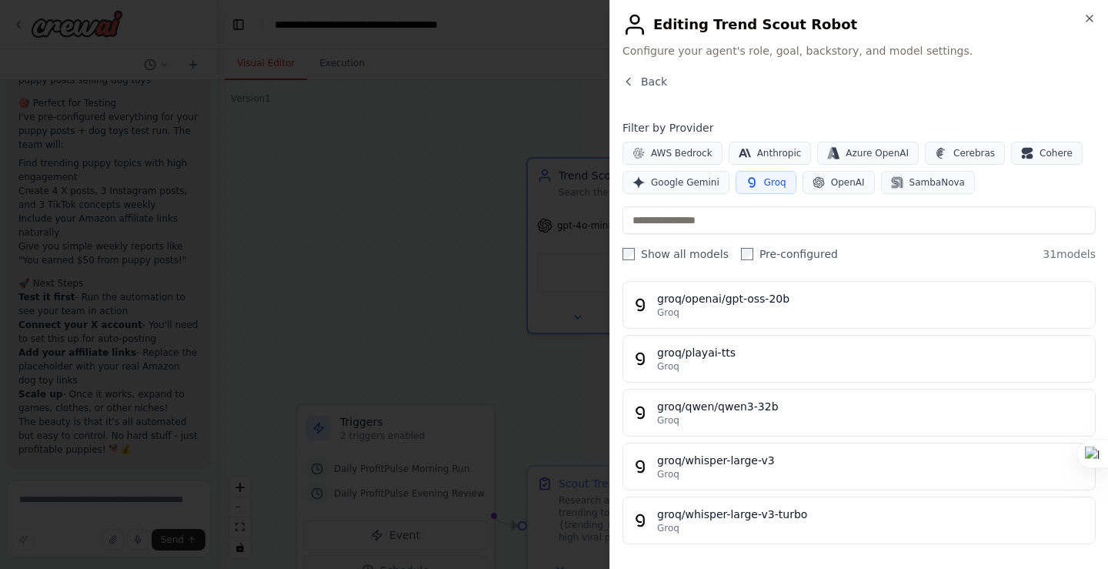
scroll to position [1449, 0]
click at [690, 182] on span "Google Gemini" at bounding box center [685, 182] width 68 height 12
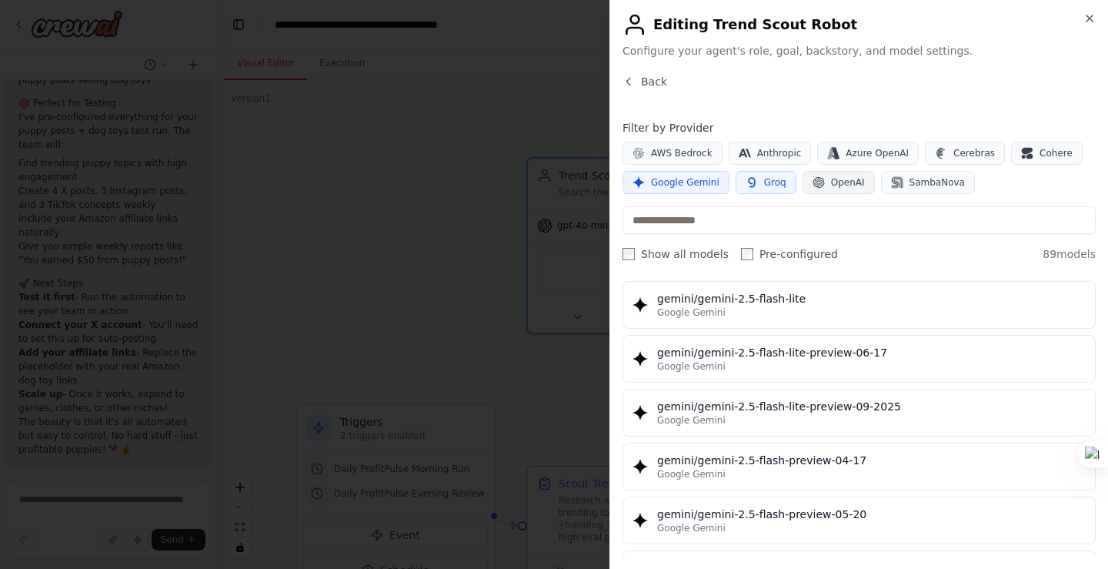
click at [836, 187] on span "OpenAI" at bounding box center [848, 182] width 34 height 12
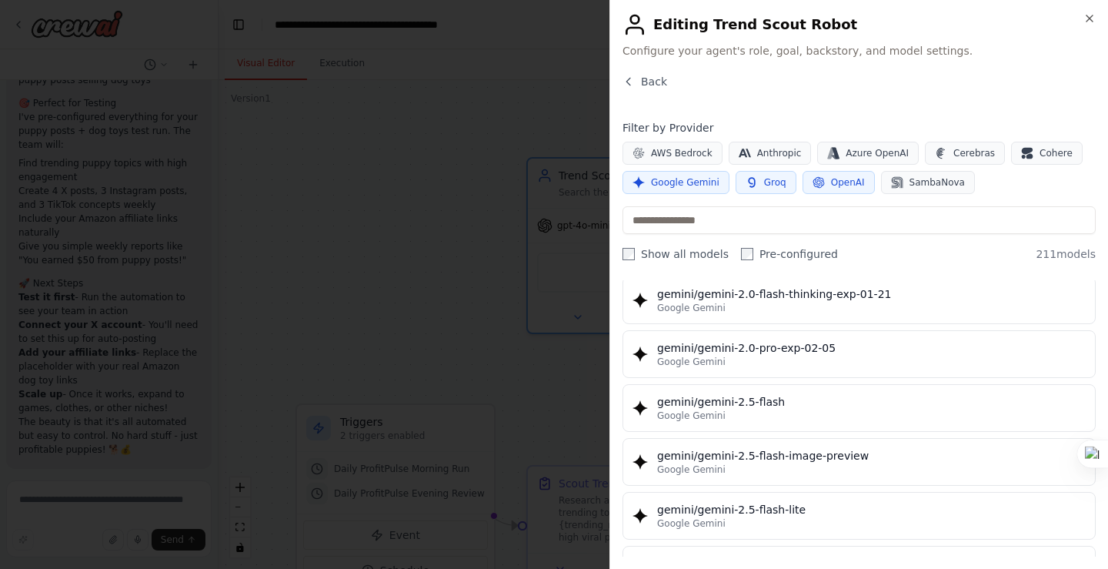
click at [696, 182] on span "Google Gemini" at bounding box center [685, 182] width 68 height 12
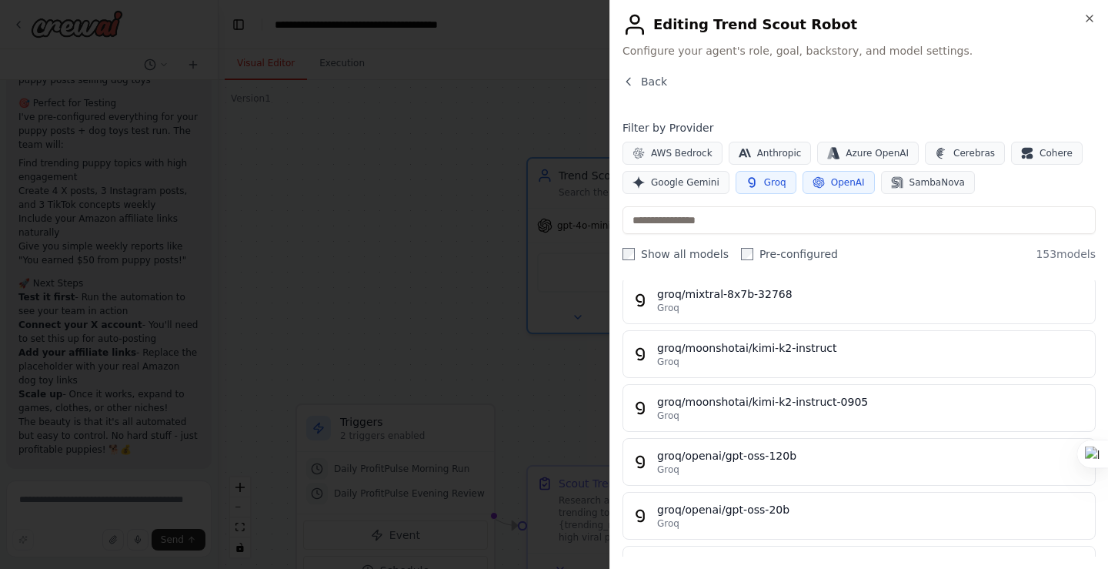
click at [756, 183] on button "Groq" at bounding box center [766, 182] width 61 height 23
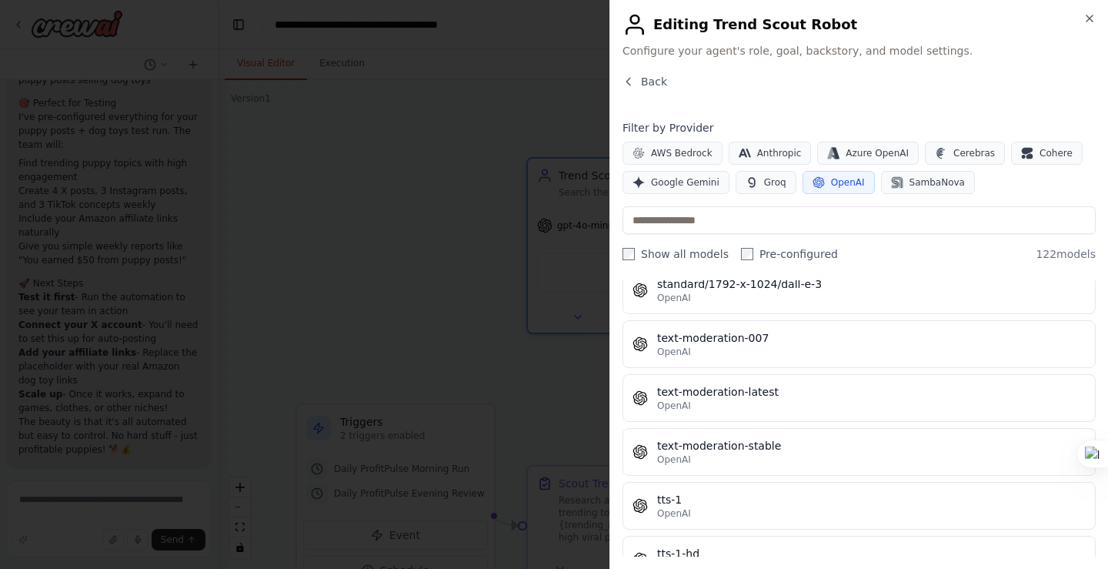
scroll to position [6399, 0]
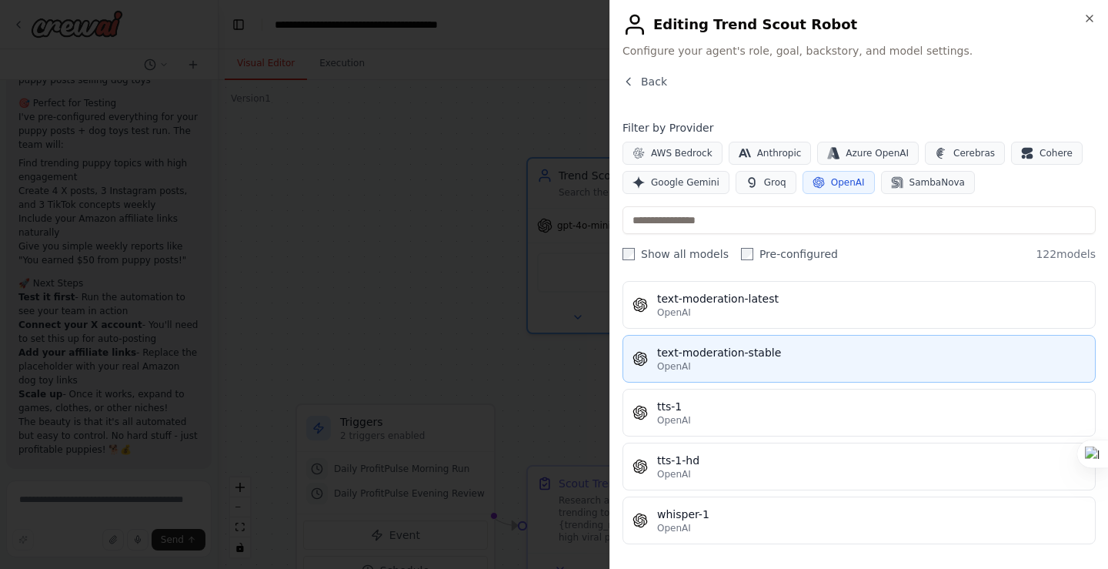
click at [762, 360] on div "OpenAI" at bounding box center [871, 366] width 429 height 12
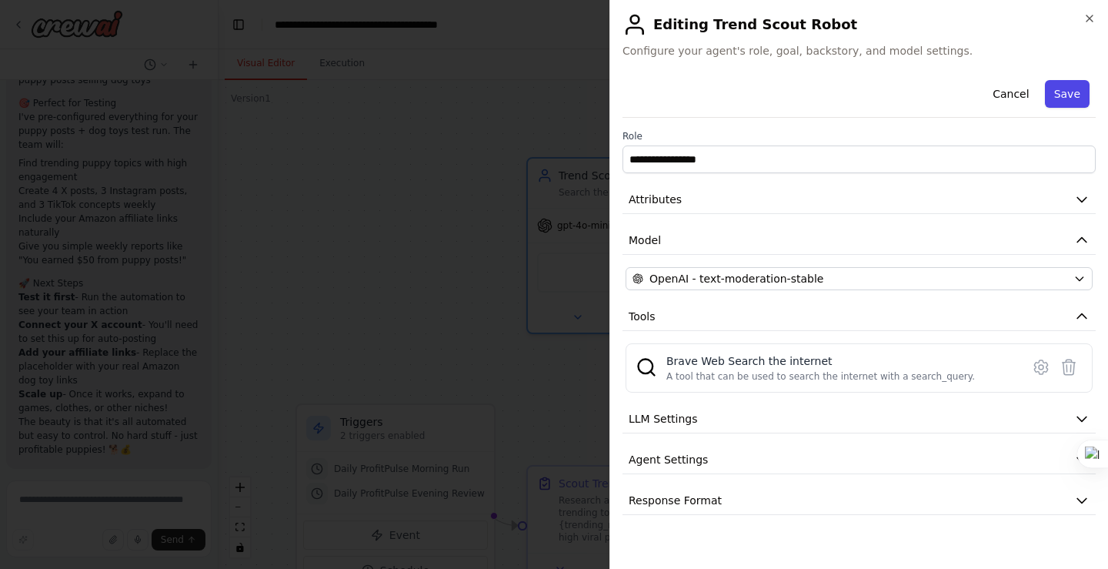
click at [1070, 95] on button "Save" at bounding box center [1067, 94] width 45 height 28
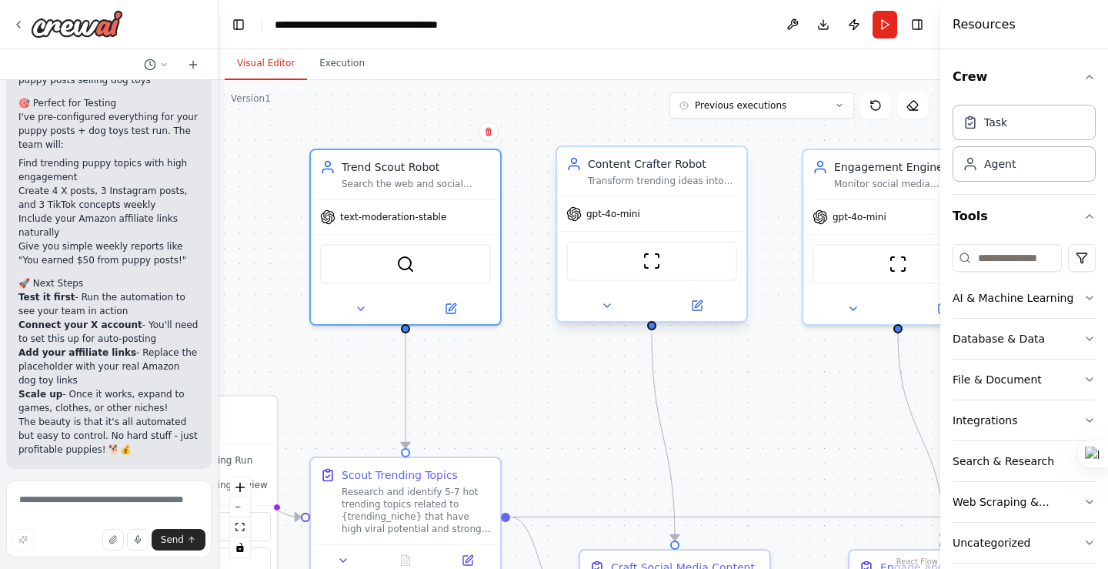
drag, startPoint x: 763, startPoint y: 379, endPoint x: 621, endPoint y: 252, distance: 190.7
click at [544, 366] on div ".deletable-edge-delete-btn { width: 20px; height: 20px; border: 0px solid #ffff…" at bounding box center [580, 324] width 722 height 489
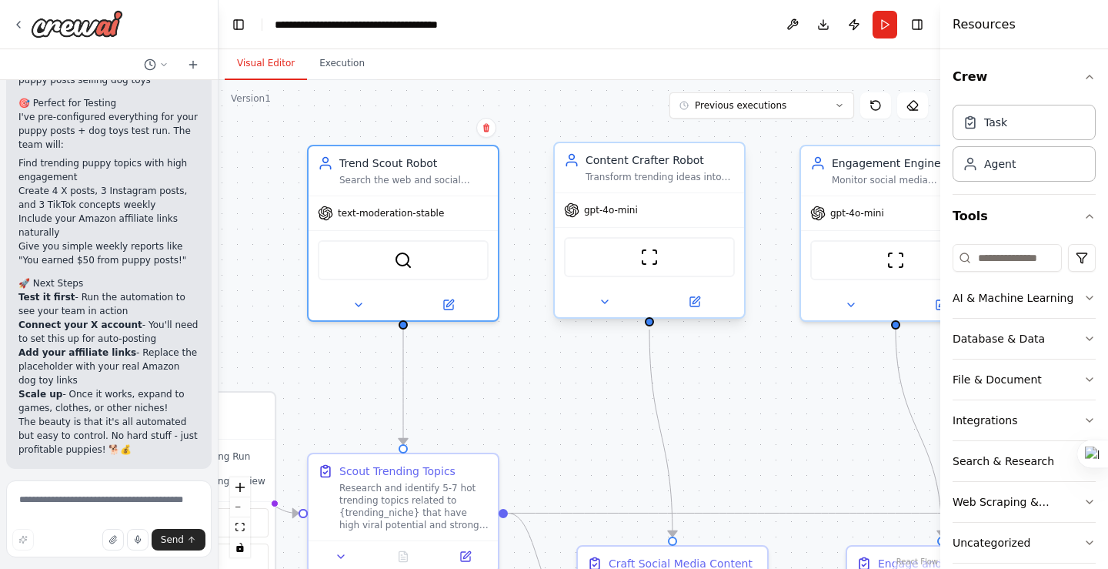
click at [663, 226] on div "gpt-4o-mini" at bounding box center [649, 210] width 189 height 34
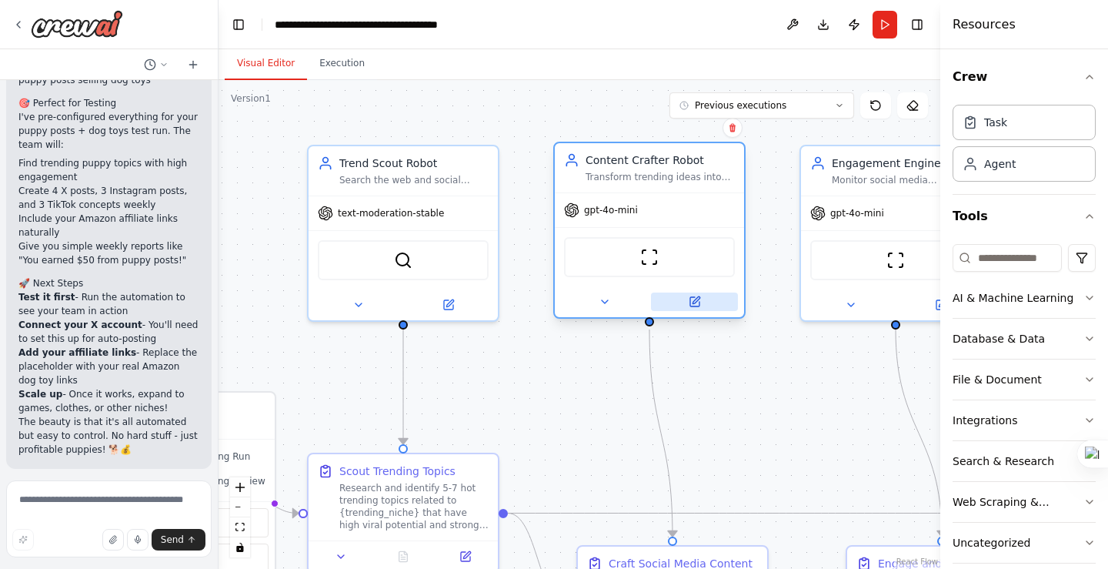
click at [696, 300] on icon at bounding box center [696, 299] width 7 height 7
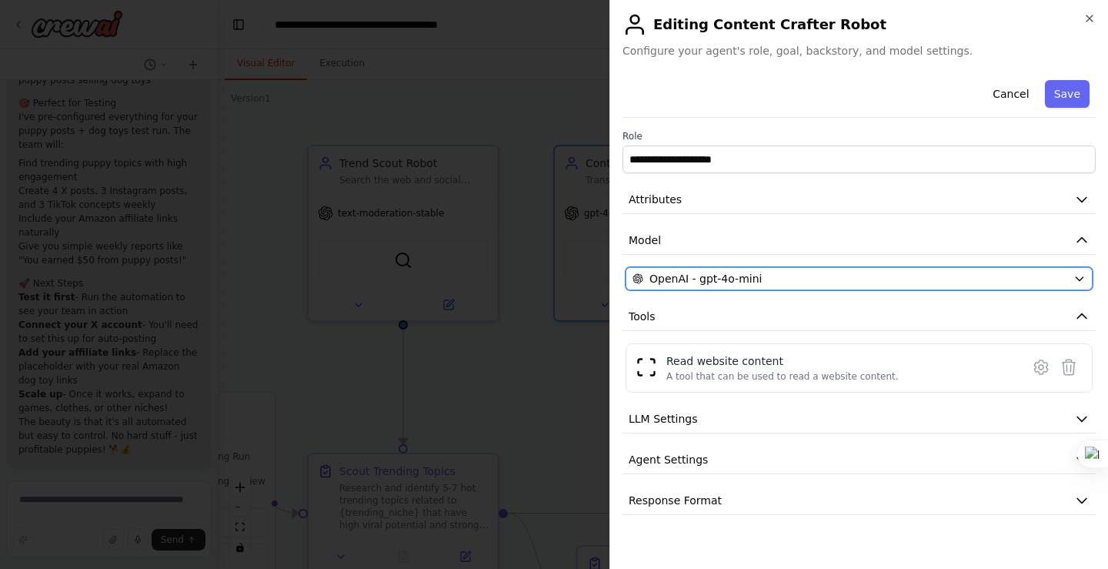
click at [852, 279] on div "OpenAI - gpt-4o-mini" at bounding box center [849, 278] width 435 height 15
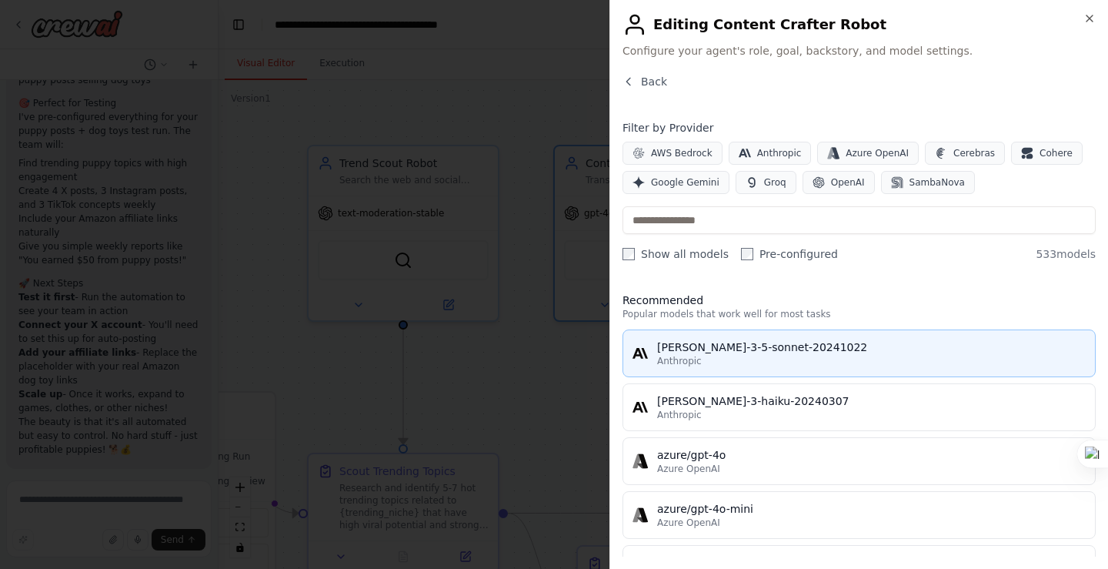
click at [738, 359] on div "Anthropic" at bounding box center [871, 361] width 429 height 12
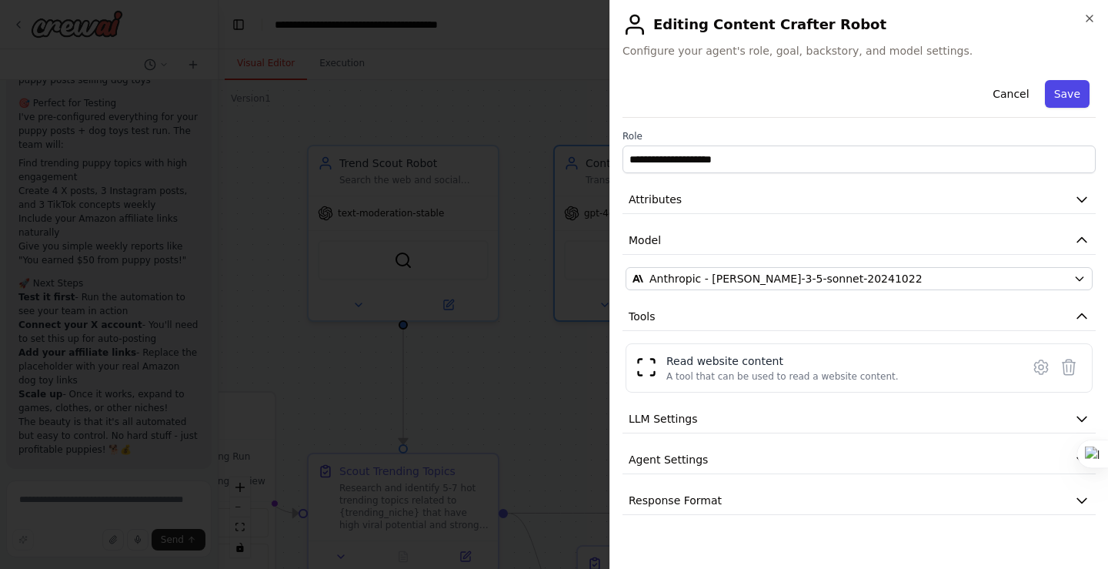
click at [1060, 98] on button "Save" at bounding box center [1067, 94] width 45 height 28
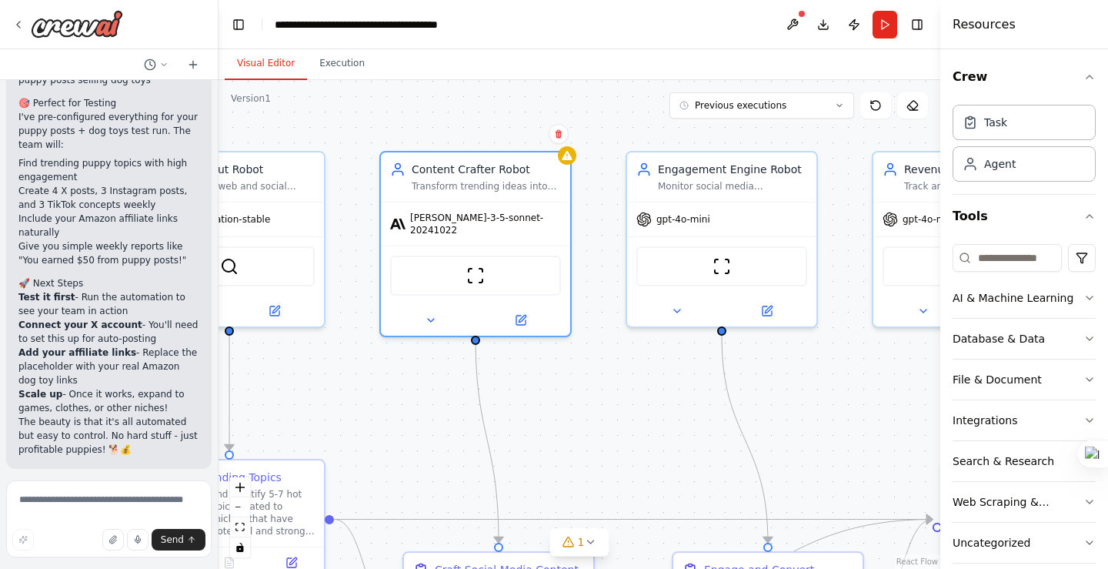
click at [647, 362] on div ".deletable-edge-delete-btn { width: 20px; height: 20px; border: 0px solid #ffff…" at bounding box center [580, 324] width 722 height 489
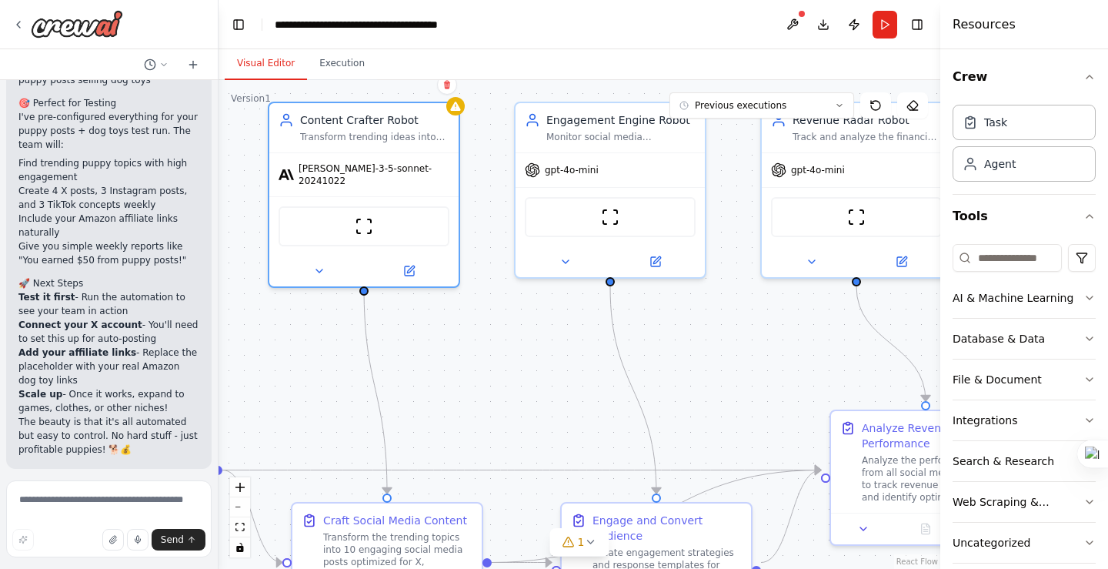
drag, startPoint x: 664, startPoint y: 385, endPoint x: 648, endPoint y: 277, distance: 108.9
click at [550, 330] on div ".deletable-edge-delete-btn { width: 20px; height: 20px; border: 0px solid #ffff…" at bounding box center [580, 324] width 722 height 489
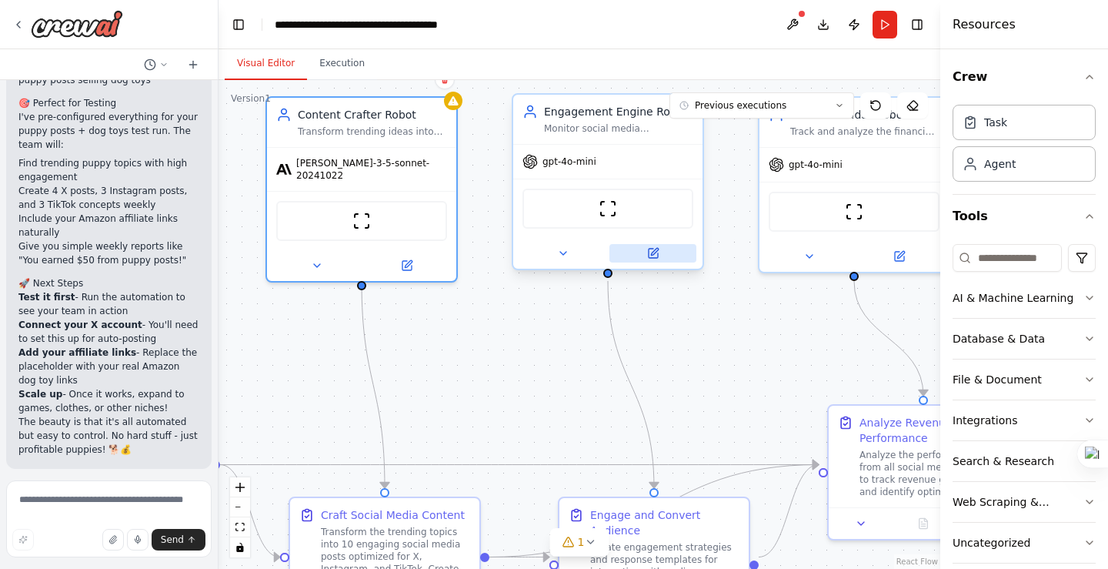
click at [657, 252] on icon at bounding box center [653, 253] width 12 height 12
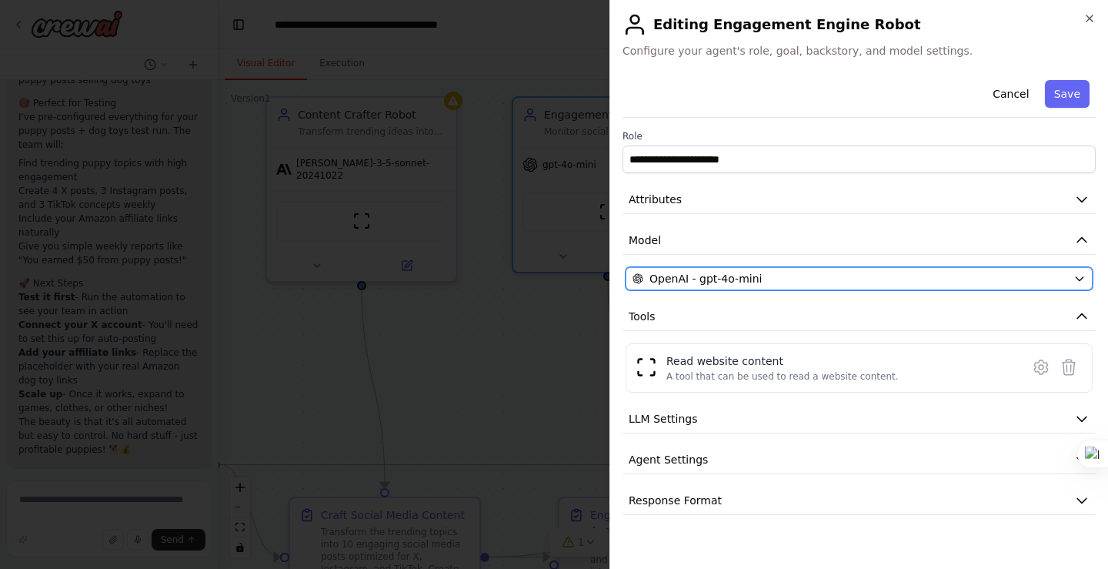
click at [809, 279] on div "OpenAI - gpt-4o-mini" at bounding box center [849, 278] width 435 height 15
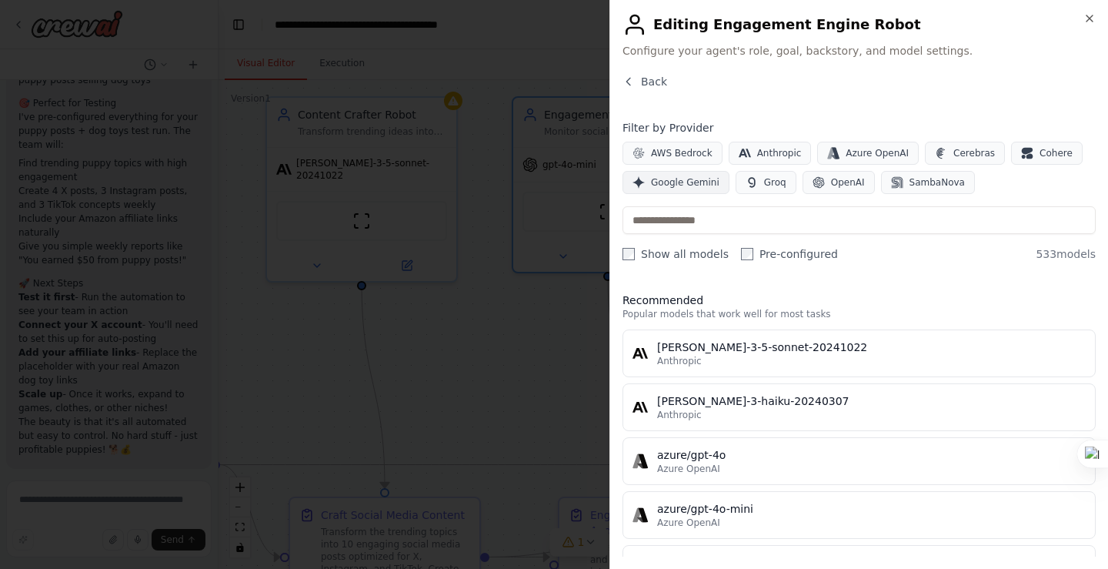
click at [689, 184] on span "Google Gemini" at bounding box center [685, 182] width 68 height 12
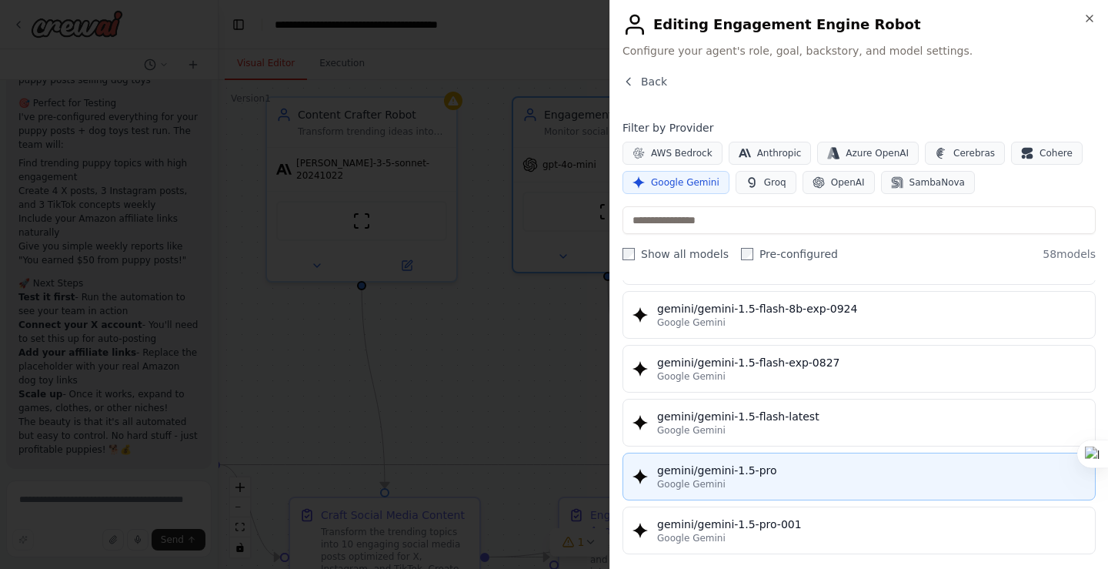
scroll to position [385, 0]
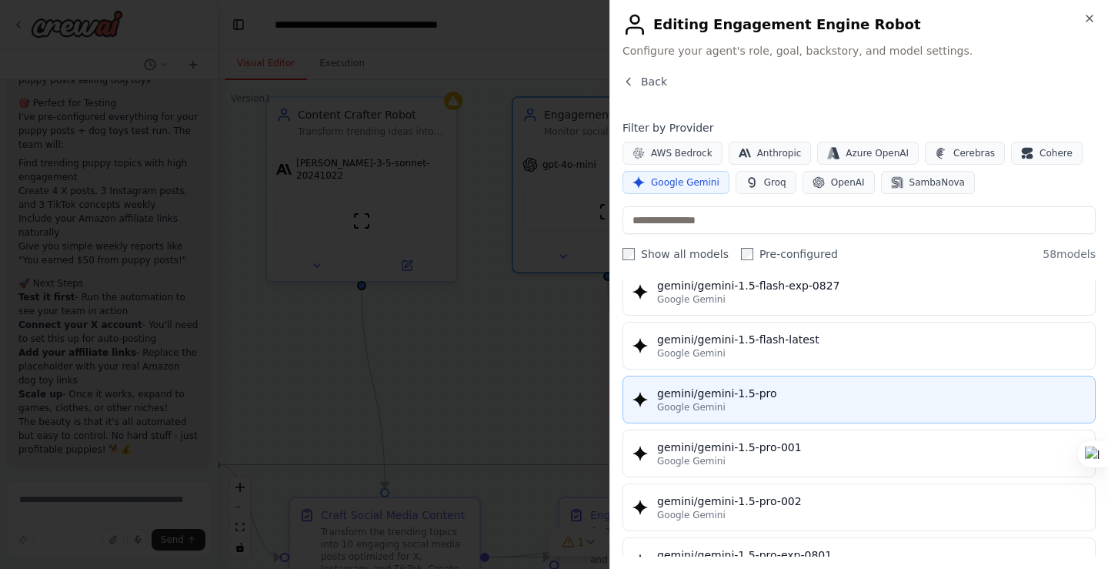
click at [773, 395] on div "gemini/gemini-1.5-pro" at bounding box center [871, 392] width 429 height 15
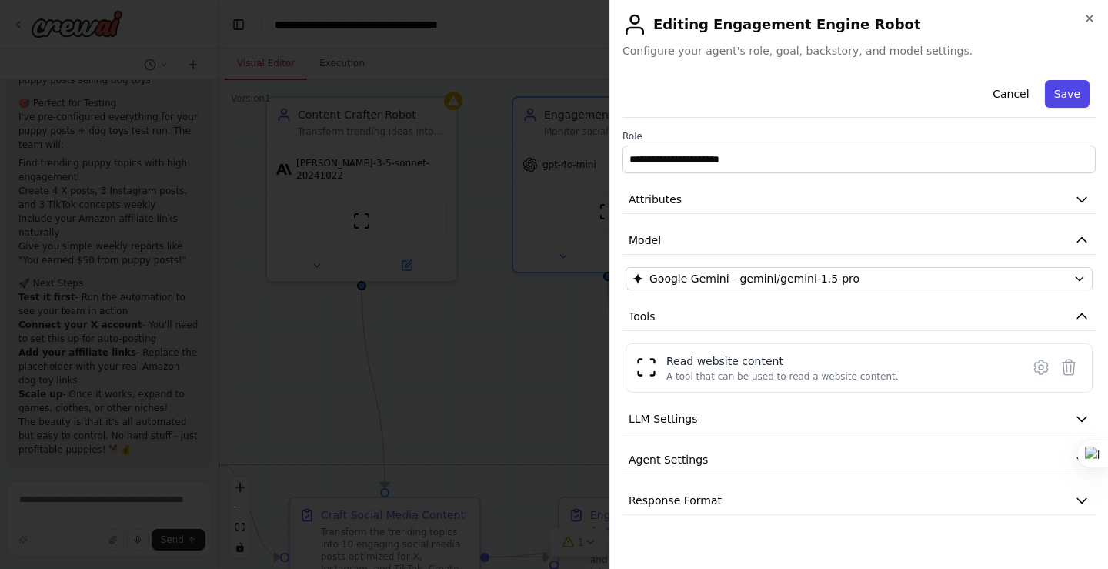
click at [1068, 89] on button "Save" at bounding box center [1067, 94] width 45 height 28
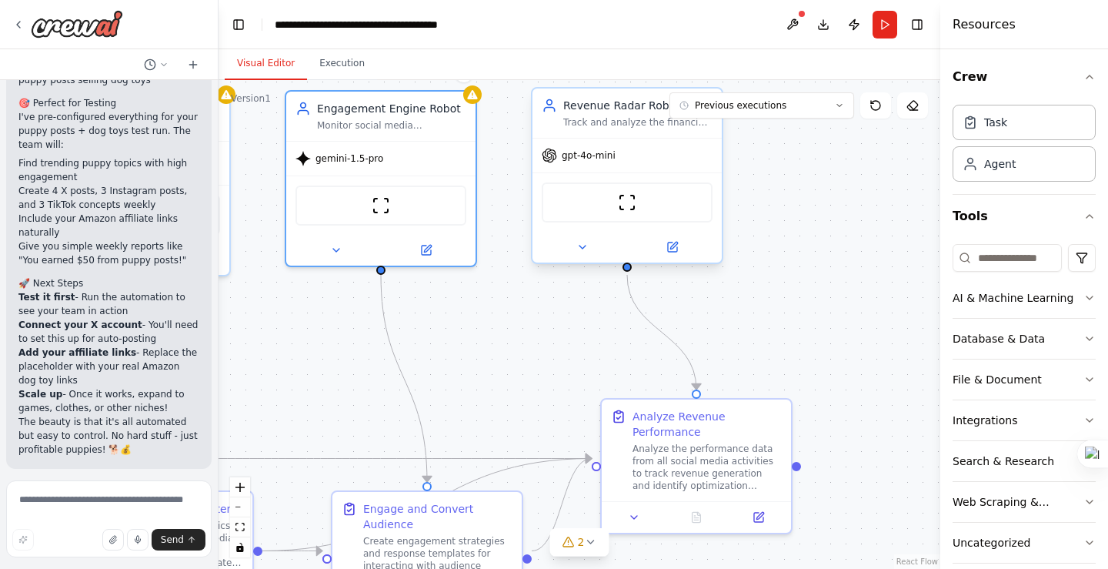
drag, startPoint x: 733, startPoint y: 379, endPoint x: 572, endPoint y: 222, distance: 224.2
click at [494, 371] on div ".deletable-edge-delete-btn { width: 20px; height: 20px; border: 0px solid #ffff…" at bounding box center [580, 324] width 722 height 489
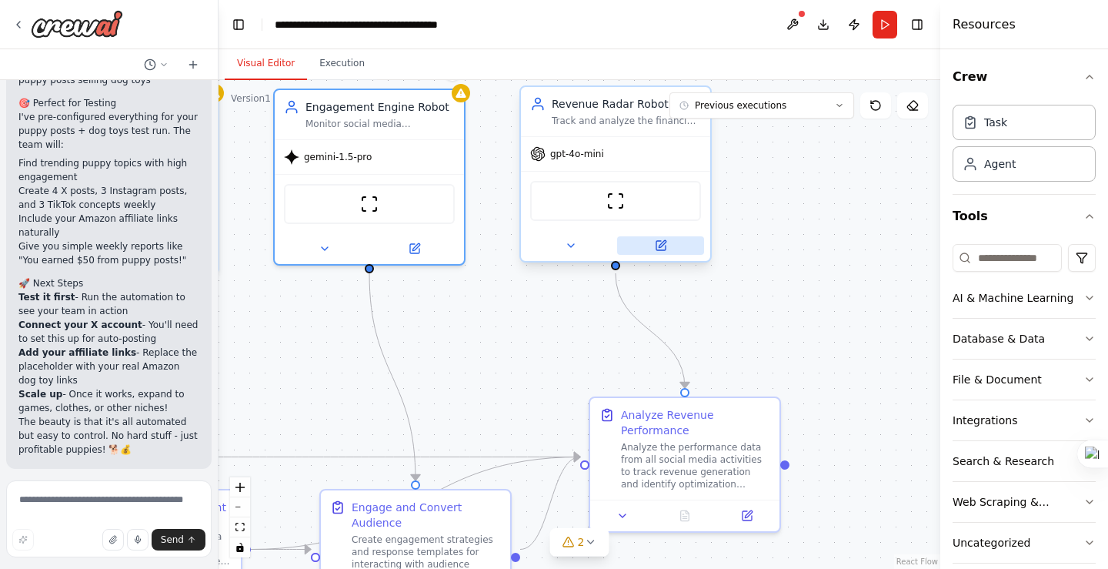
click at [662, 243] on icon at bounding box center [662, 243] width 7 height 7
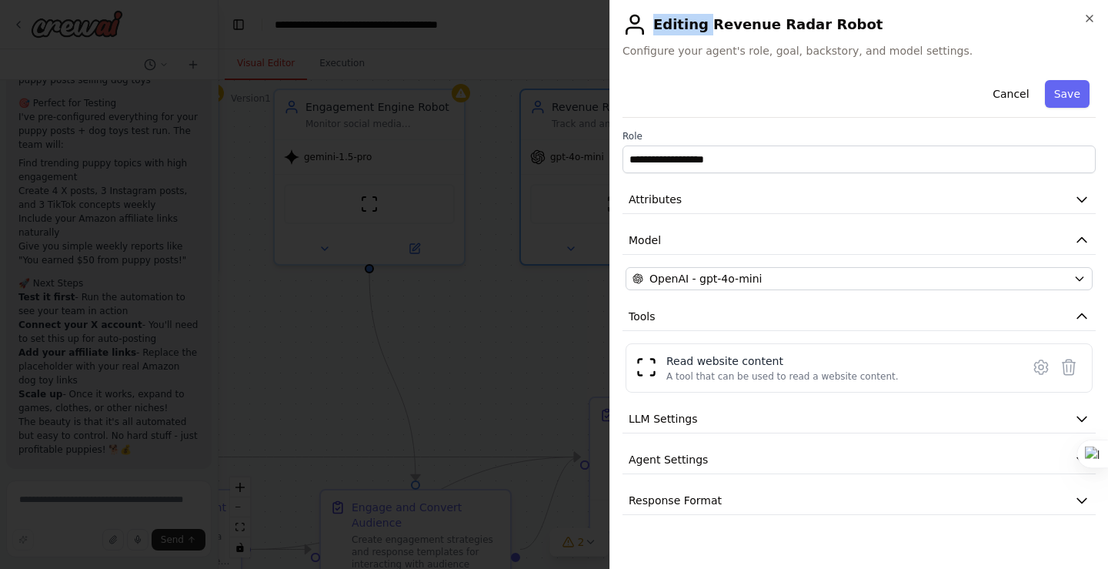
drag, startPoint x: 702, startPoint y: 25, endPoint x: 843, endPoint y: 27, distance: 141.6
click at [843, 27] on h2 "Editing Revenue Radar Robot" at bounding box center [858, 24] width 473 height 25
click at [763, 92] on div "Cancel Save" at bounding box center [858, 96] width 473 height 44
drag, startPoint x: 706, startPoint y: 24, endPoint x: 838, endPoint y: 28, distance: 132.4
click at [838, 28] on h2 "Editing Revenue Radar Robot" at bounding box center [858, 24] width 473 height 25
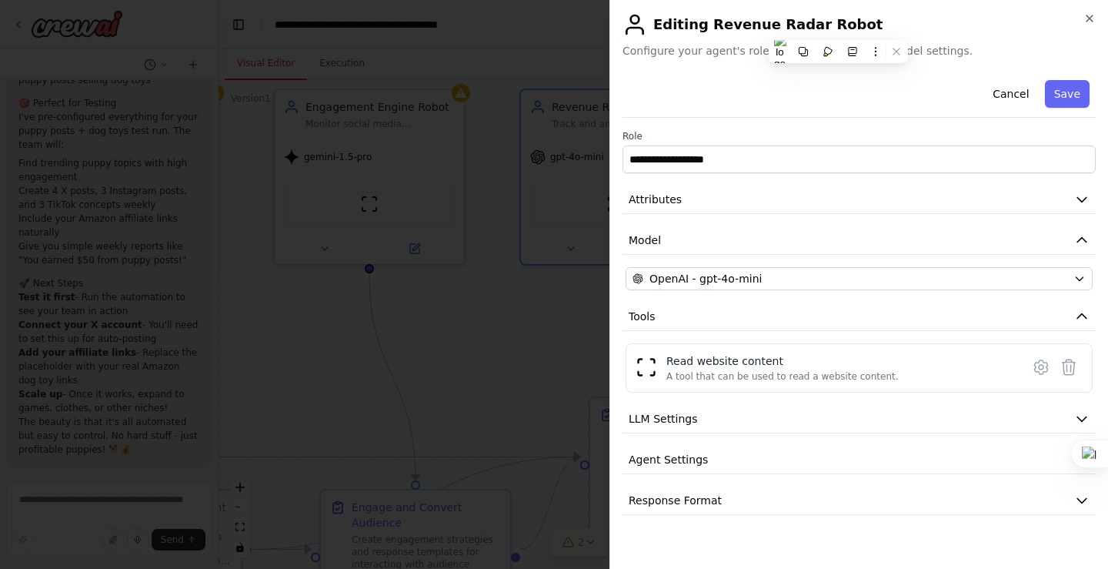
click at [818, 33] on h2 "Editing Revenue Radar Robot" at bounding box center [858, 24] width 473 height 25
drag, startPoint x: 705, startPoint y: 22, endPoint x: 836, endPoint y: 25, distance: 130.8
click at [836, 25] on h2 "Editing Revenue Radar Robot" at bounding box center [858, 24] width 473 height 25
copy h2 "Revenue Radar Robot"
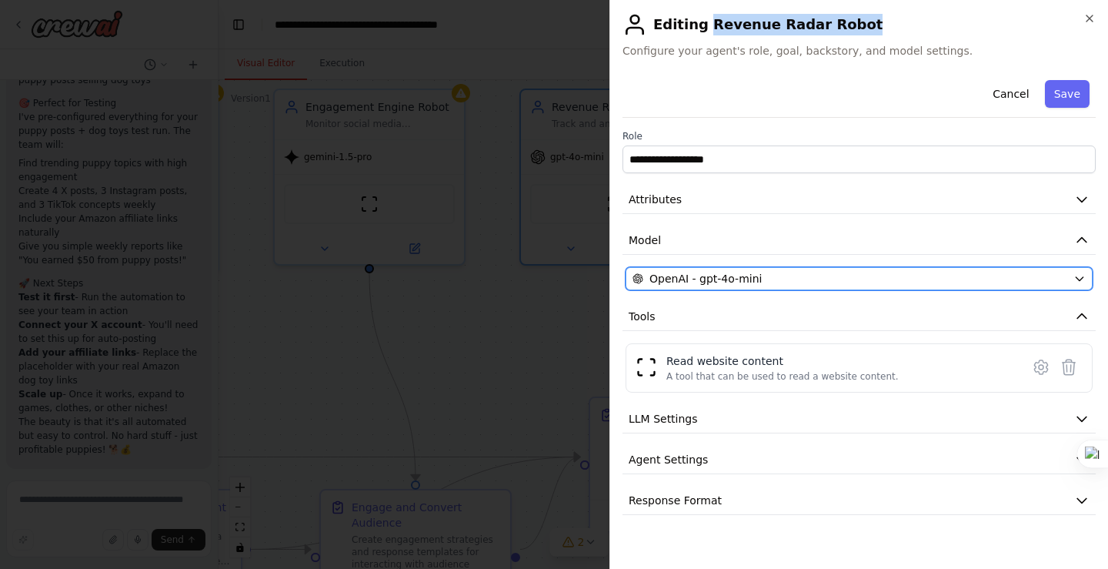
click at [763, 281] on div "OpenAI - gpt-4o-mini" at bounding box center [849, 278] width 435 height 15
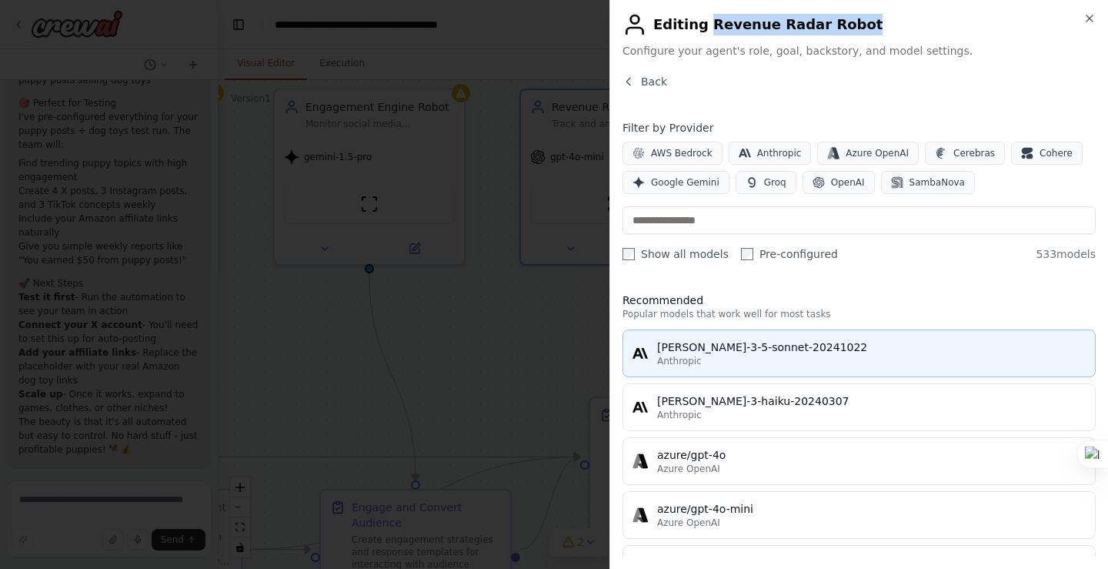
click at [737, 355] on div "Anthropic" at bounding box center [871, 361] width 429 height 12
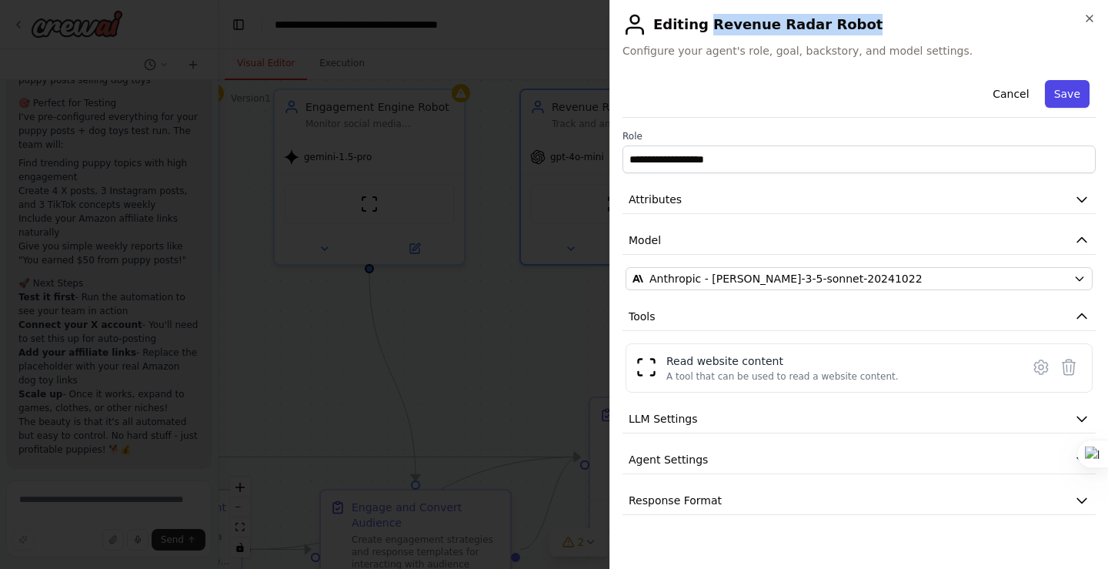
click at [1064, 88] on button "Save" at bounding box center [1067, 94] width 45 height 28
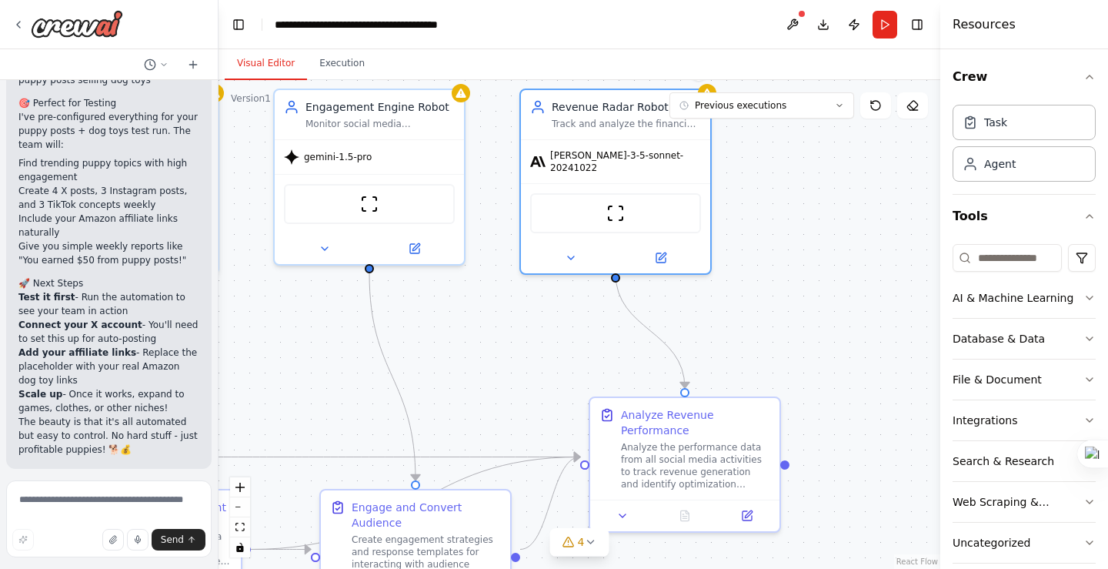
click at [137, 562] on span "Improve automation" at bounding box center [115, 568] width 94 height 12
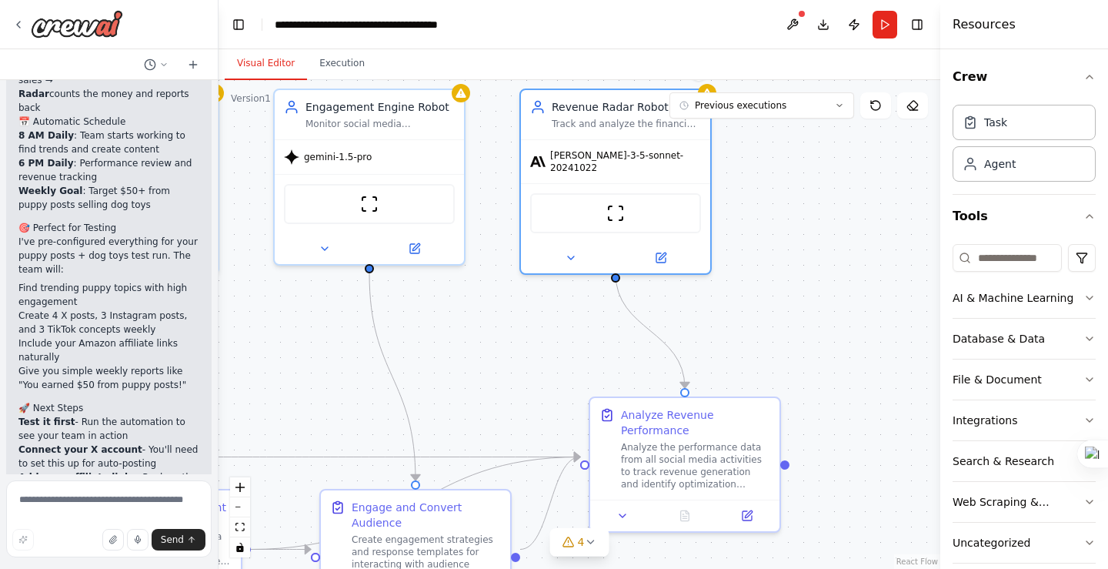
scroll to position [2785, 0]
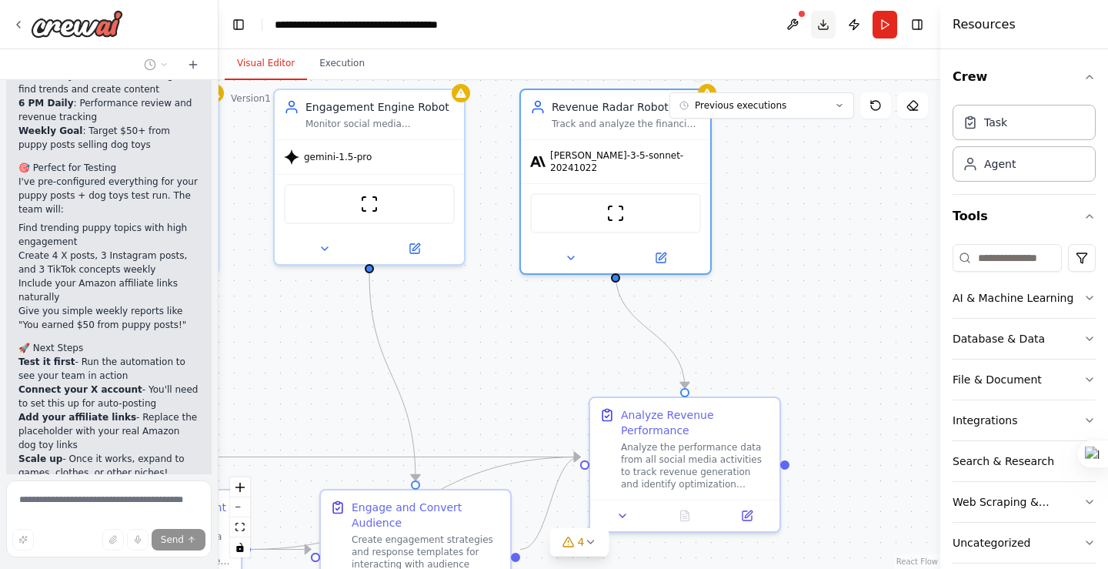
click at [923, 23] on button "Toggle Right Sidebar" at bounding box center [917, 25] width 22 height 22
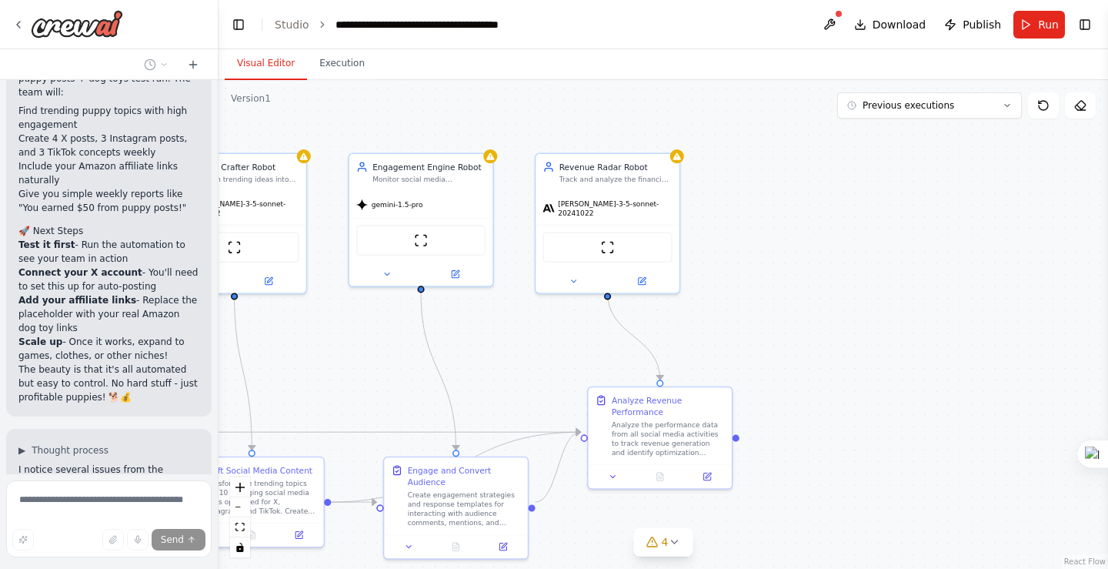
scroll to position [2915, 0]
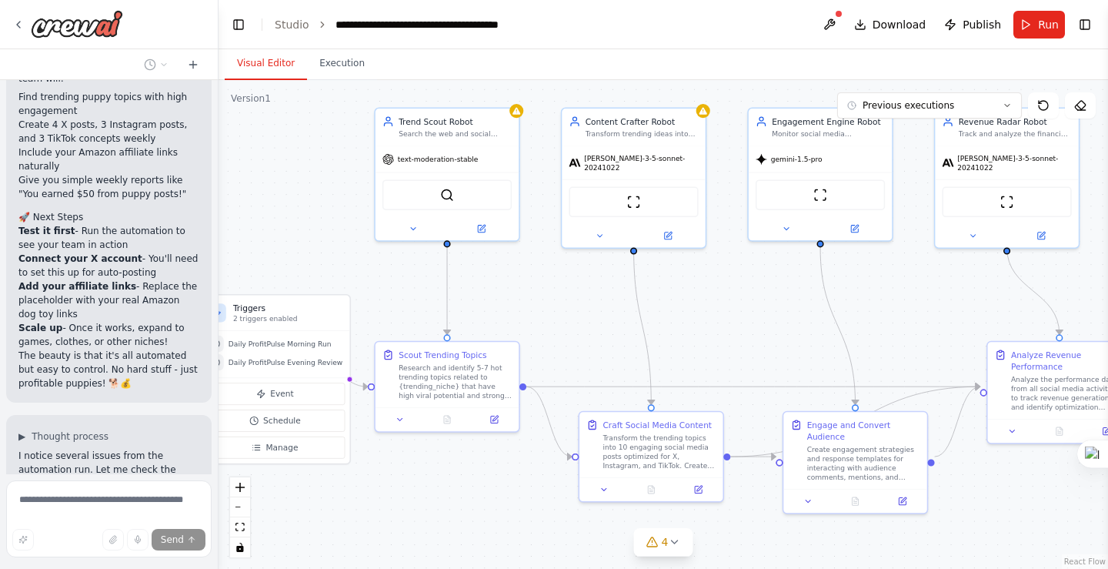
drag, startPoint x: 575, startPoint y: 356, endPoint x: 876, endPoint y: 307, distance: 305.6
click at [959, 311] on div ".deletable-edge-delete-btn { width: 20px; height: 20px; border: 0px solid #ffff…" at bounding box center [663, 324] width 889 height 489
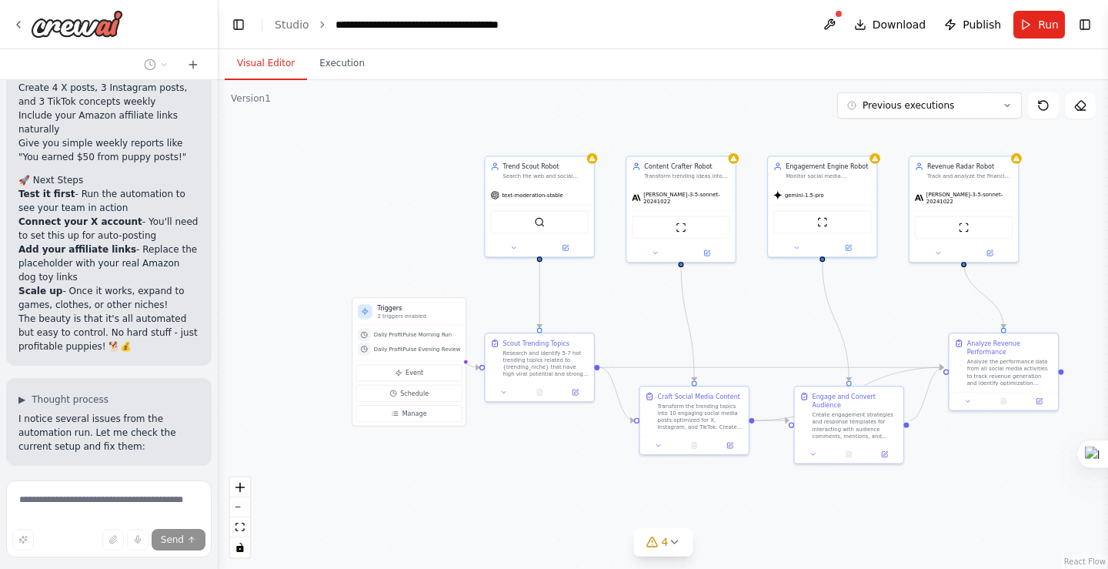
scroll to position [2966, 0]
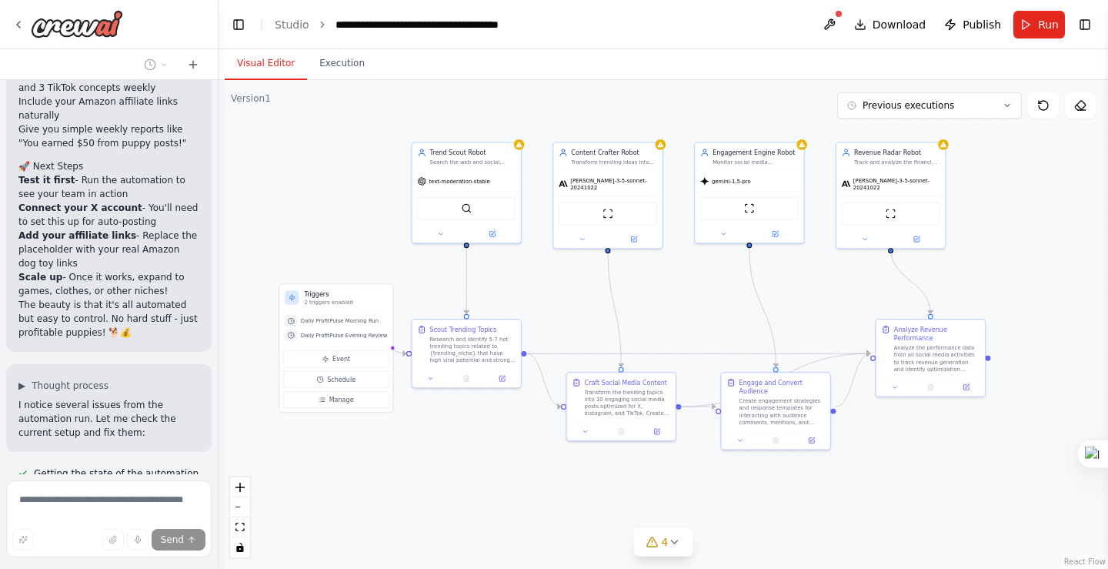
drag, startPoint x: 736, startPoint y: 323, endPoint x: 663, endPoint y: 309, distance: 74.4
click at [663, 309] on div ".deletable-edge-delete-btn { width: 20px; height: 20px; border: 0px solid #ffff…" at bounding box center [663, 324] width 889 height 489
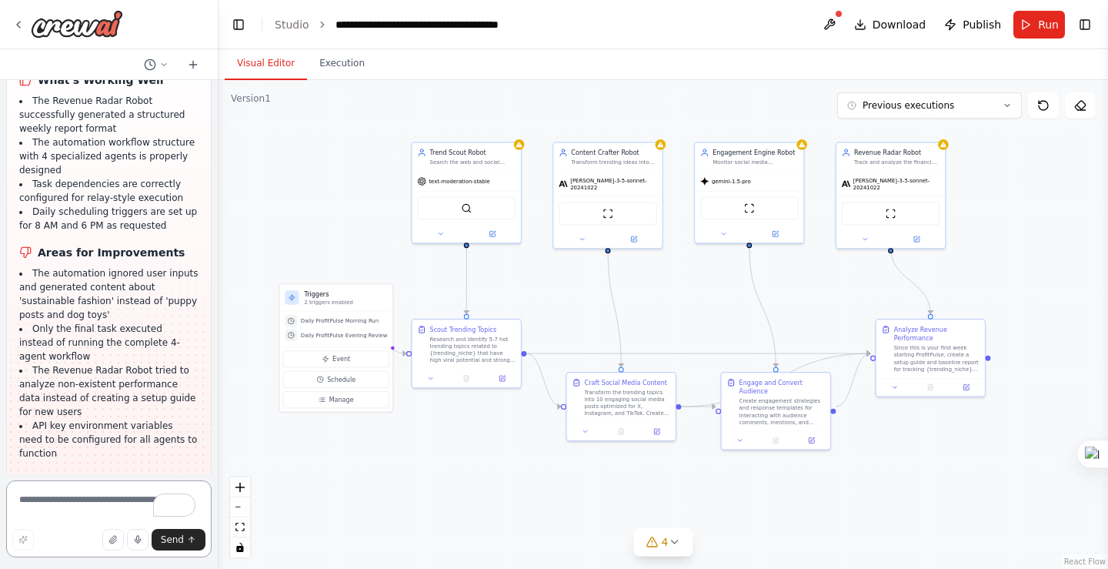
scroll to position [3703, 0]
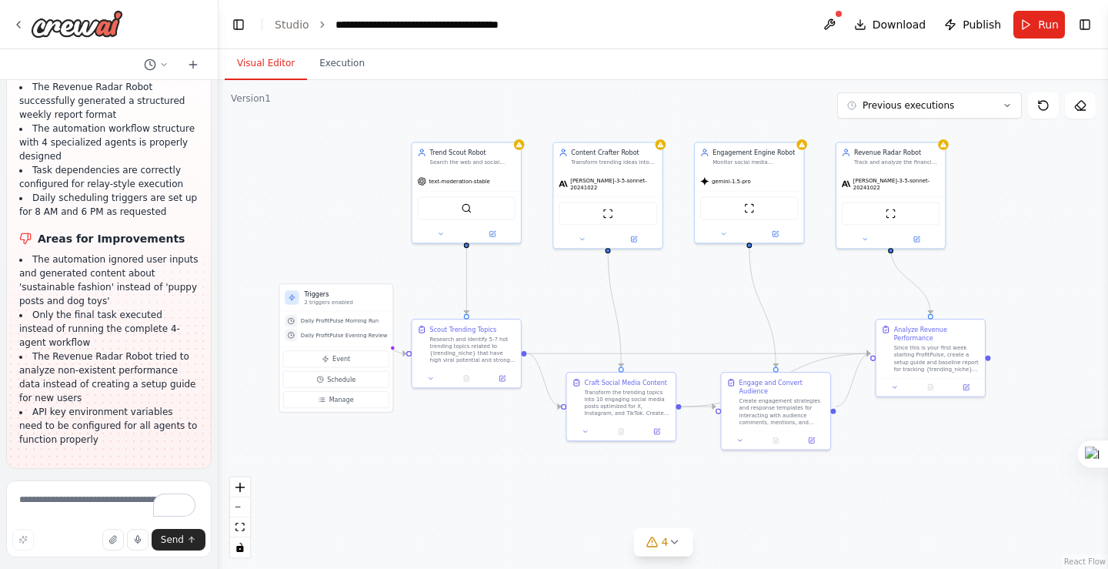
click at [138, 562] on span "Run Automation" at bounding box center [115, 568] width 75 height 12
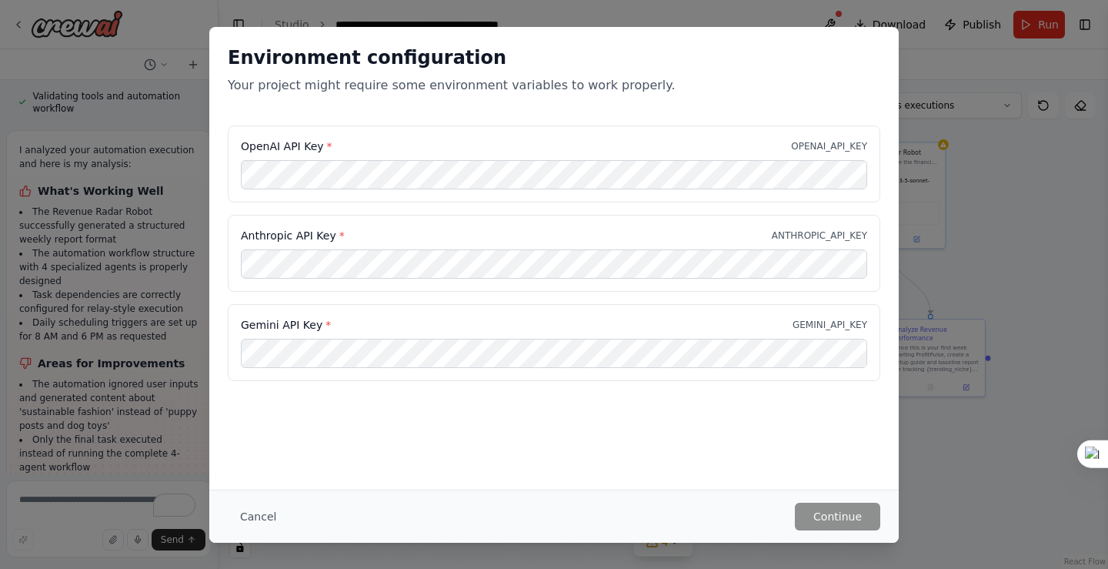
scroll to position [0, 0]
